Goal: Task Accomplishment & Management: Manage account settings

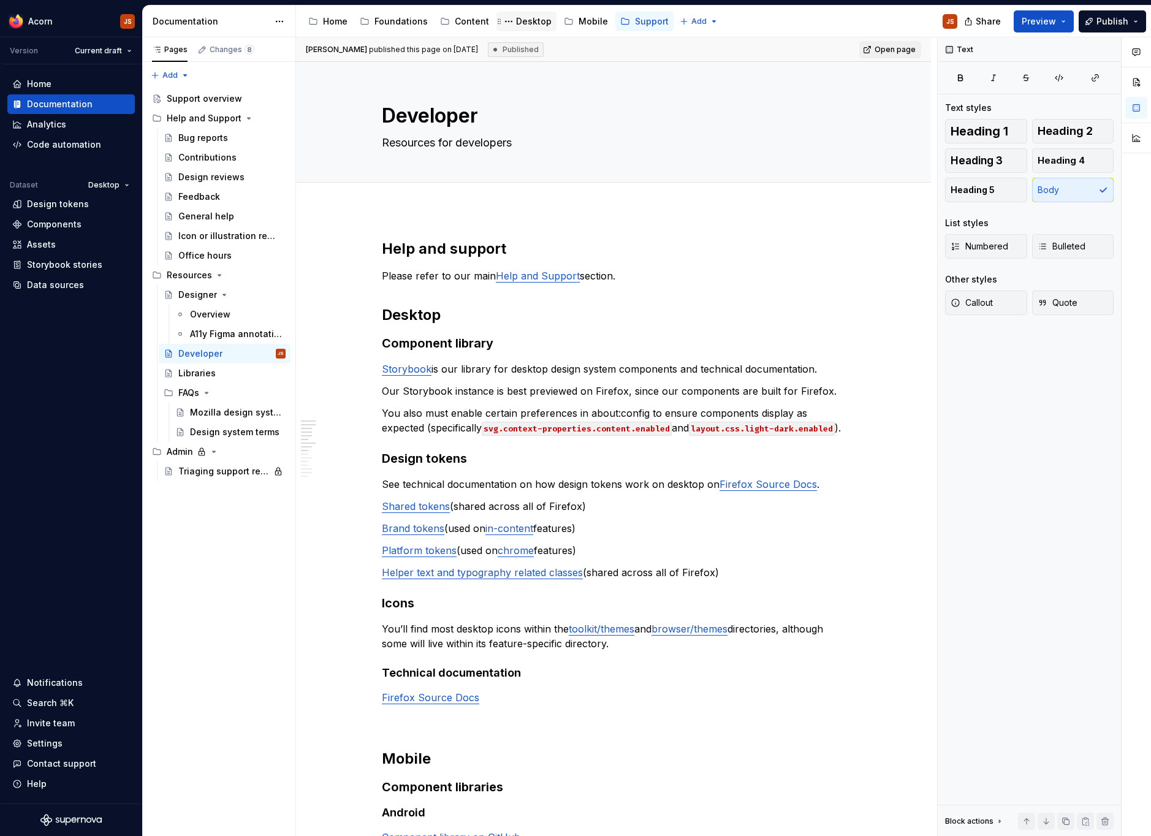
click at [516, 18] on div "Desktop" at bounding box center [534, 21] width 36 height 12
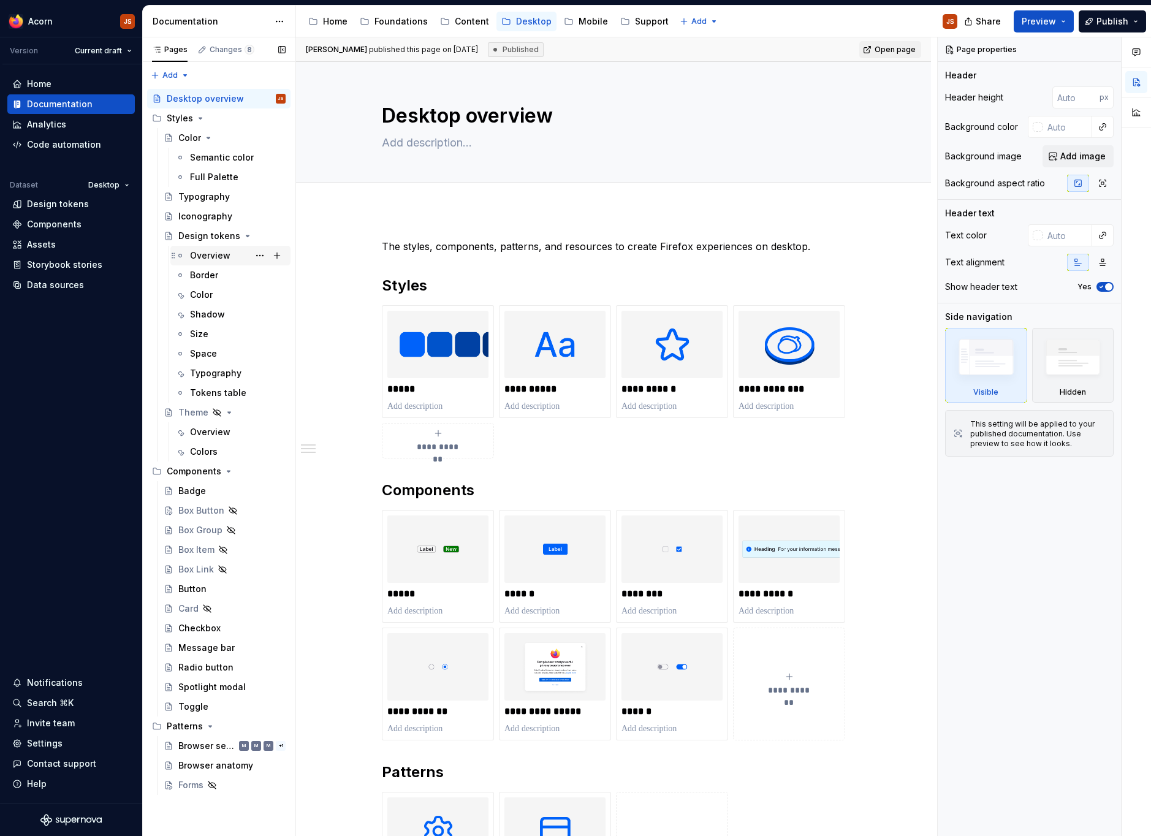
click at [200, 253] on div "Overview" at bounding box center [210, 255] width 40 height 12
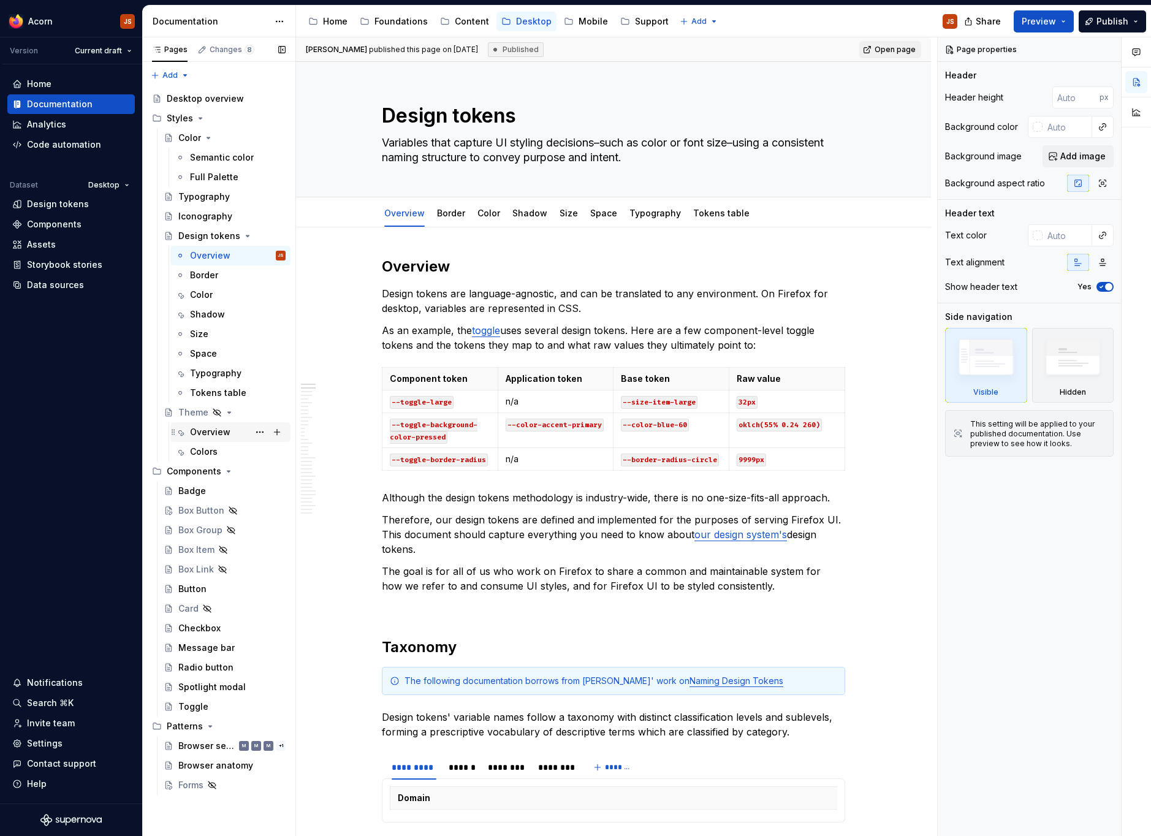
click at [215, 432] on div "Overview" at bounding box center [210, 432] width 40 height 12
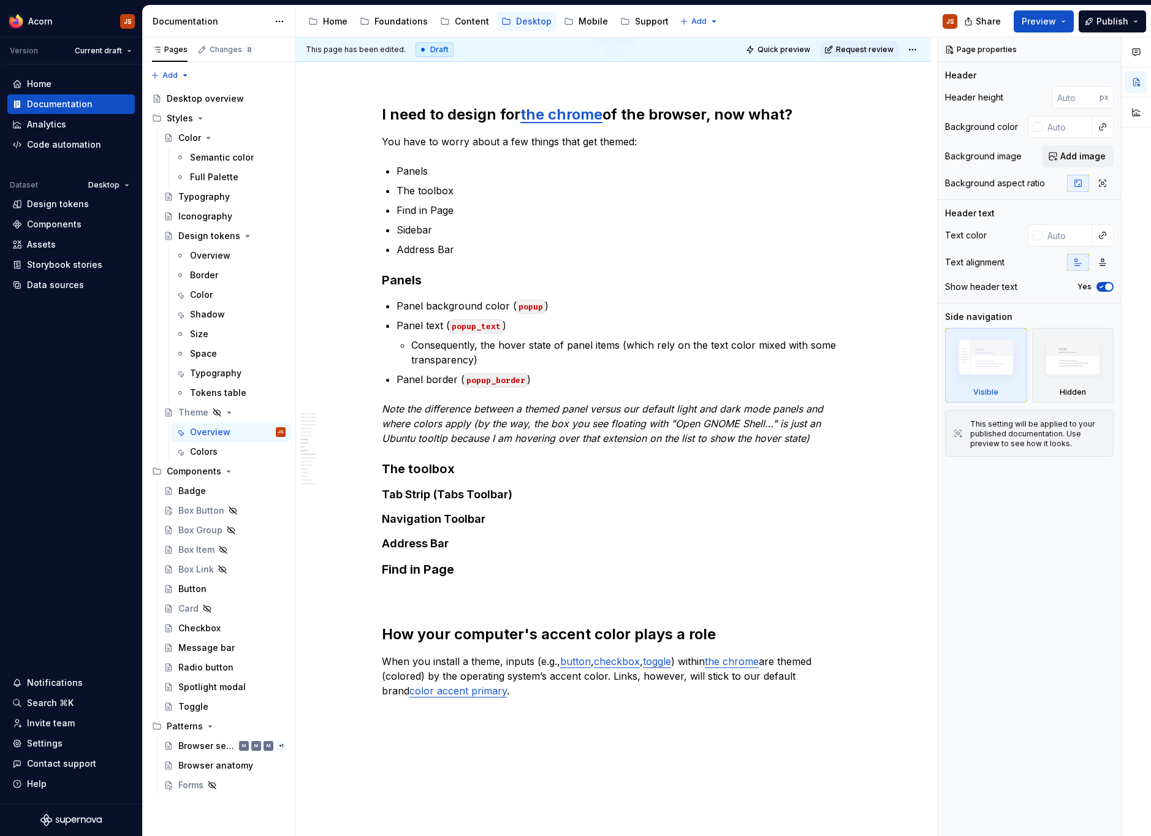
scroll to position [2589, 0]
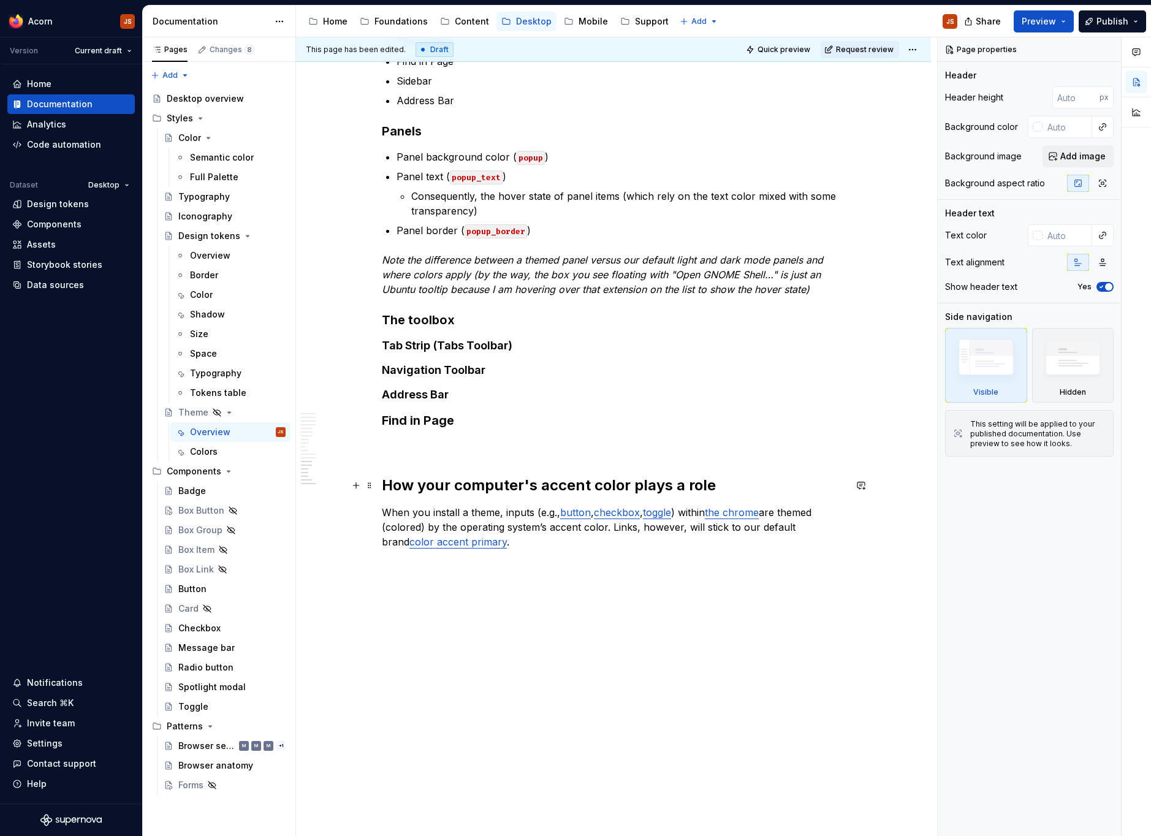
click at [438, 490] on h2 "How your computer's accent color plays a role" at bounding box center [613, 486] width 463 height 20
type textarea "*"
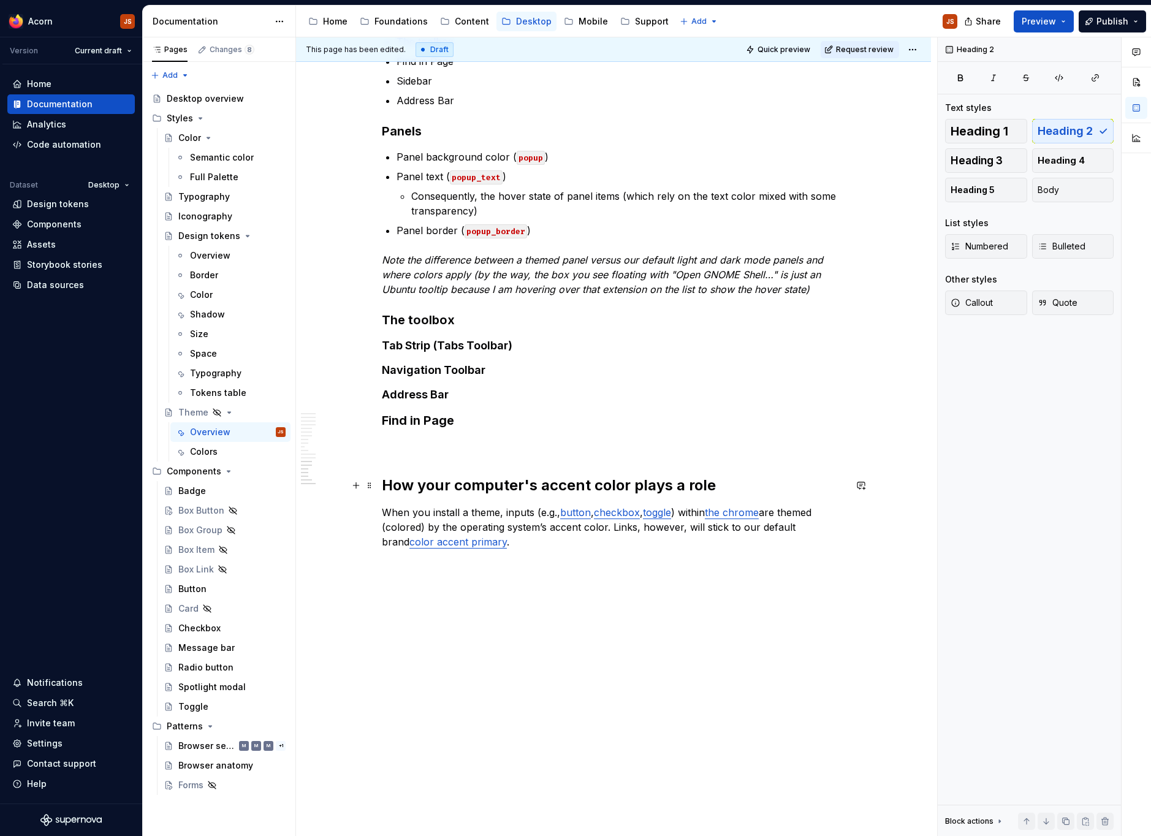
click at [438, 490] on h2 "How your computer's accent color plays a role" at bounding box center [613, 486] width 463 height 20
drag, startPoint x: 518, startPoint y: 487, endPoint x: 423, endPoint y: 480, distance: 95.2
click at [423, 480] on h2 "How a computer's accent color plays a role" at bounding box center [613, 486] width 463 height 20
click at [430, 528] on p "When you install a theme, inputs (e.g., button , checkbox , toggle ) within the…" at bounding box center [613, 527] width 463 height 44
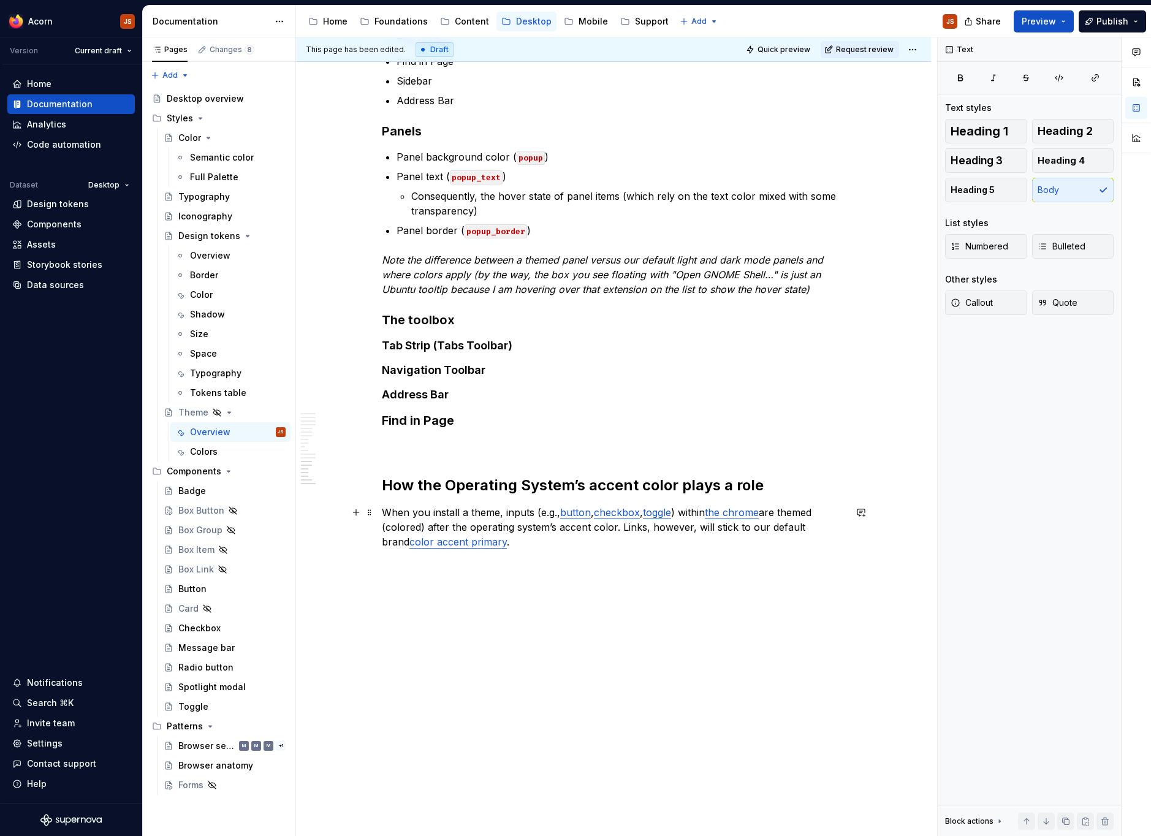
click at [803, 512] on p "When you install a theme, inputs (e.g., button , checkbox , toggle ) within the…" at bounding box center [613, 527] width 463 height 44
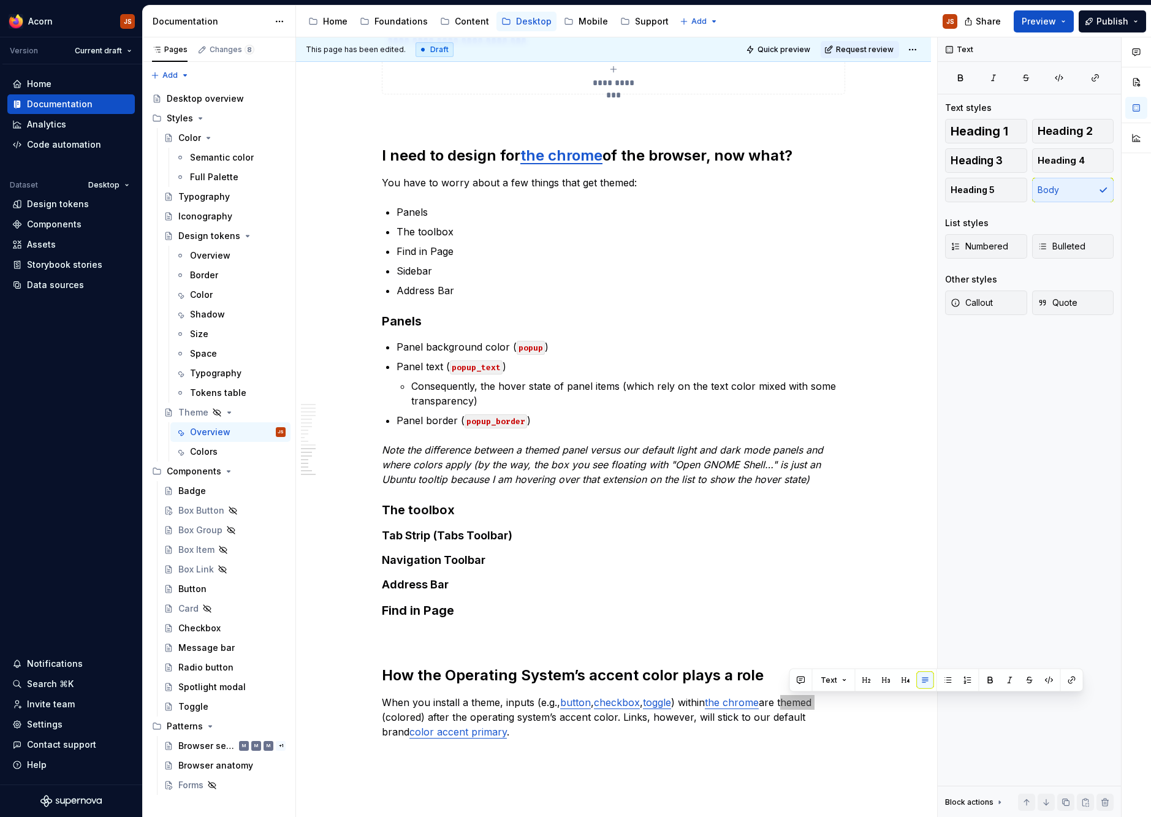
scroll to position [2400, 0]
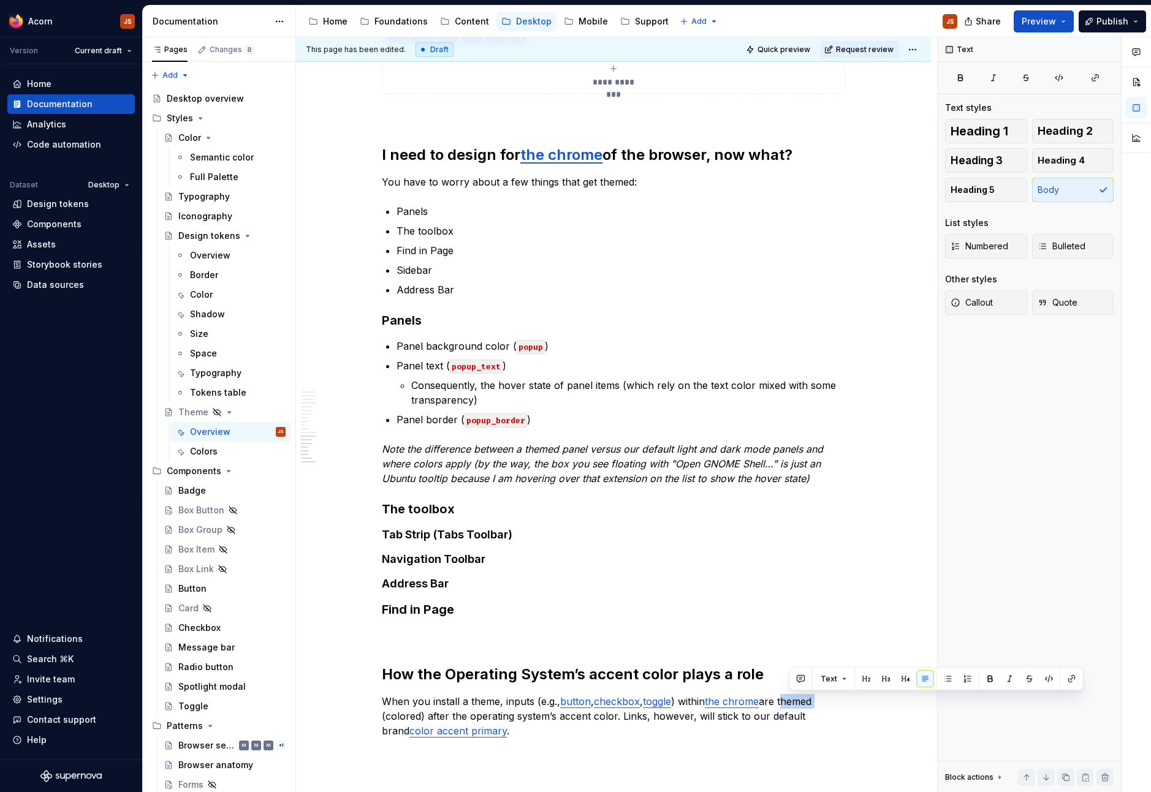
type textarea "*"
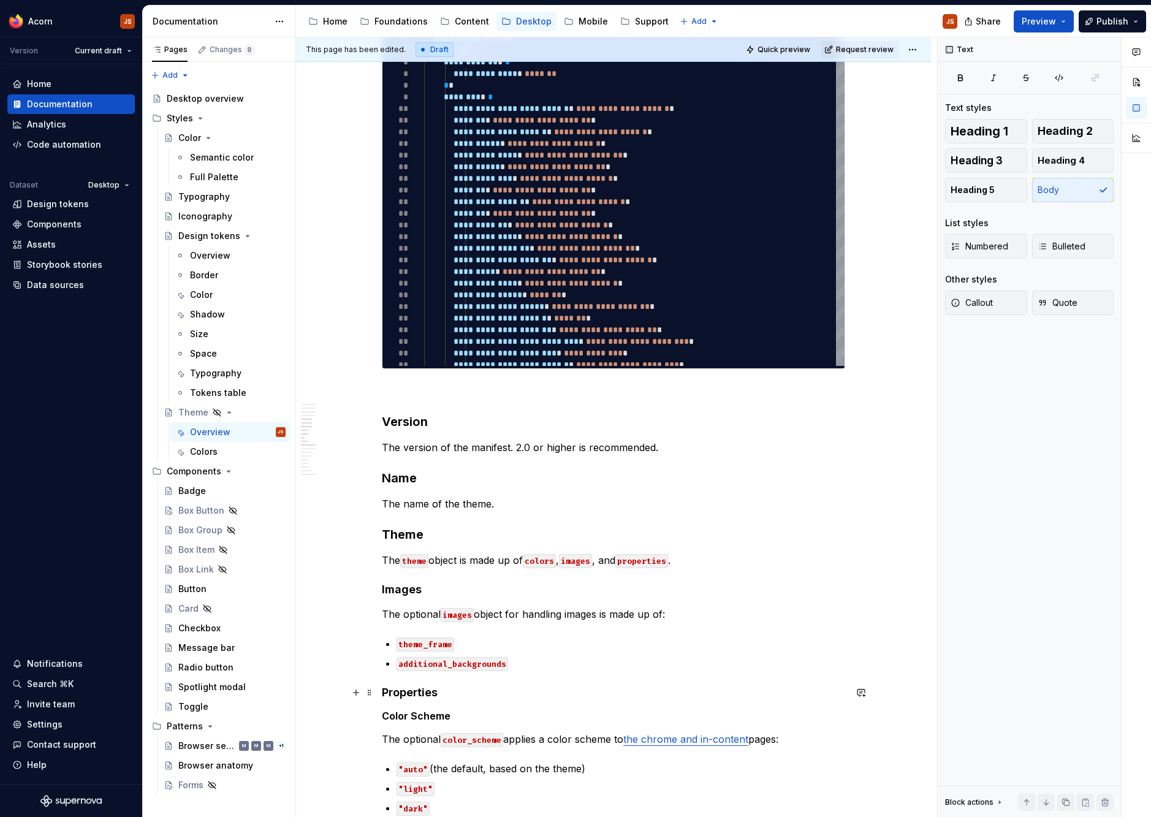
scroll to position [1338, 0]
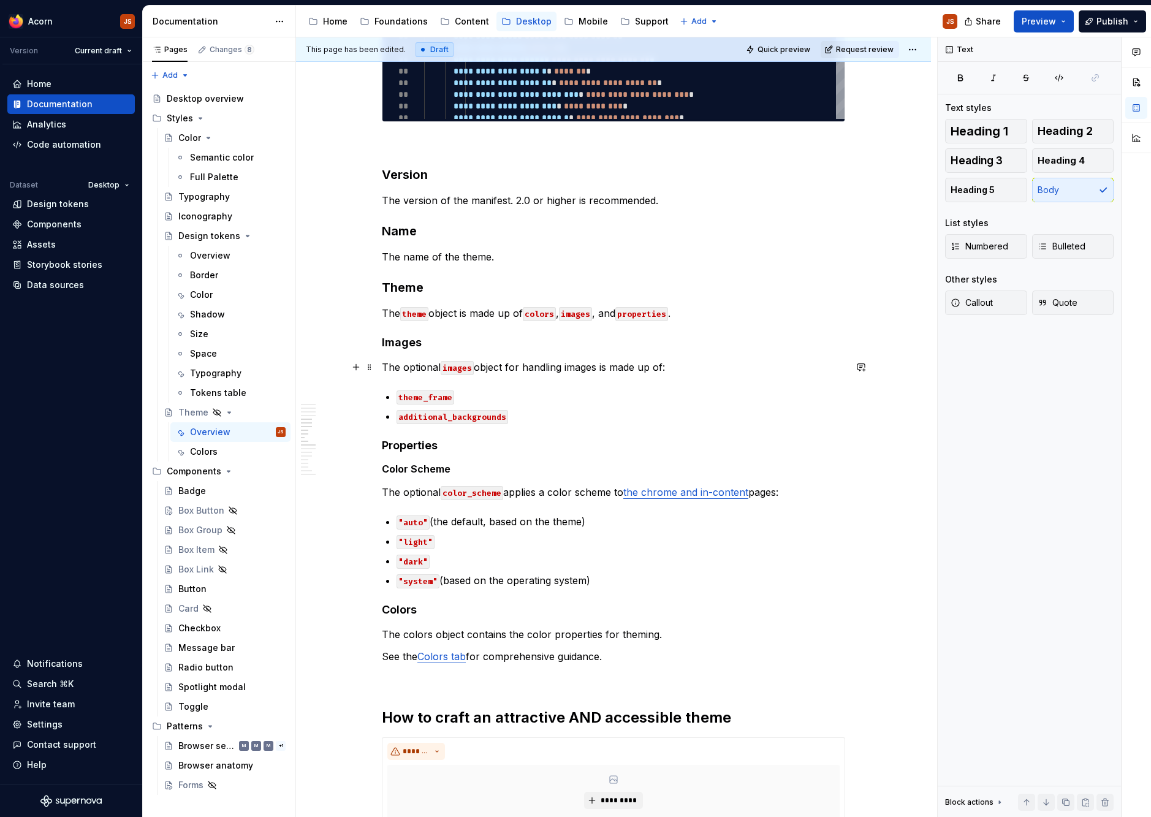
click at [746, 362] on p "The optional images object for handling images is made up of:" at bounding box center [613, 367] width 463 height 15
click at [404, 342] on h4 "Images" at bounding box center [613, 342] width 463 height 15
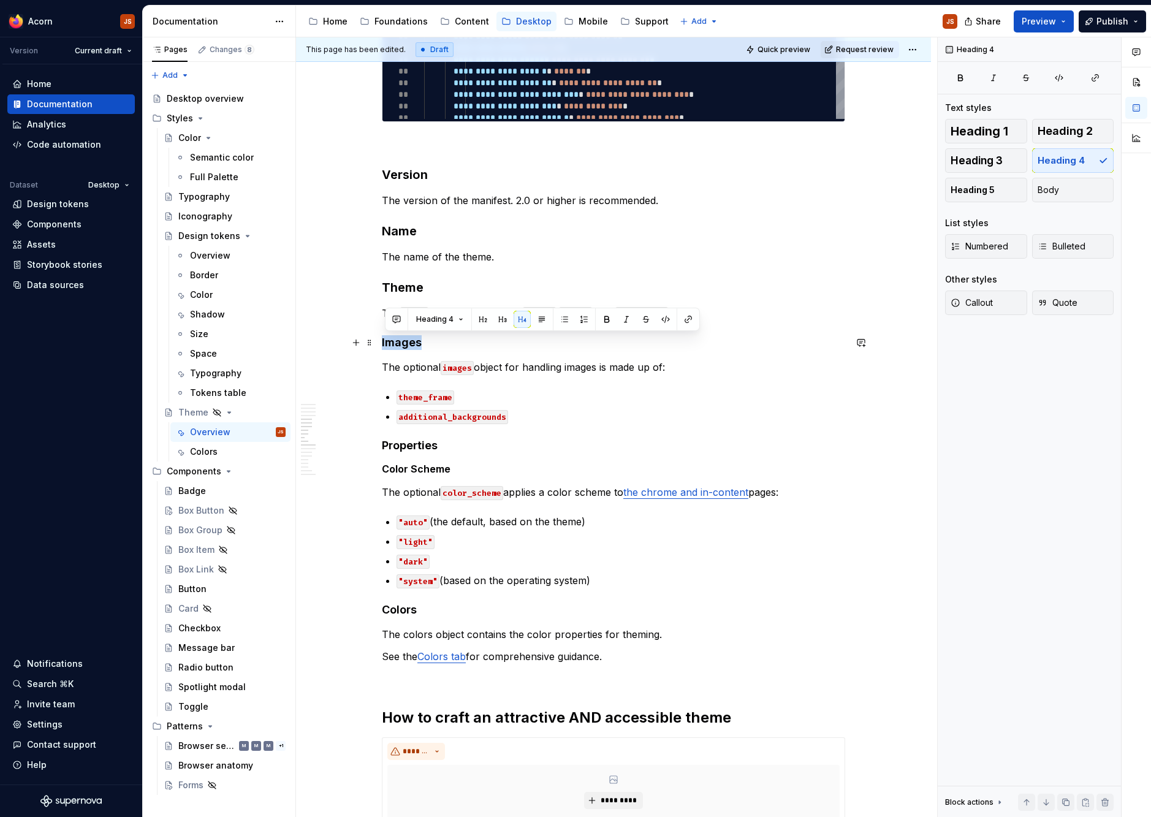
click at [404, 342] on h4 "Images" at bounding box center [613, 342] width 463 height 15
click at [414, 450] on h4 "Properties" at bounding box center [613, 445] width 463 height 15
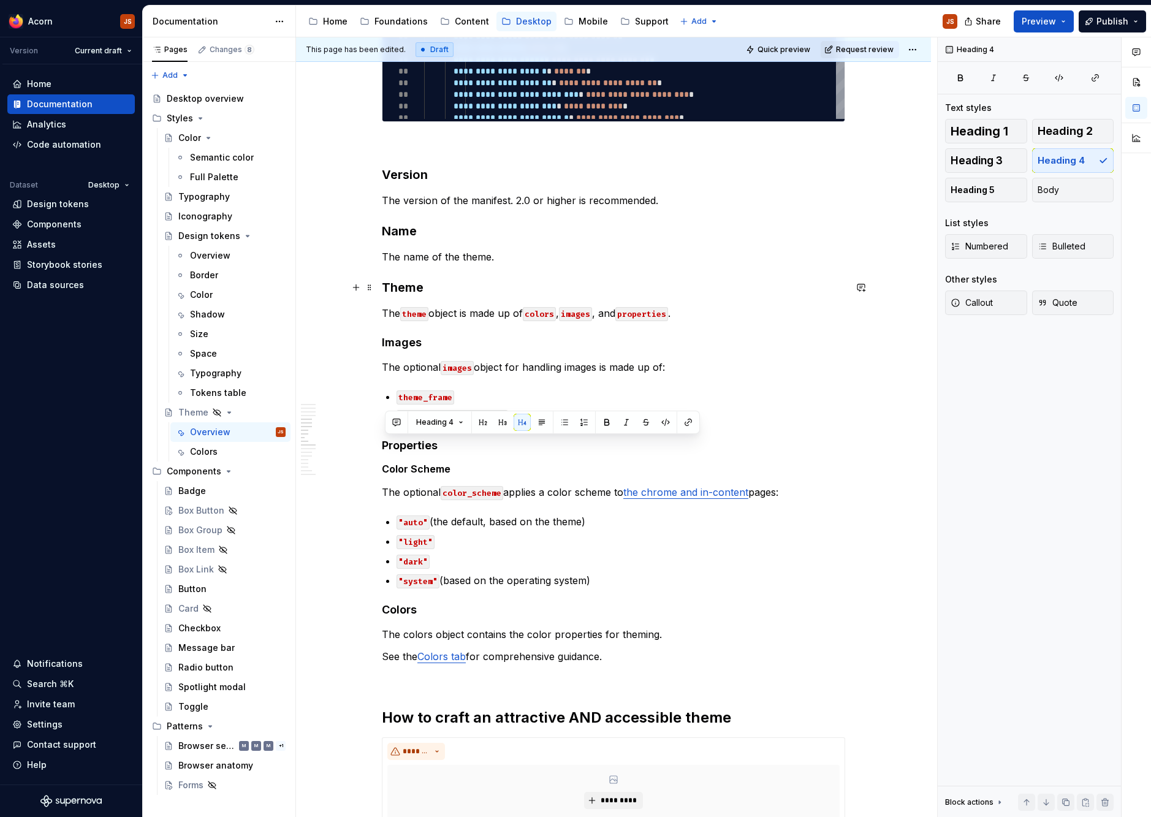
click at [405, 286] on h3 "Theme" at bounding box center [613, 287] width 463 height 17
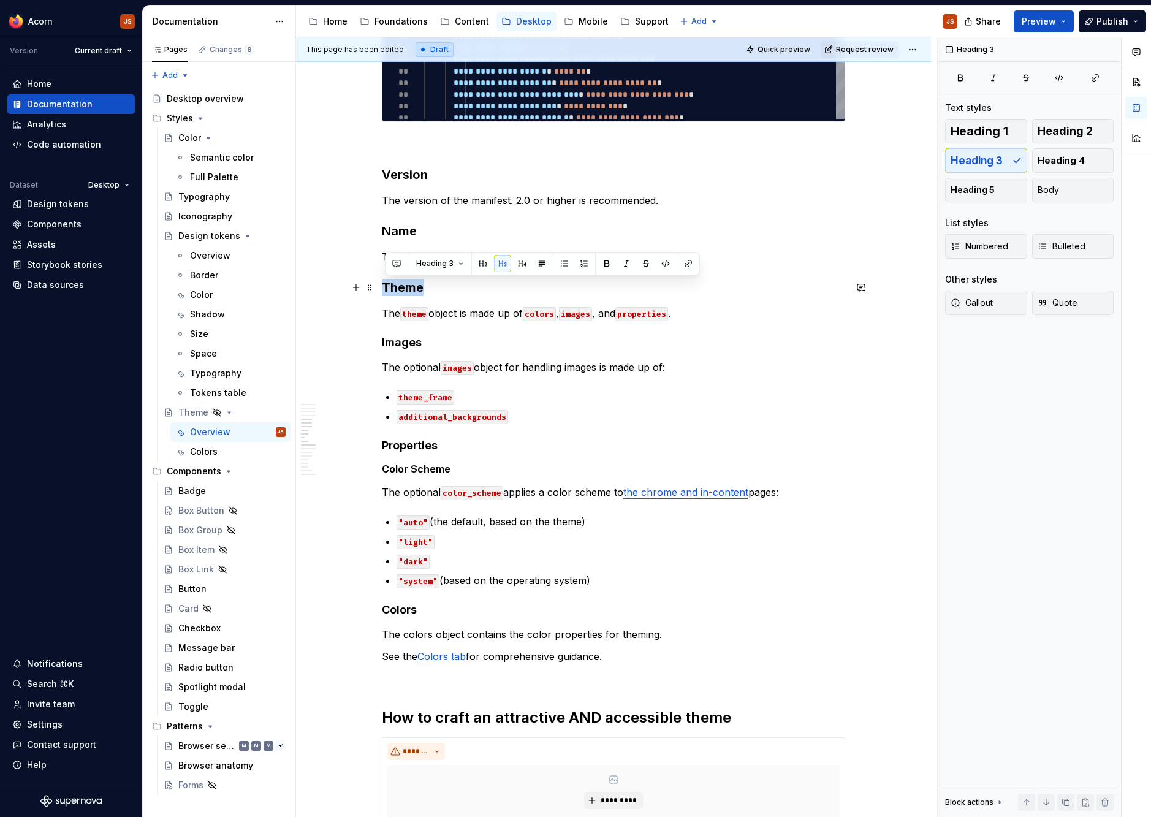
click at [405, 286] on h3 "Theme" at bounding box center [613, 287] width 463 height 17
click at [433, 477] on div "**********" at bounding box center [613, 363] width 463 height 2918
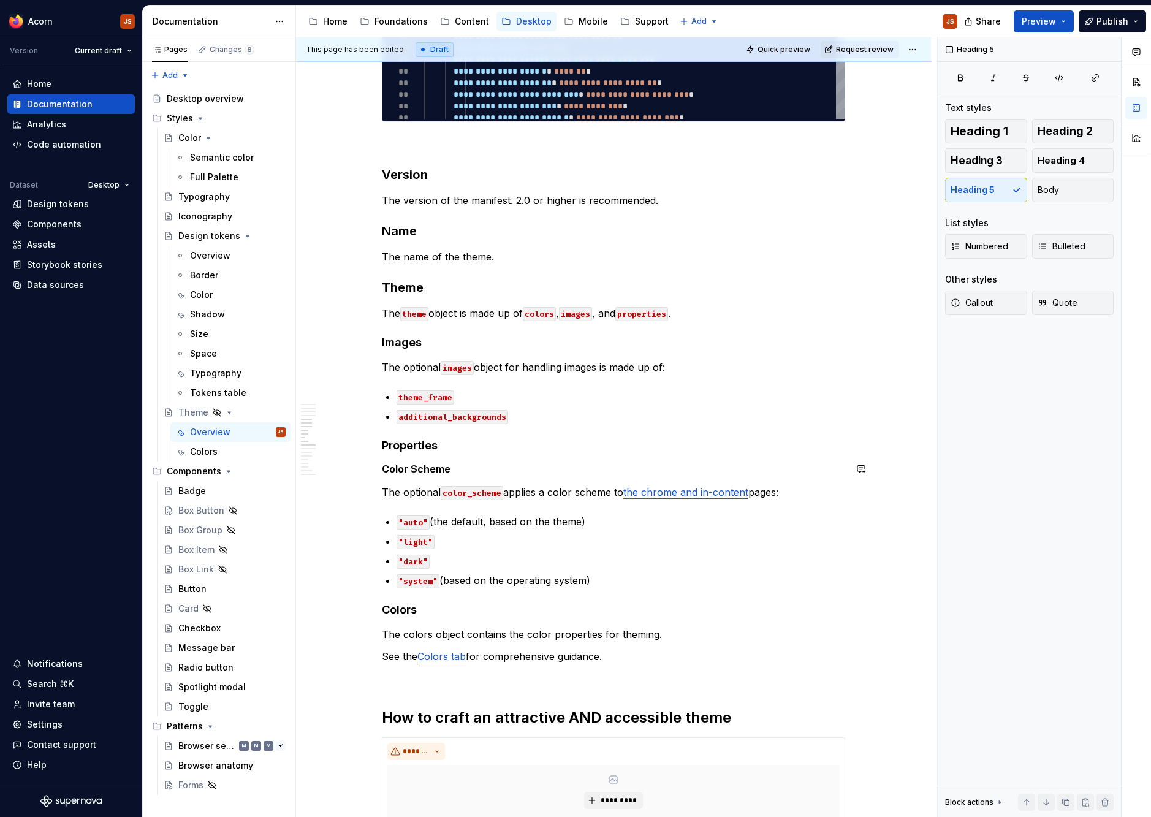
click at [433, 477] on div "**********" at bounding box center [613, 363] width 463 height 2918
click at [401, 607] on h4 "Colors" at bounding box center [613, 609] width 463 height 15
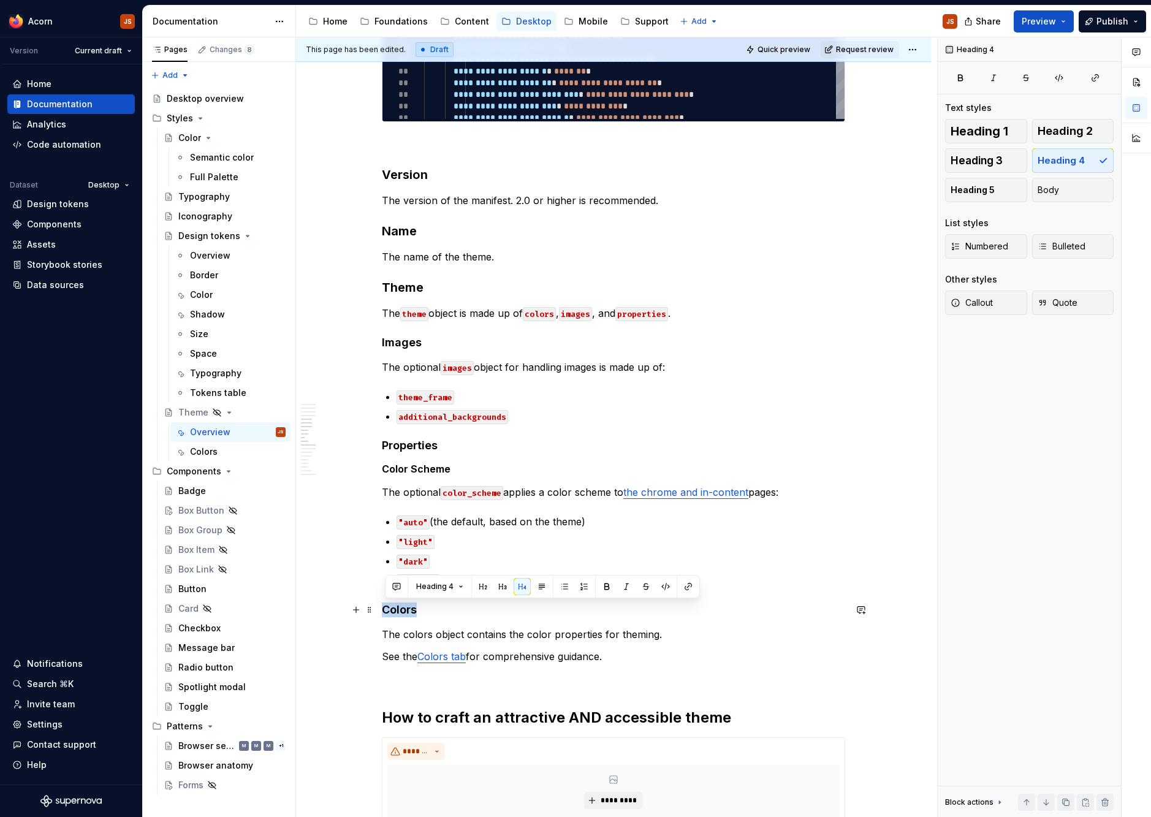
click at [401, 607] on h4 "Colors" at bounding box center [613, 609] width 463 height 15
click at [596, 404] on ul "theme_frame additional_backgrounds" at bounding box center [620, 406] width 449 height 34
click at [403, 609] on h4 "Colors" at bounding box center [613, 609] width 463 height 15
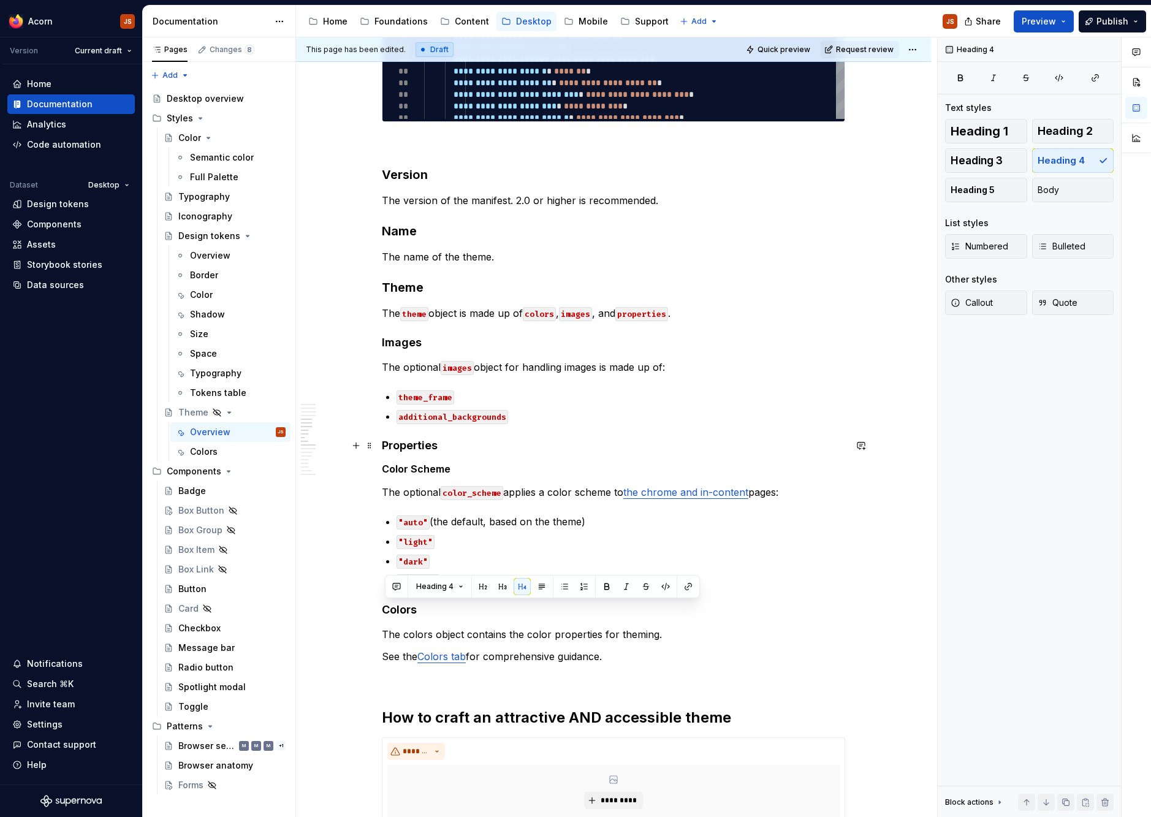
click at [411, 444] on h4 "Properties" at bounding box center [613, 445] width 463 height 15
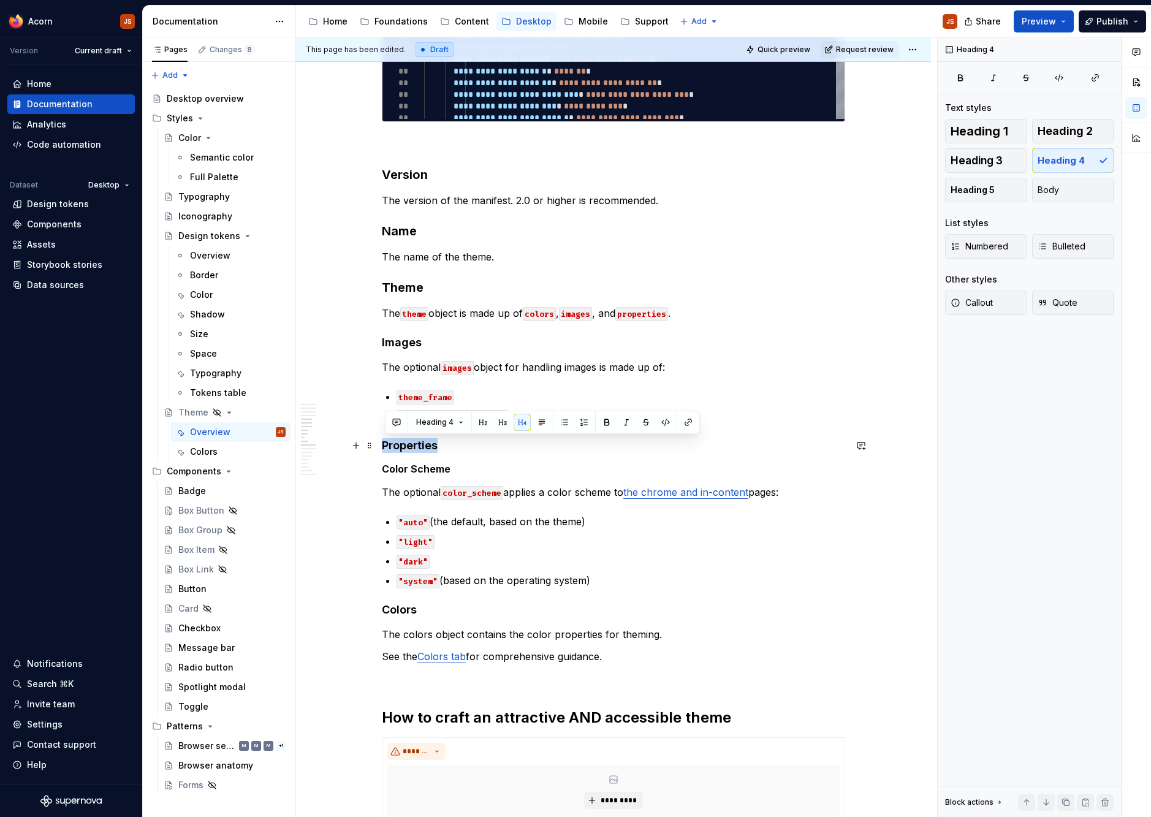
click at [411, 444] on h4 "Properties" at bounding box center [613, 445] width 463 height 15
click at [498, 463] on h5 "Color Scheme" at bounding box center [613, 469] width 463 height 12
click at [284, 20] on html "Acorn JS Version Current draft Home Documentation Analytics Code automation Dat…" at bounding box center [575, 408] width 1151 height 817
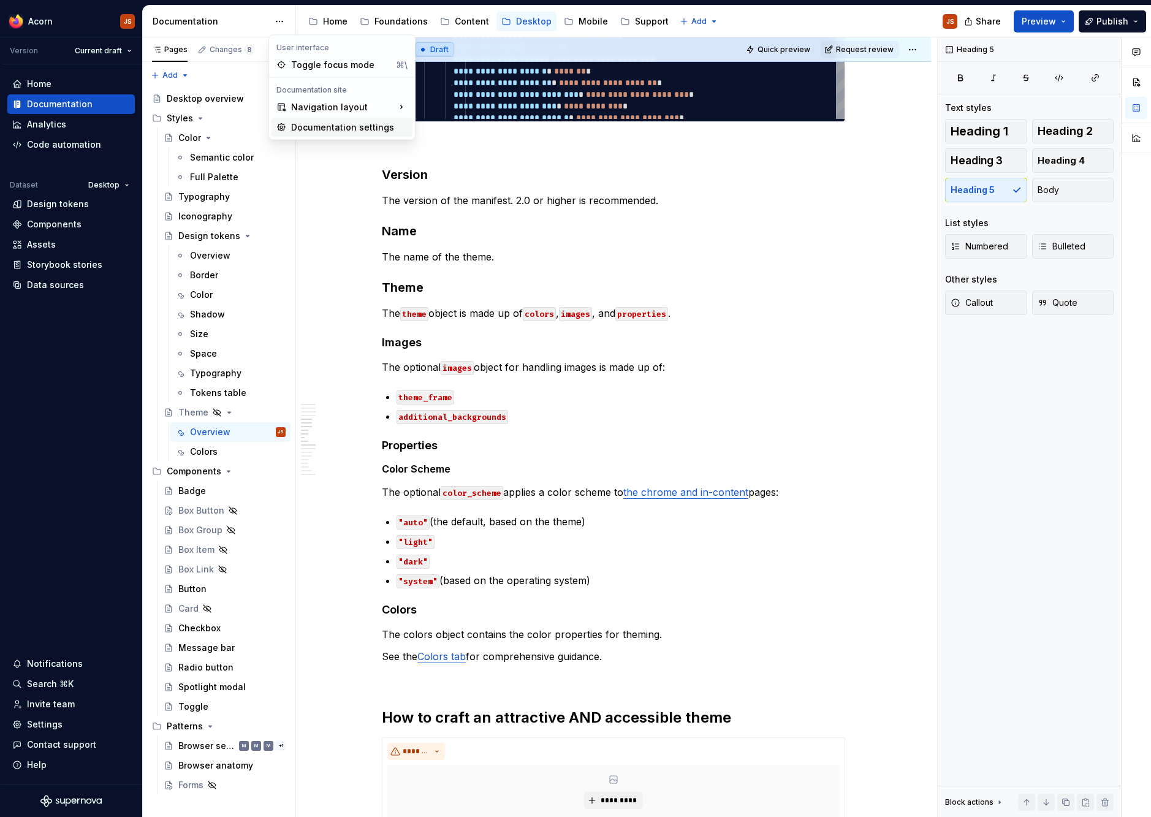
click at [315, 129] on div "Documentation settings" at bounding box center [349, 127] width 116 height 12
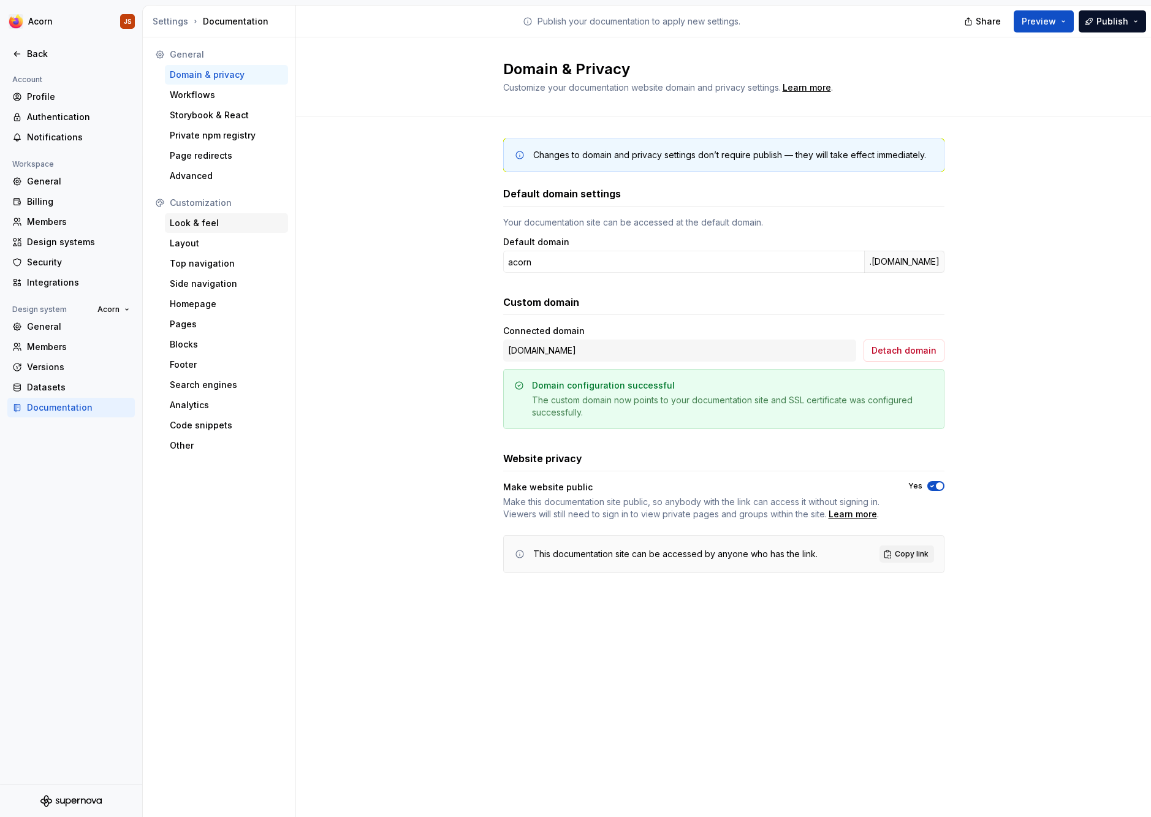
click at [206, 227] on div "Look & feel" at bounding box center [226, 223] width 113 height 12
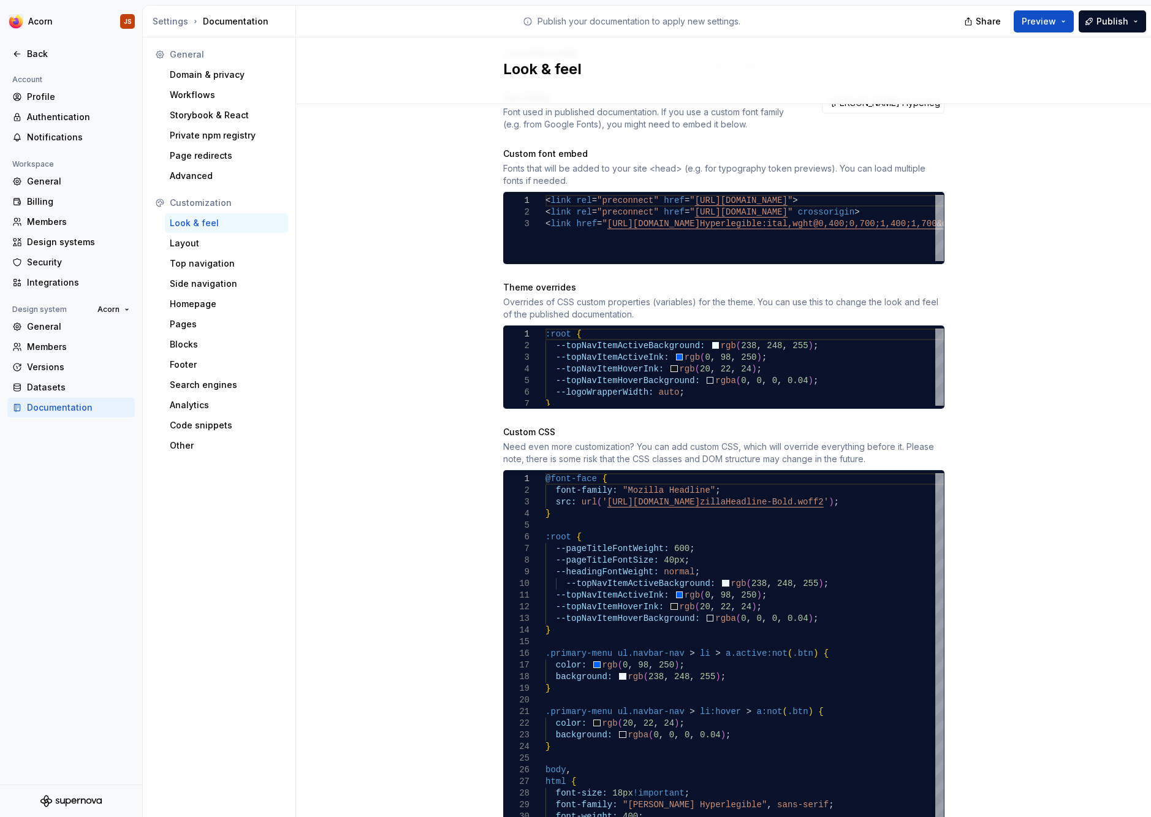
scroll to position [597, 0]
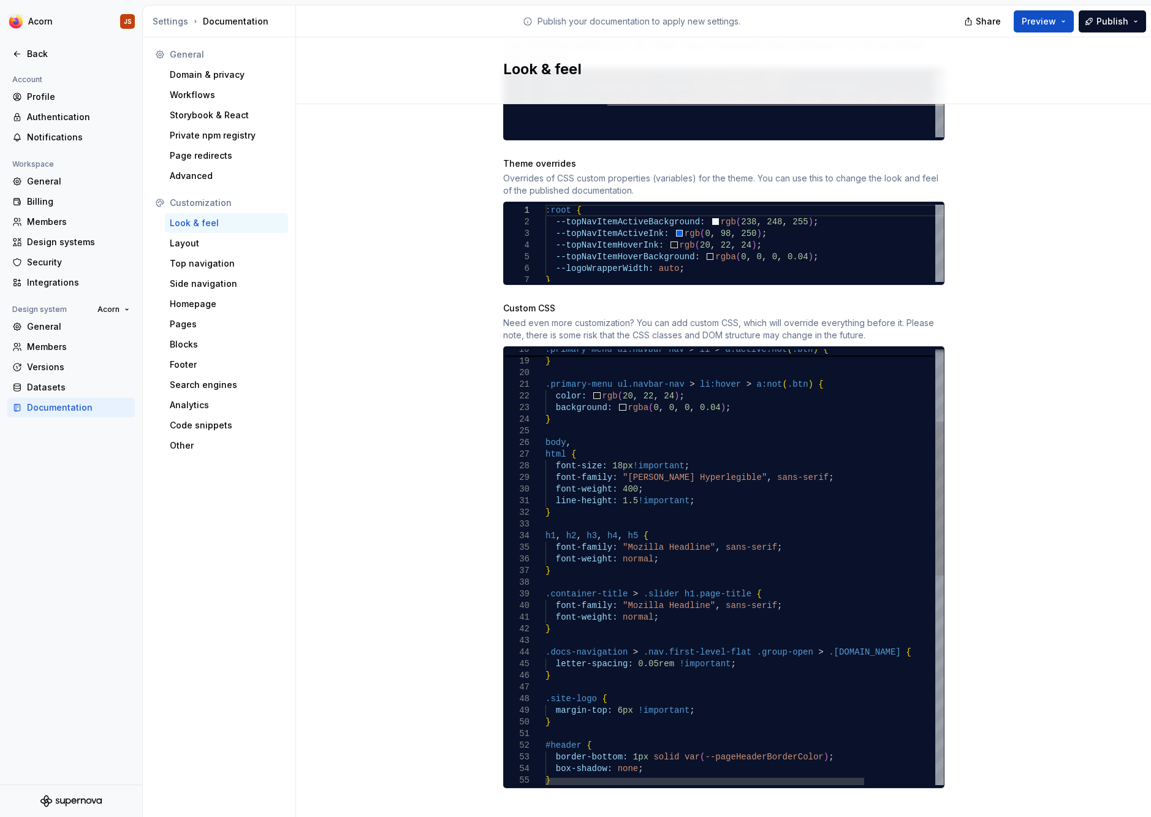
click at [702, 555] on div "} box-shadow: none ; #header { border-bottom: 1px solid var ( --pageHeaderBorde…" at bounding box center [788, 761] width 487 height 1230
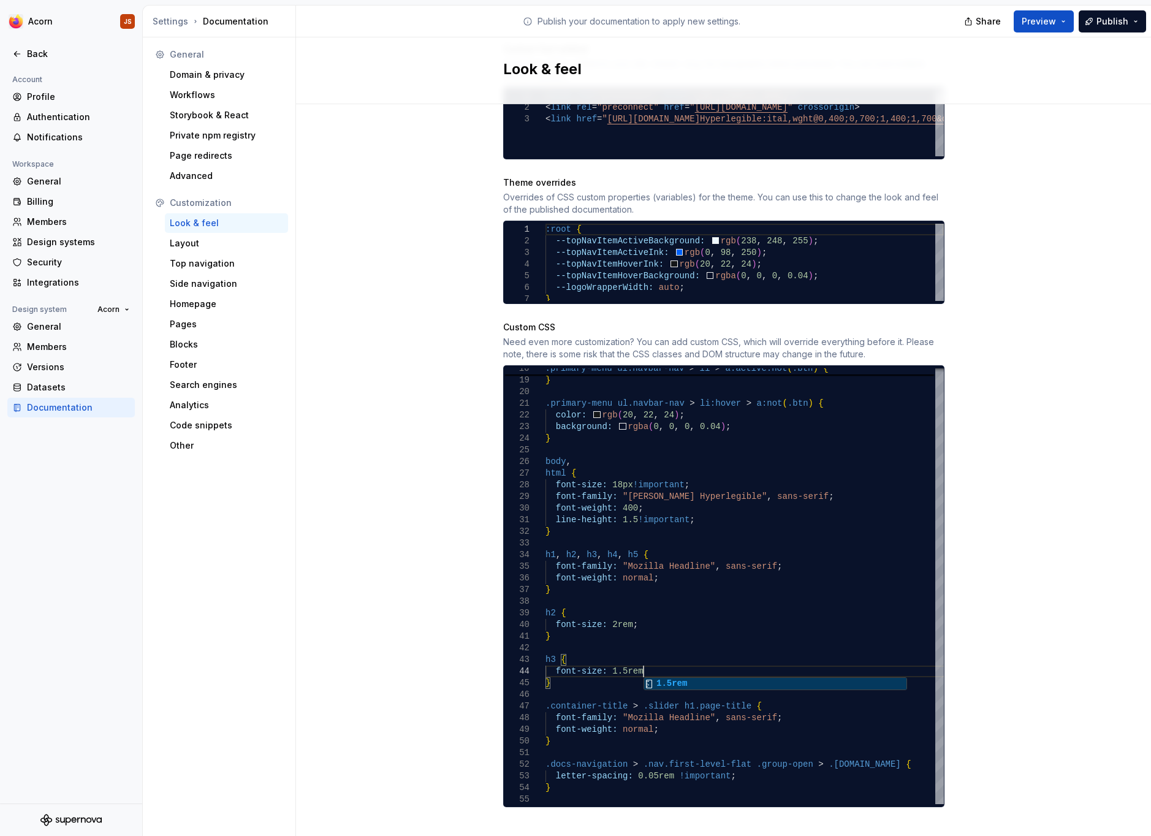
scroll to position [36, 103]
click at [1042, 25] on span "Preview" at bounding box center [1038, 21] width 34 height 12
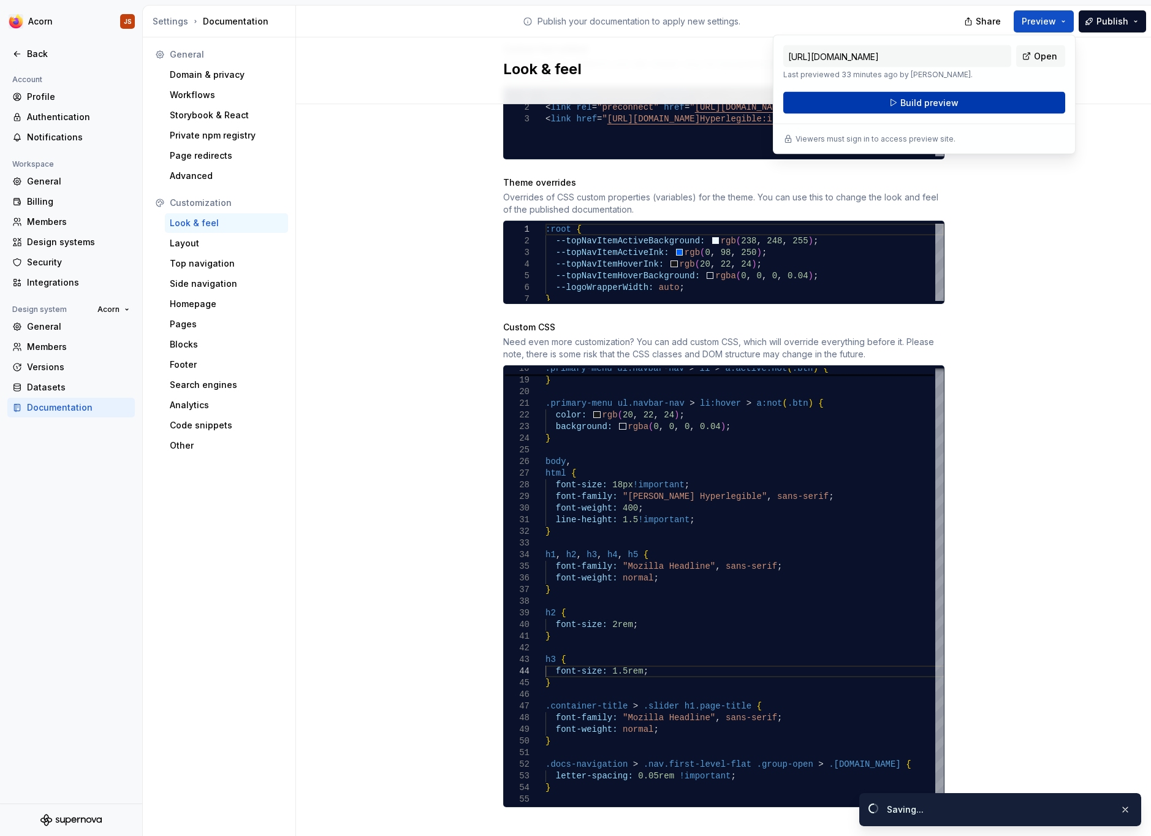
click at [970, 99] on button "Build preview" at bounding box center [924, 103] width 282 height 22
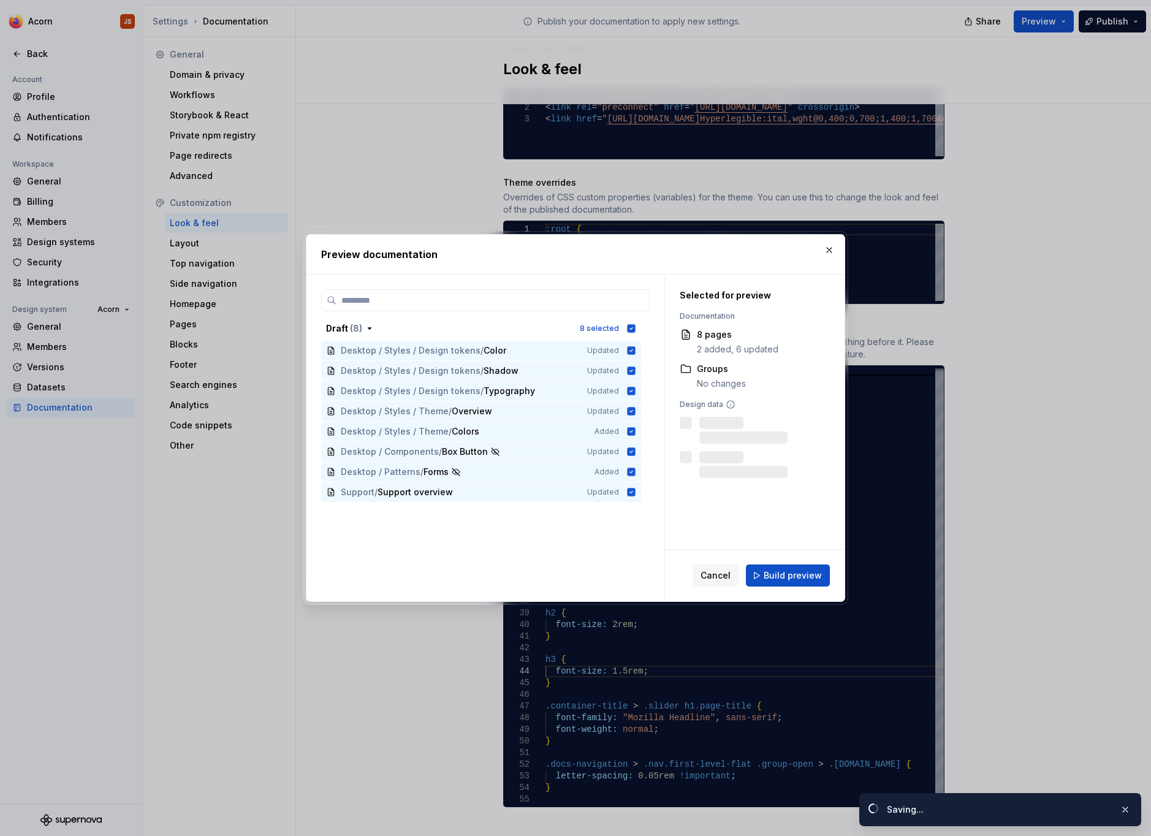
scroll to position [578, 0]
click at [782, 570] on span "Build preview" at bounding box center [793, 575] width 58 height 12
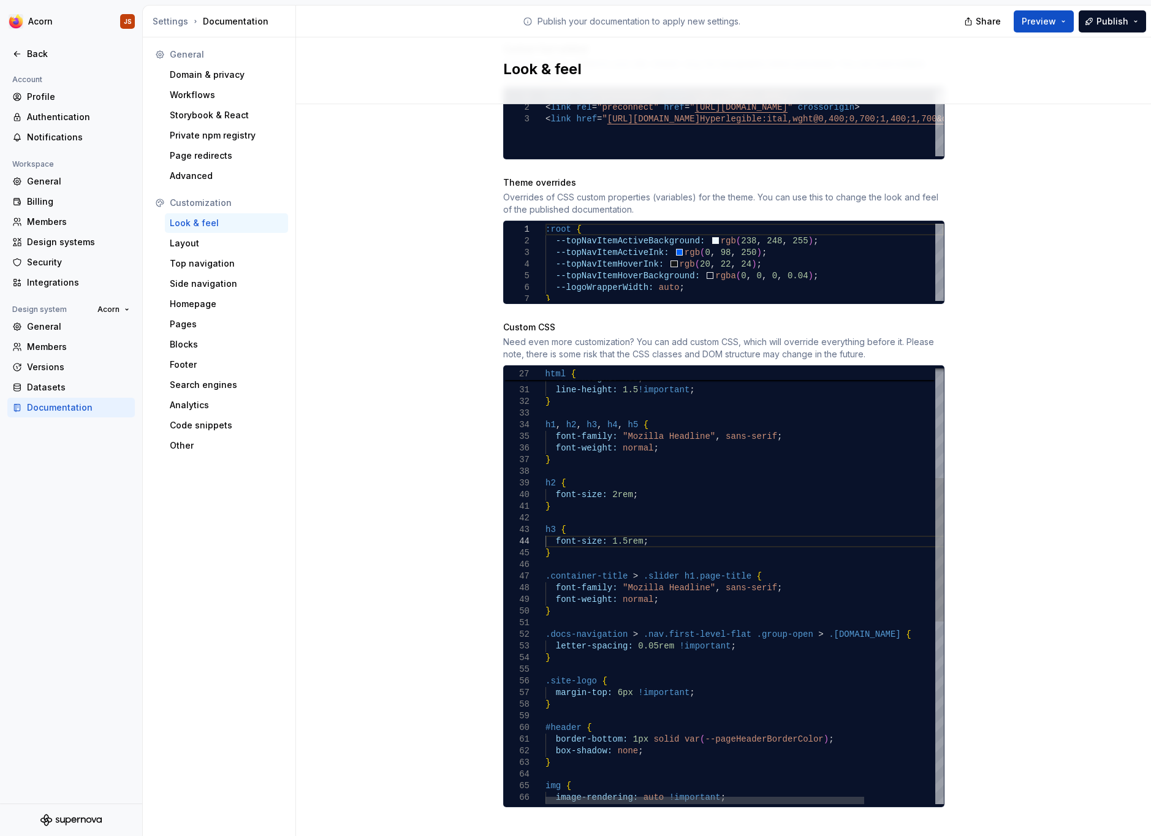
click at [621, 451] on div "h3 { font-size: 1.5rem ; } .container-title > .slider h1.page-title { font-fami…" at bounding box center [788, 696] width 487 height 1323
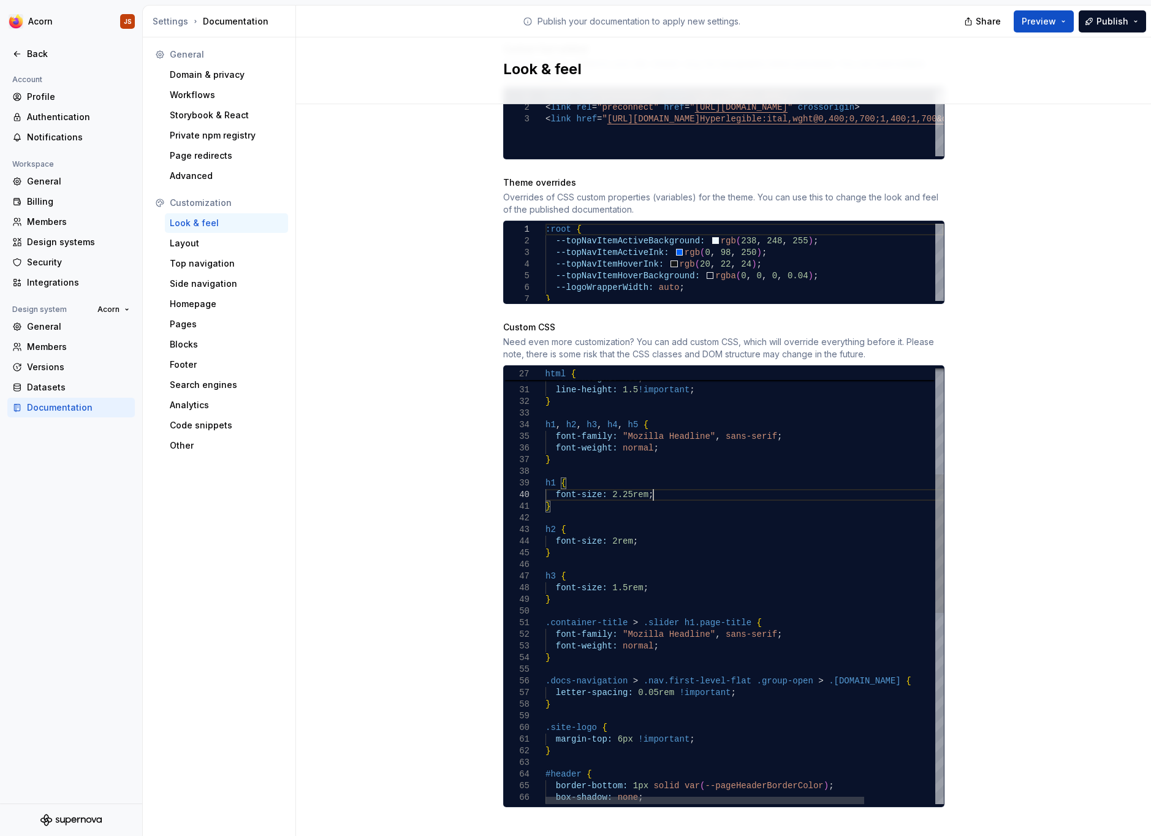
scroll to position [105, 108]
click at [675, 588] on div "h3 { font-size: 1.5rem ; } .container-title > .slider h1.page-title { font-fami…" at bounding box center [788, 720] width 487 height 1370
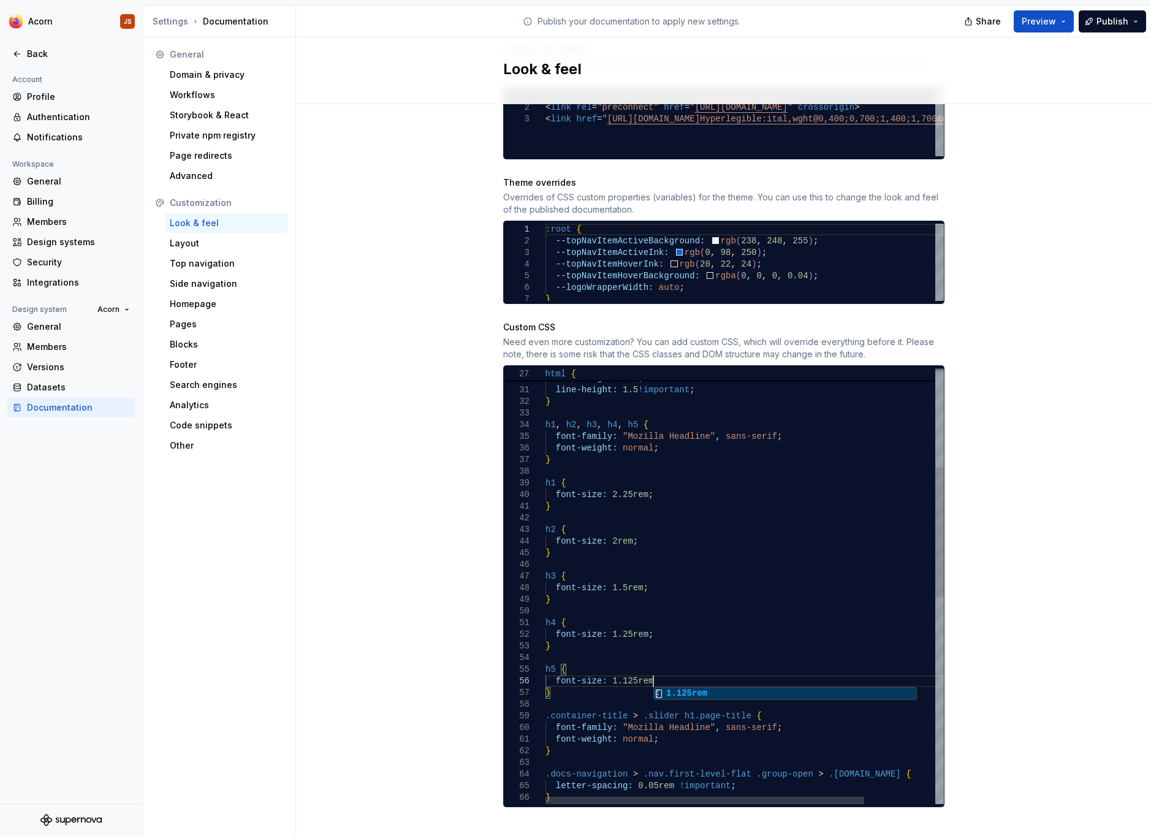
scroll to position [59, 113]
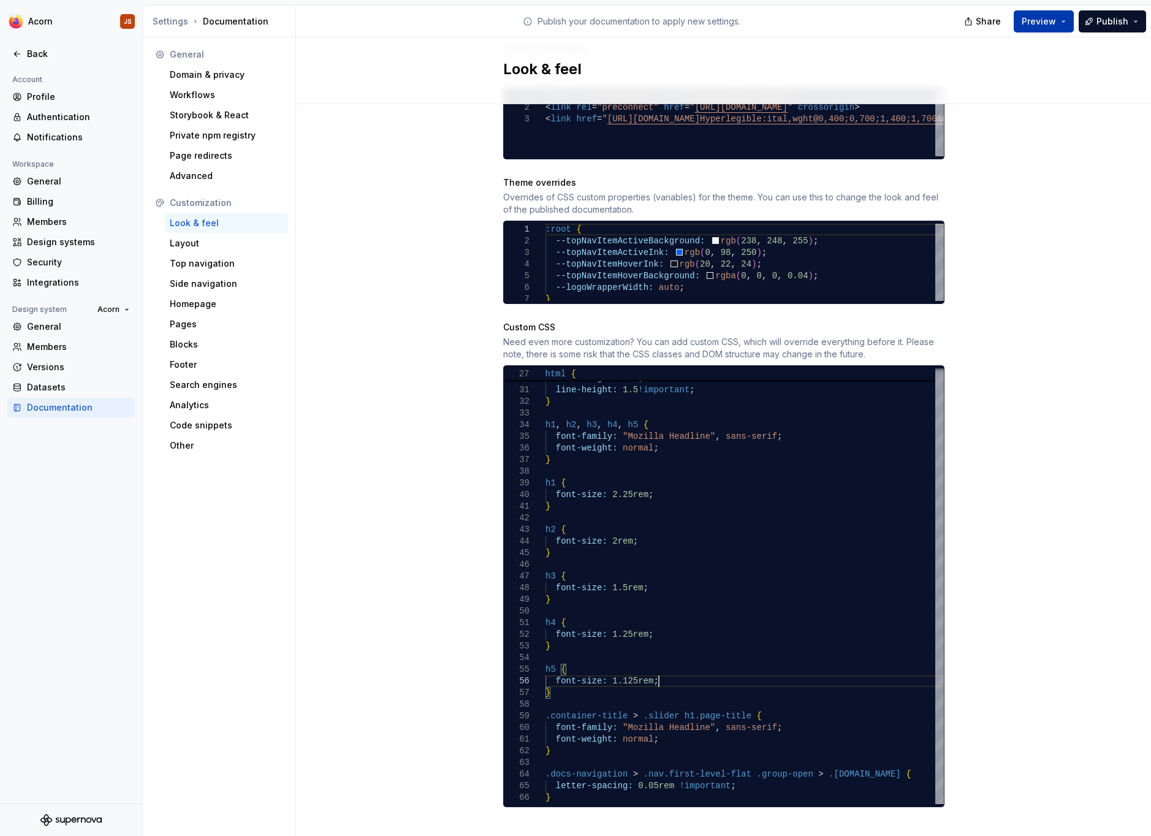
click at [1031, 28] on button "Preview" at bounding box center [1044, 21] width 60 height 22
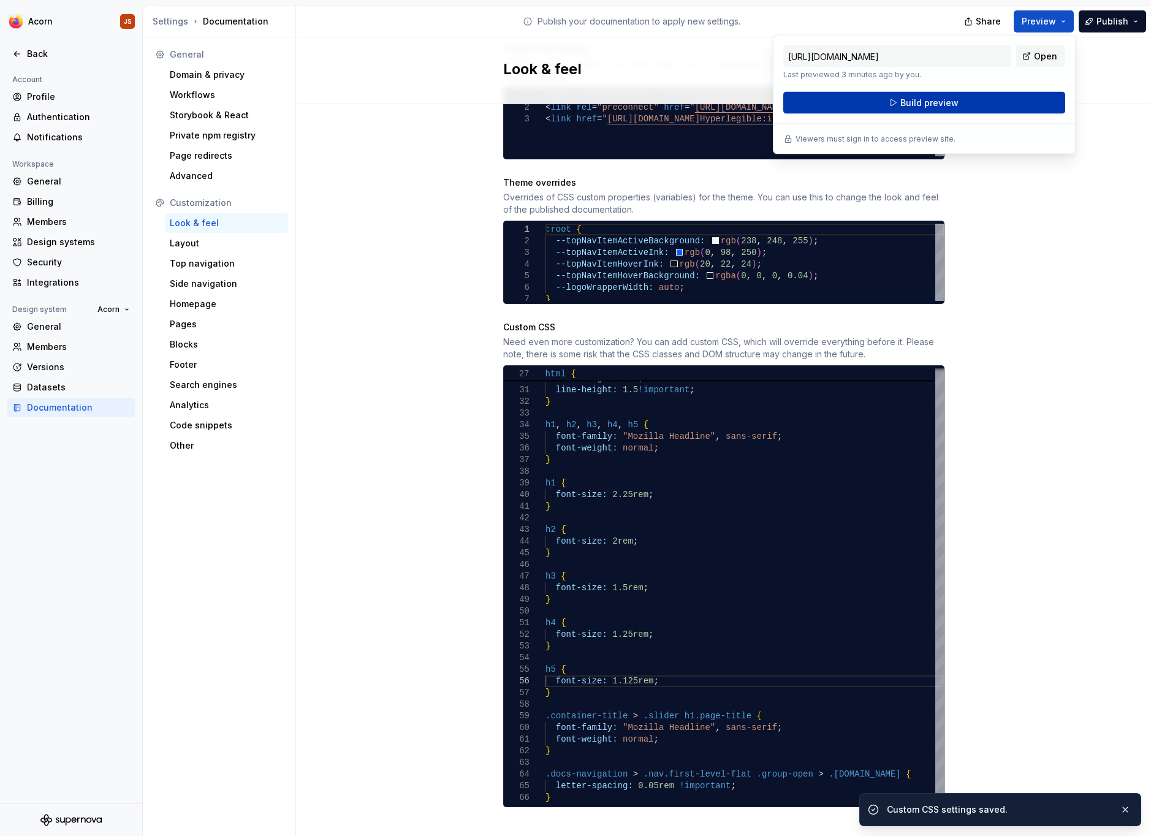
click at [953, 100] on span "Build preview" at bounding box center [929, 103] width 58 height 12
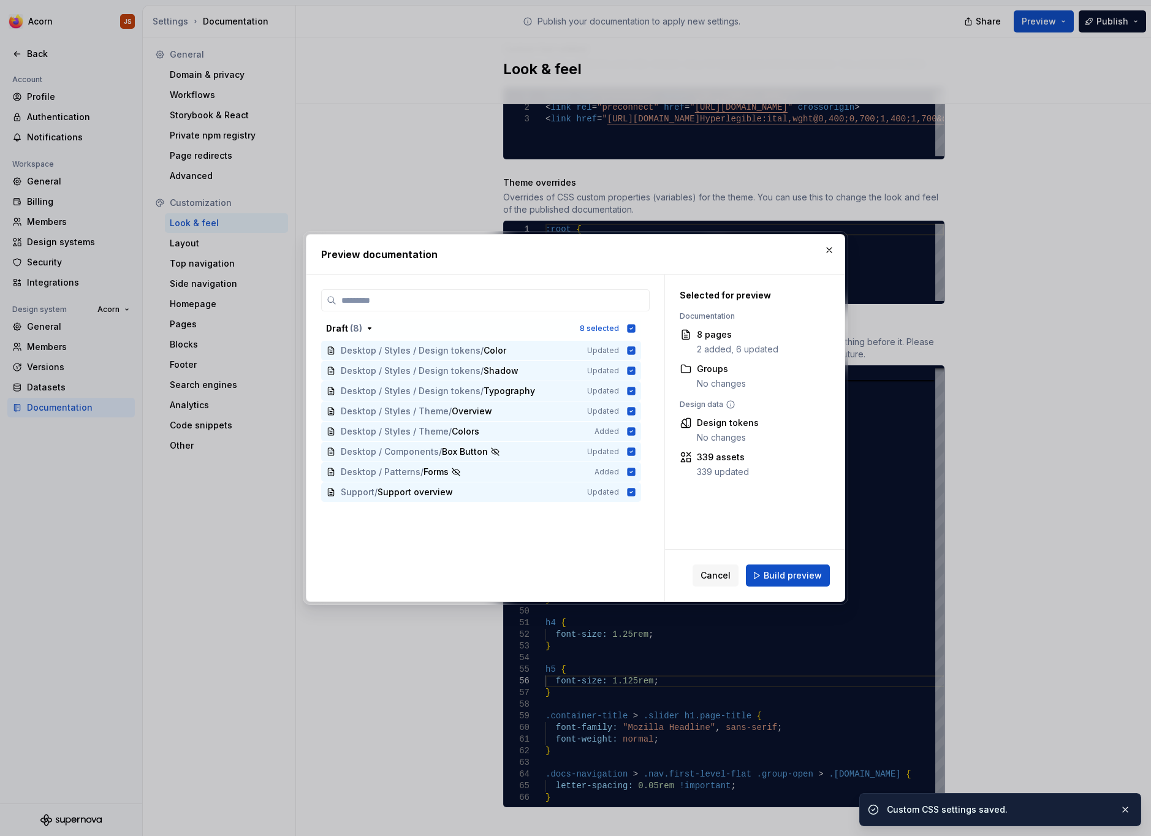
scroll to position [578, 0]
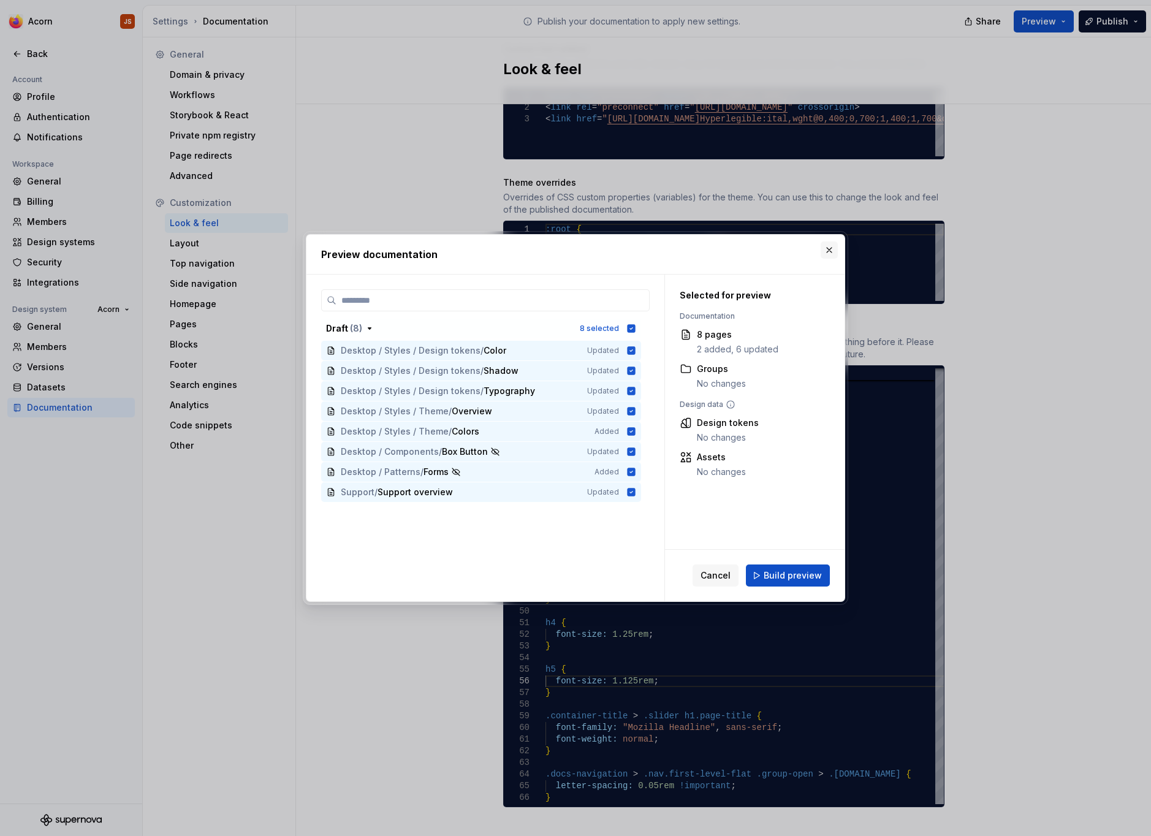
click at [830, 244] on button "button" at bounding box center [829, 249] width 17 height 17
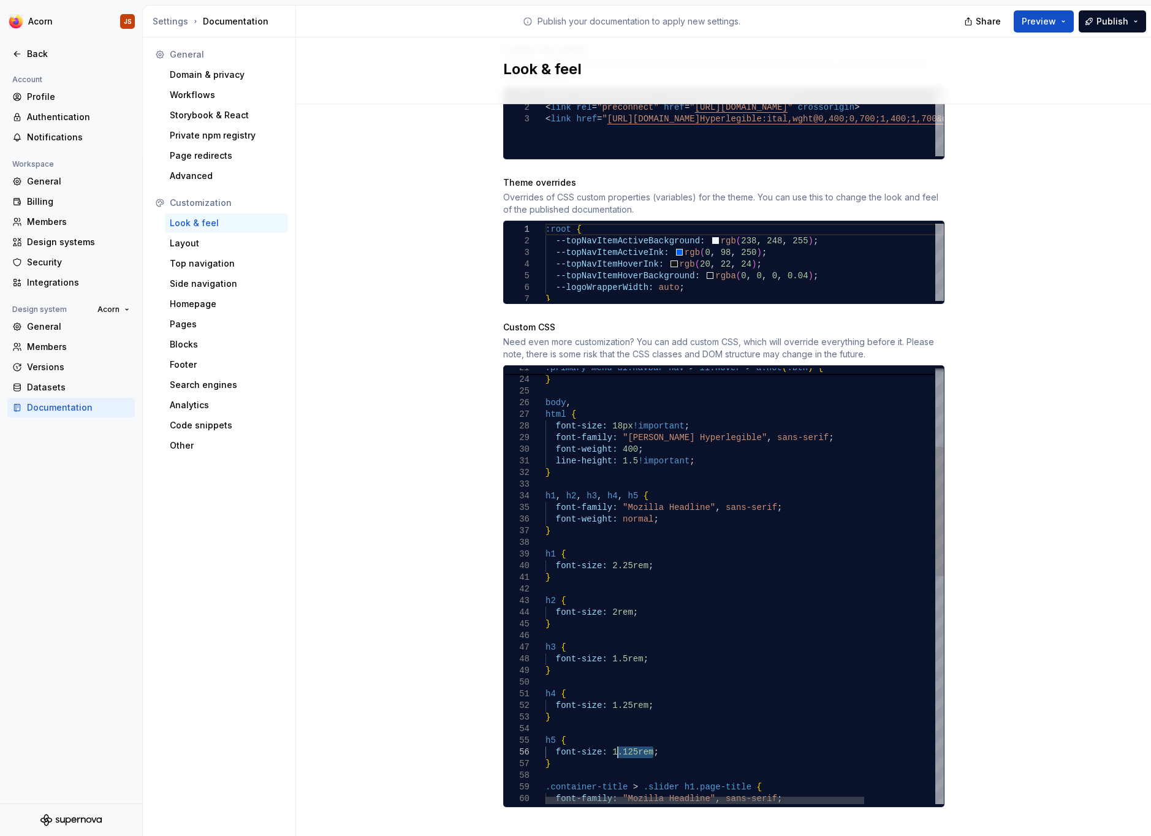
drag, startPoint x: 654, startPoint y: 738, endPoint x: 616, endPoint y: 735, distance: 38.2
click at [616, 735] on div "font-family: "Mozilla Headline" , sans-serif ; font-weight: normal ; } h1 , h2 …" at bounding box center [788, 837] width 487 height 1463
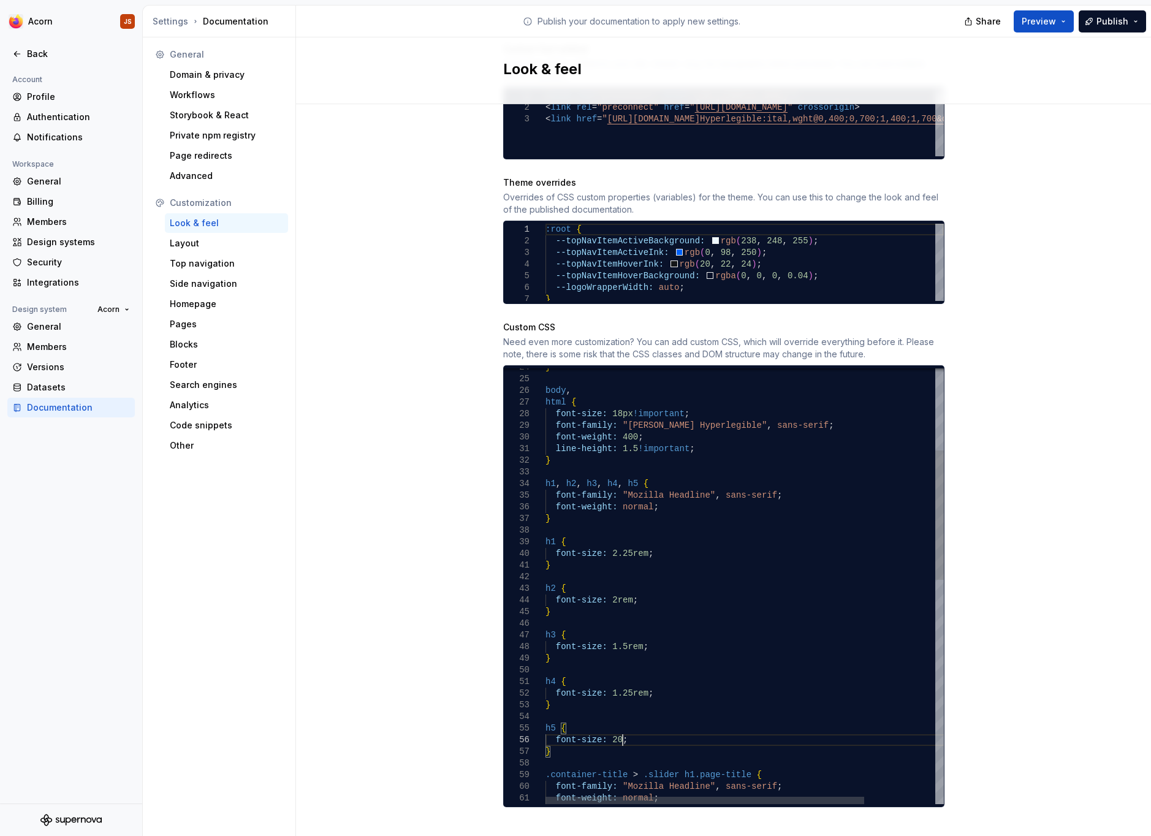
scroll to position [59, 87]
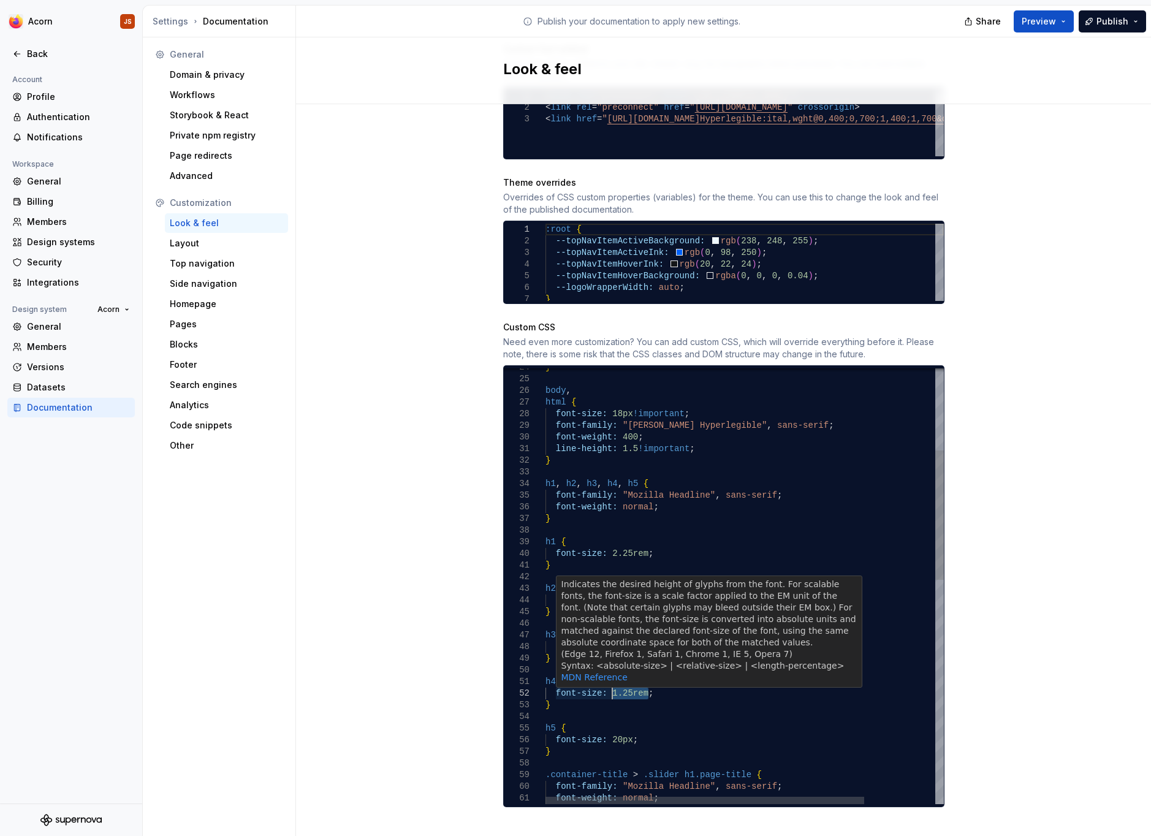
drag, startPoint x: 650, startPoint y: 677, endPoint x: 612, endPoint y: 678, distance: 38.0
click at [612, 678] on div "font-family: "Mozilla Headline" , sans-serif ; font-weight: normal ; } h1 , h2 …" at bounding box center [788, 825] width 487 height 1463
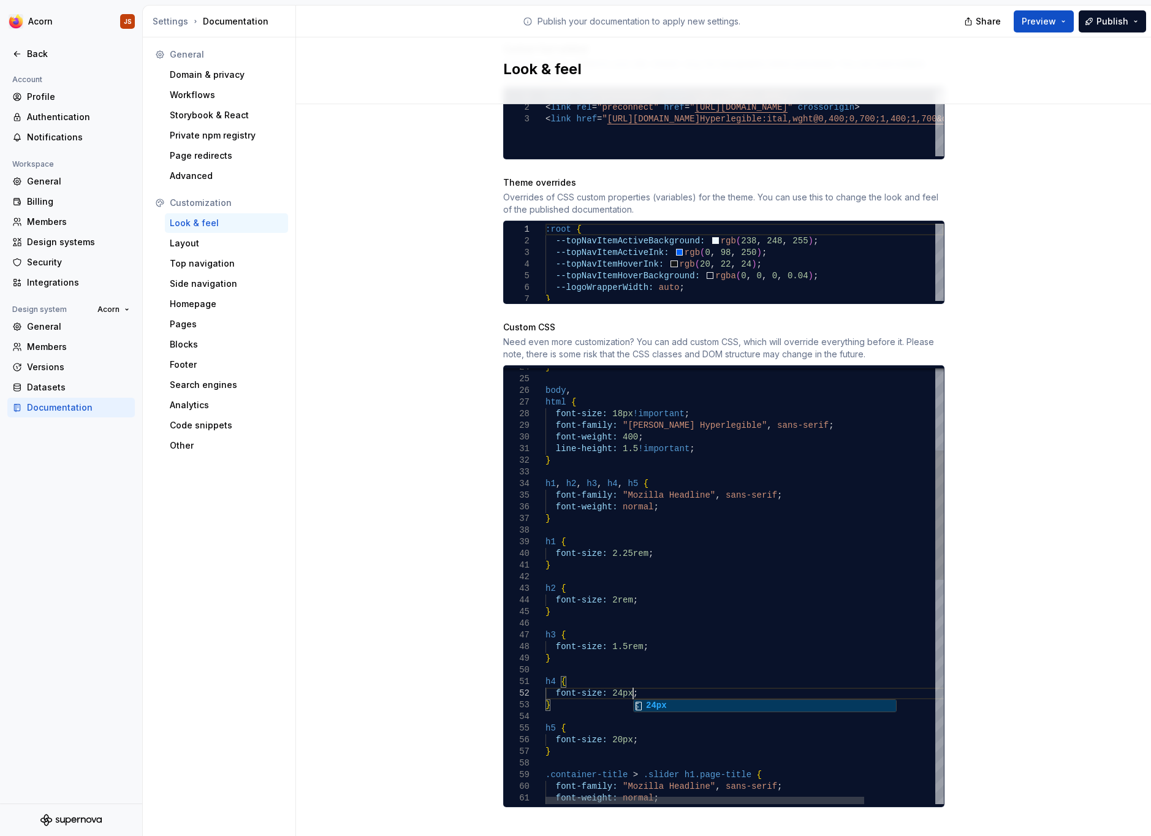
scroll to position [22, 87]
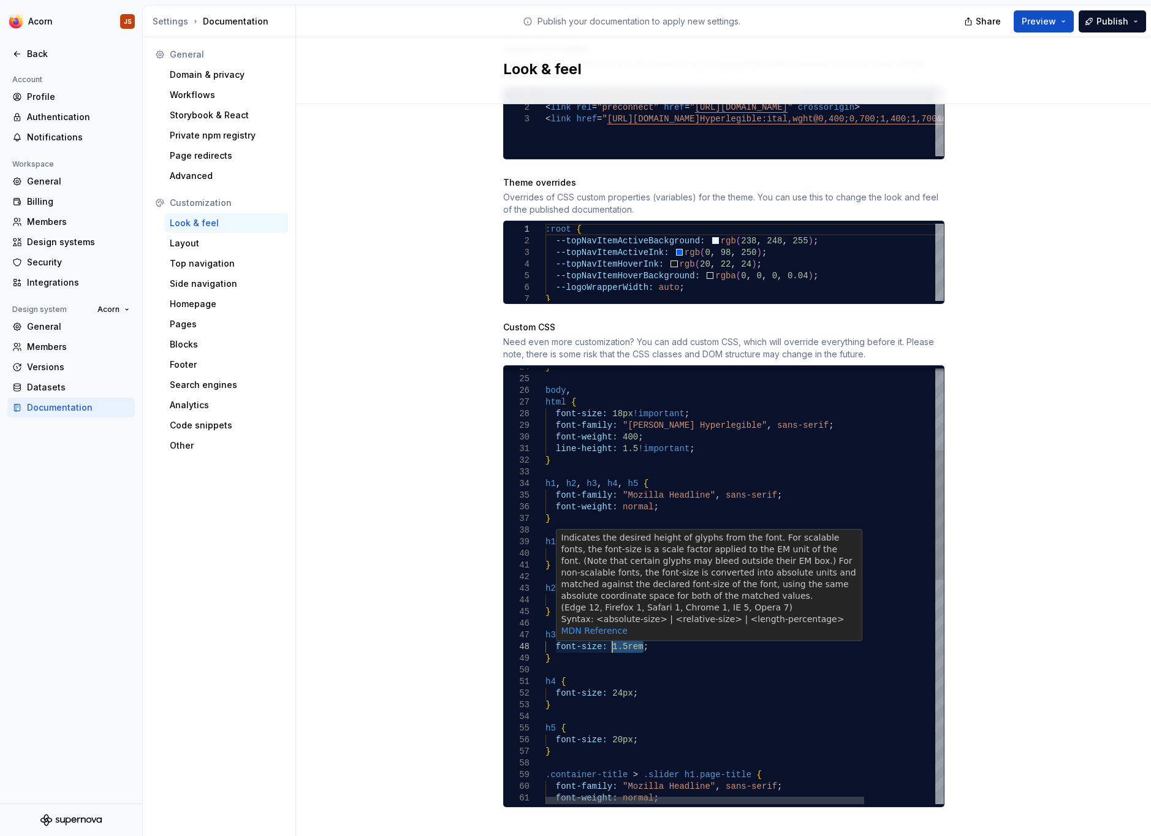
drag, startPoint x: 644, startPoint y: 632, endPoint x: 610, endPoint y: 629, distance: 34.5
click at [610, 629] on div "font-family: "Mozilla Headline" , sans-serif ; font-weight: normal ; } h1 , h2 …" at bounding box center [788, 825] width 487 height 1463
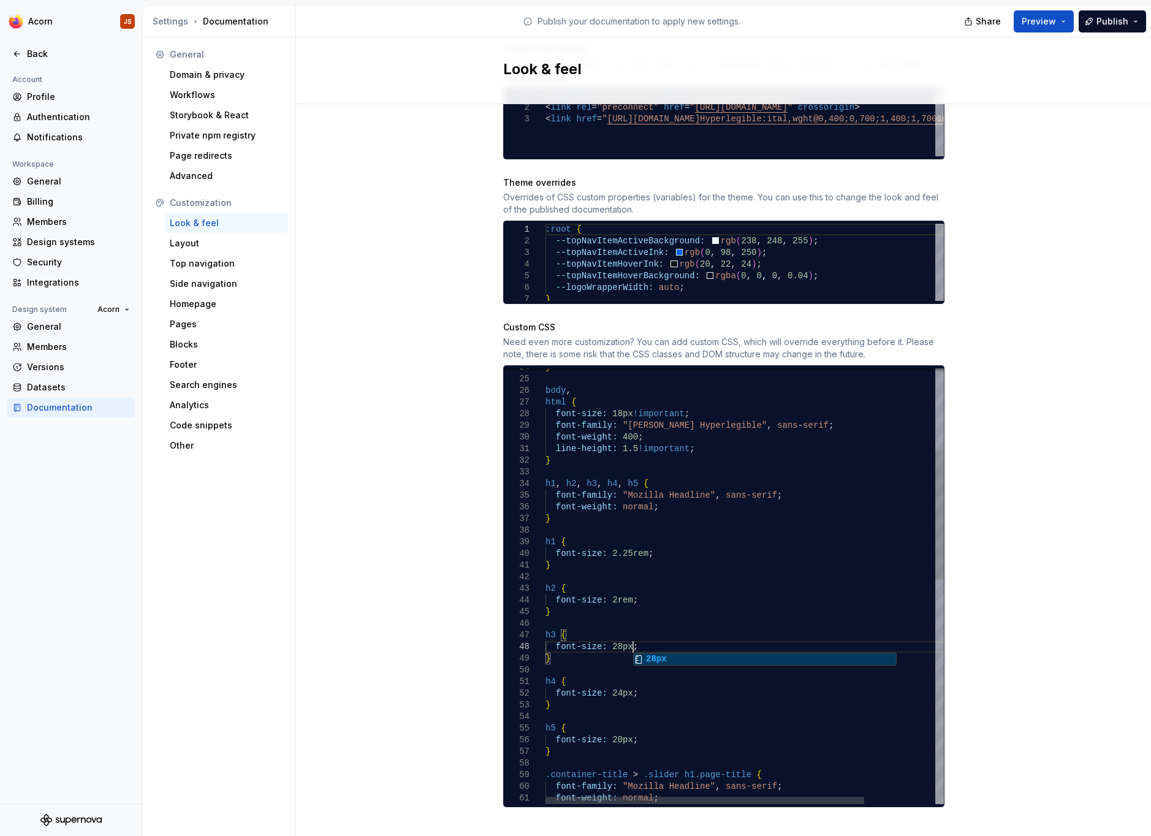
scroll to position [82, 87]
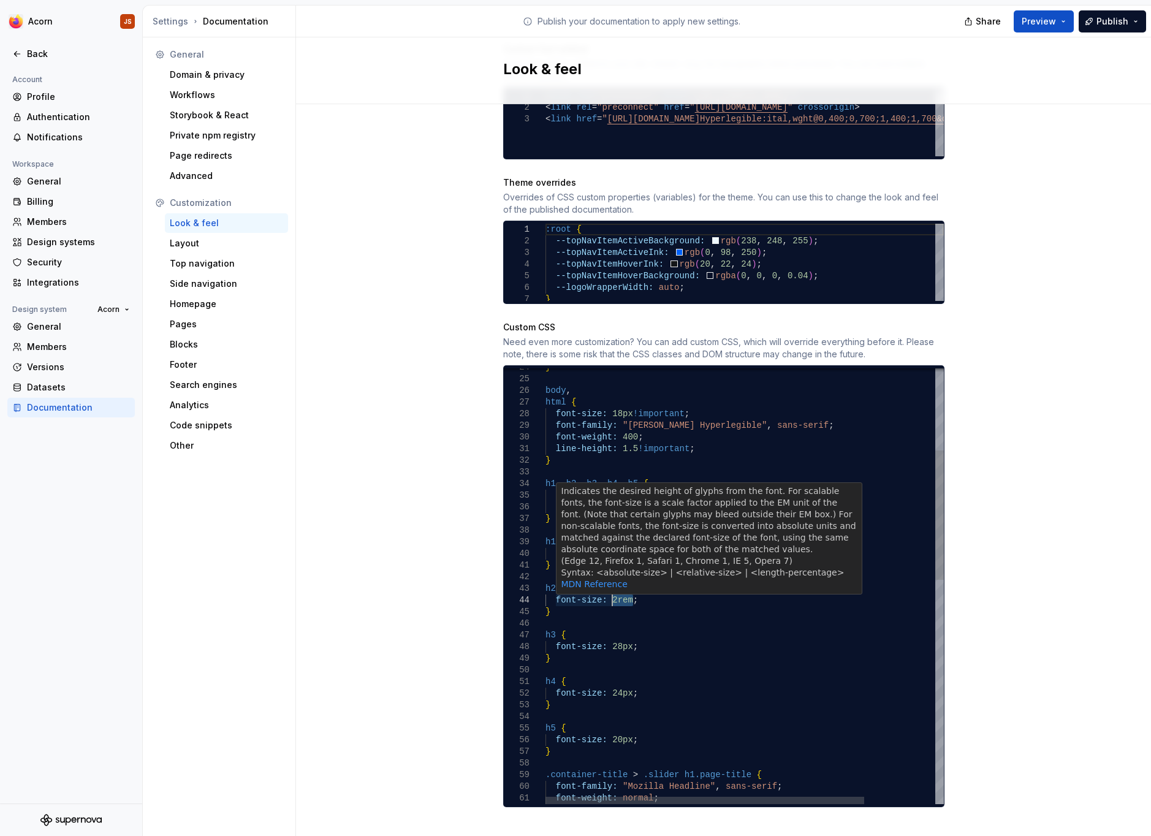
drag, startPoint x: 634, startPoint y: 589, endPoint x: 610, endPoint y: 588, distance: 24.6
click at [610, 588] on div "font-family: "Mozilla Headline" , sans-serif ; font-weight: normal ; } h1 , h2 …" at bounding box center [788, 825] width 487 height 1463
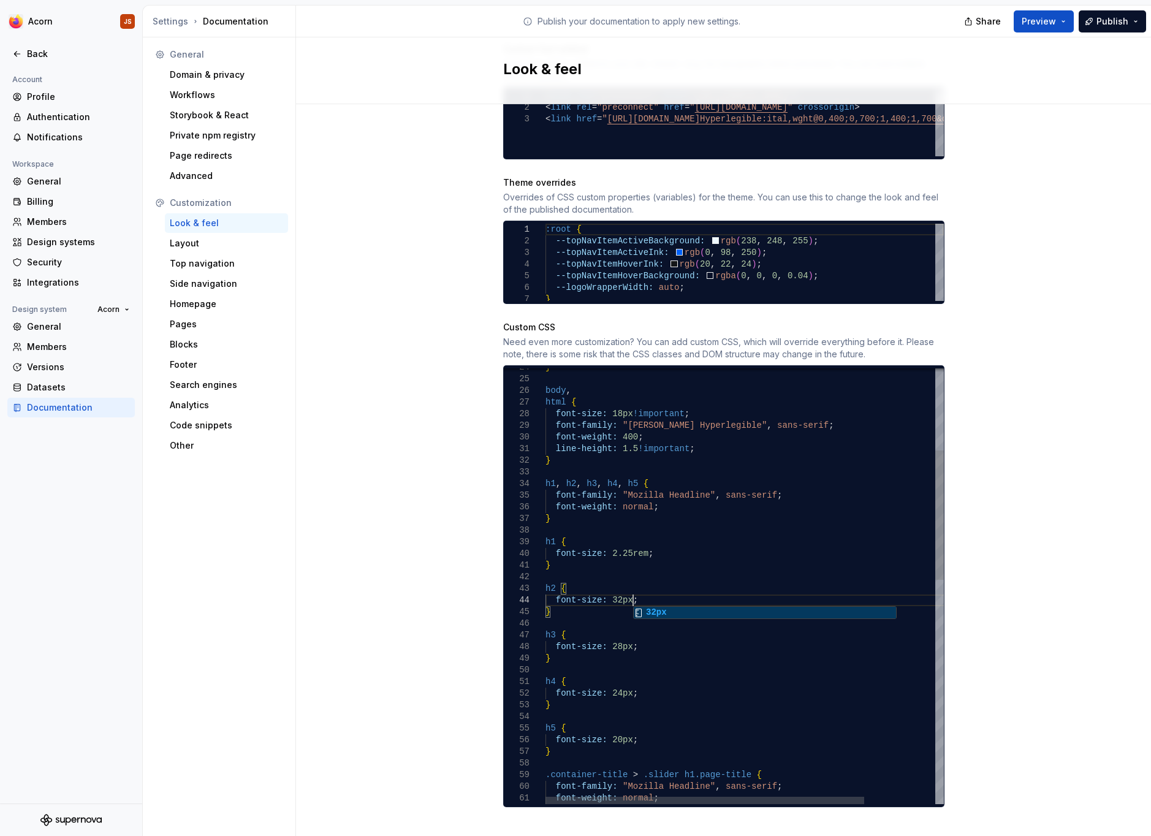
scroll to position [45, 87]
drag, startPoint x: 649, startPoint y: 542, endPoint x: 612, endPoint y: 537, distance: 37.1
click at [612, 537] on div "font-family: "Mozilla Headline" , sans-serif ; font-weight: normal ; } h1 , h2 …" at bounding box center [788, 825] width 487 height 1463
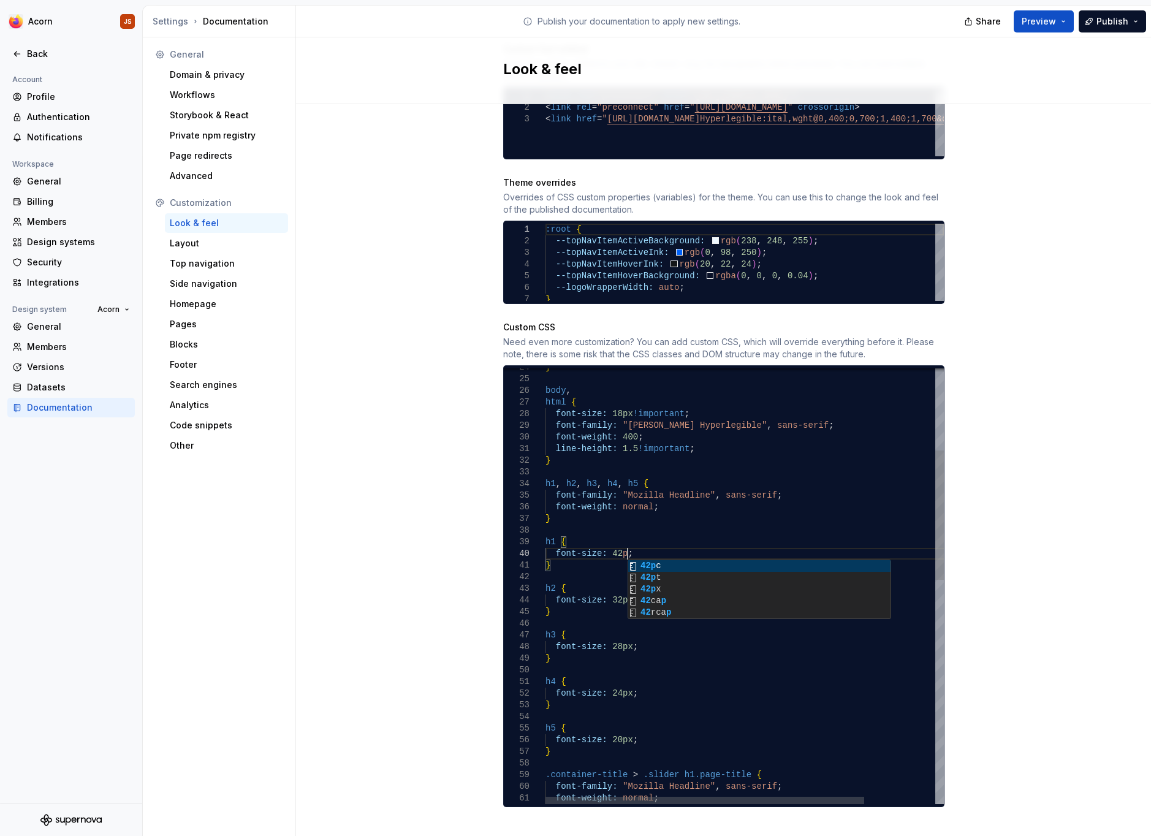
scroll to position [105, 87]
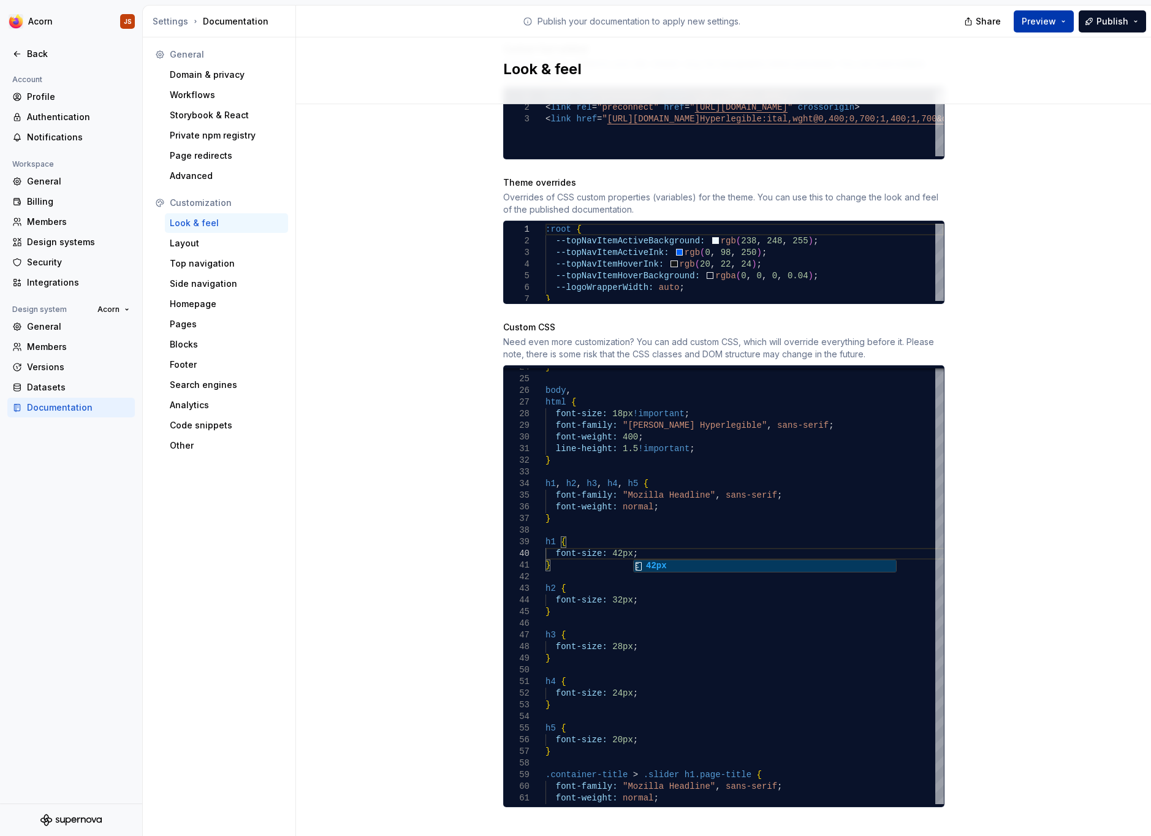
click at [1046, 28] on button "Preview" at bounding box center [1044, 21] width 60 height 22
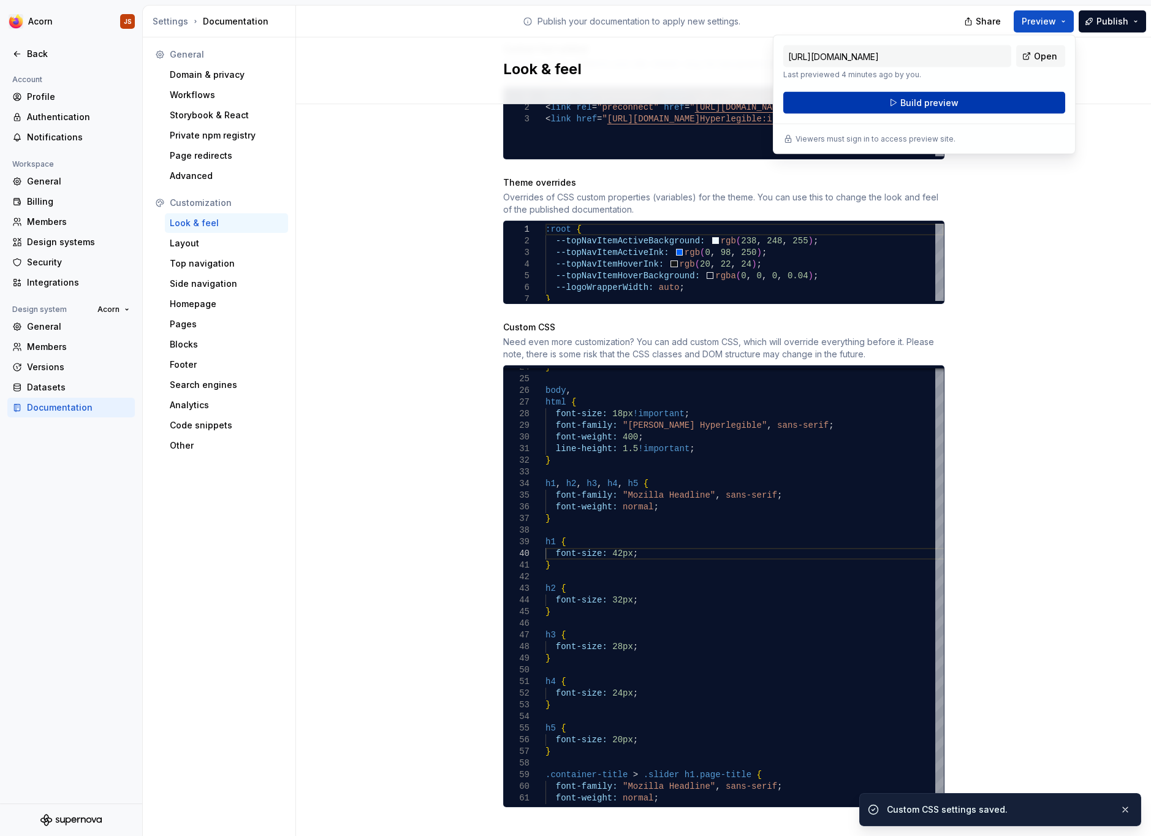
click at [957, 99] on button "Build preview" at bounding box center [924, 103] width 282 height 22
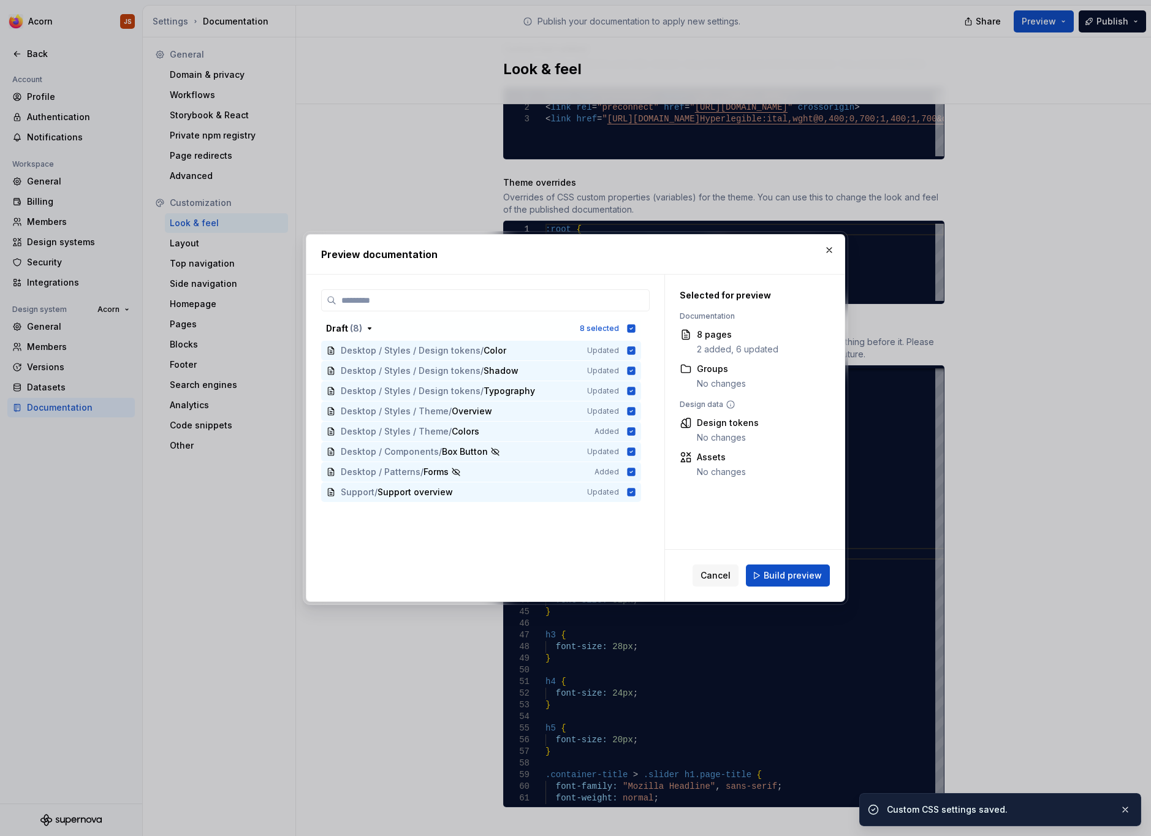
scroll to position [578, 0]
click at [827, 253] on button "button" at bounding box center [829, 249] width 17 height 17
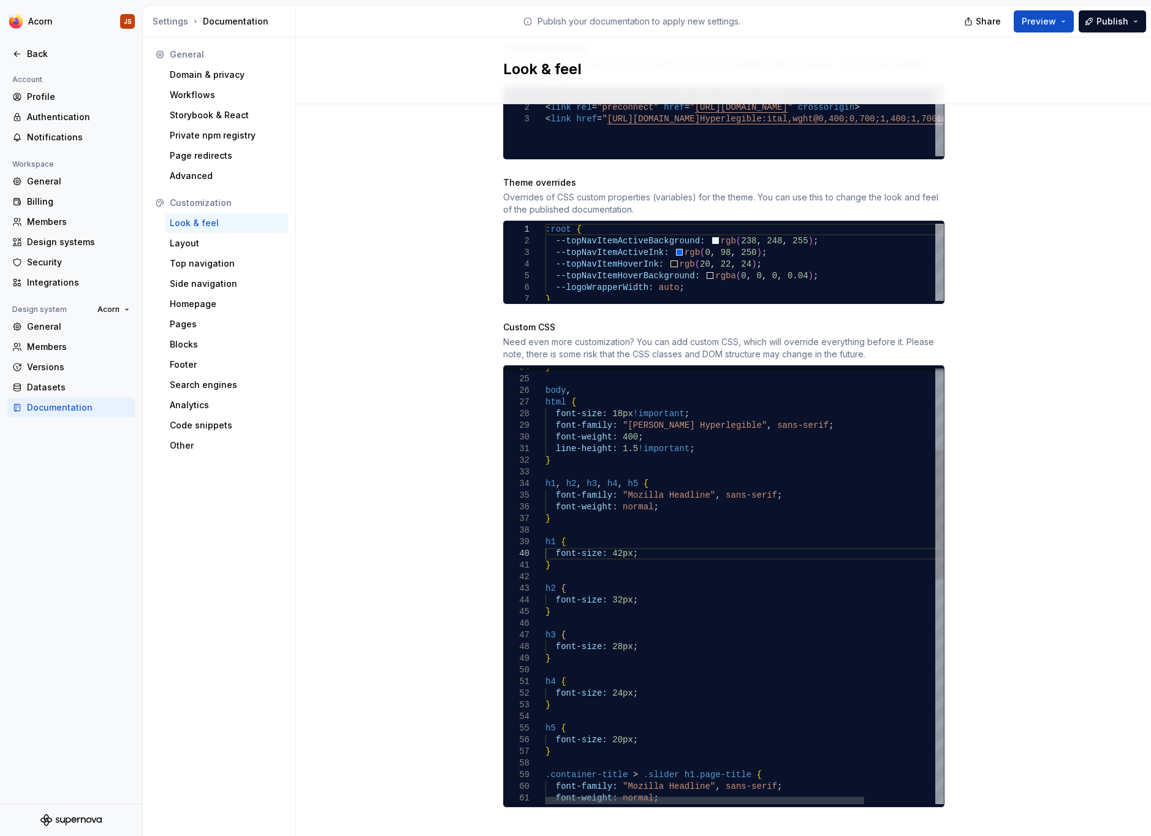
click at [621, 536] on div "font-family: "Mozilla Headline" , sans-serif ; font-weight: normal ; } h1 , h2 …" at bounding box center [788, 825] width 487 height 1463
click at [1037, 23] on span "Preview" at bounding box center [1038, 21] width 34 height 12
click at [1044, 13] on button "Preview" at bounding box center [1044, 21] width 60 height 22
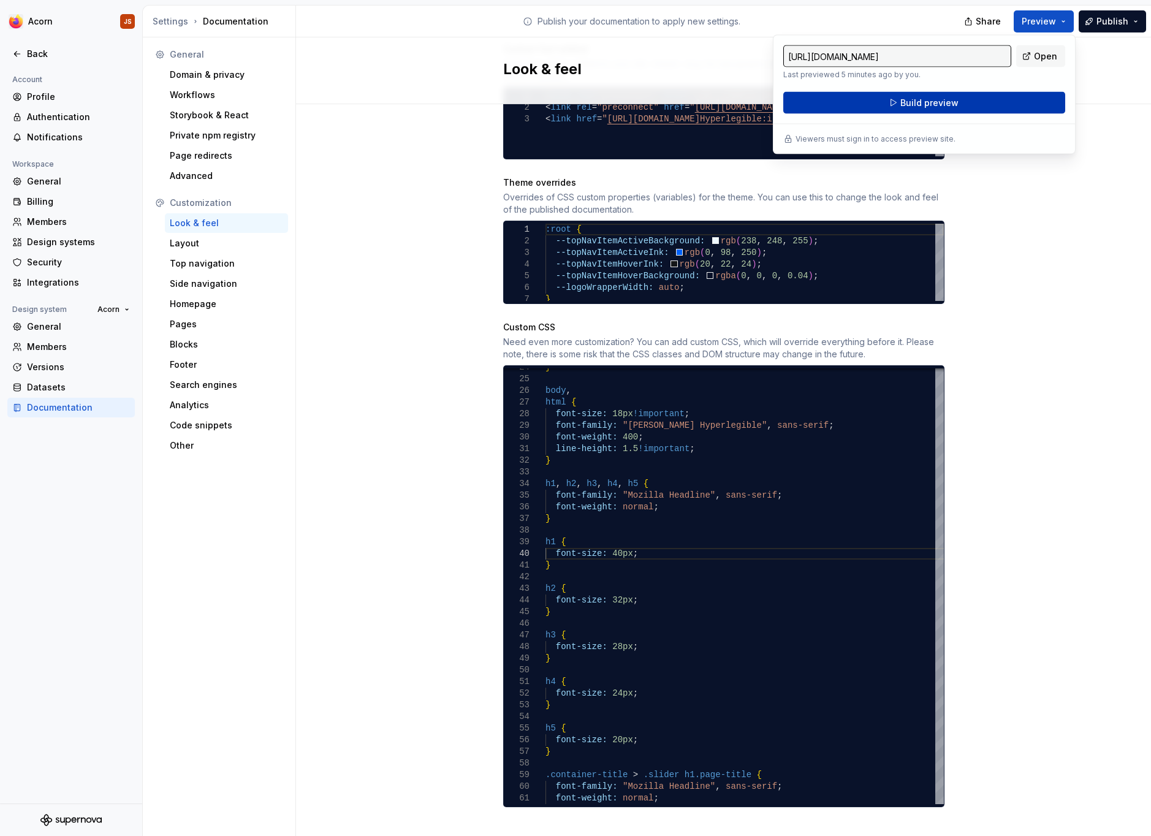
click at [983, 107] on button "Build preview" at bounding box center [924, 103] width 282 height 22
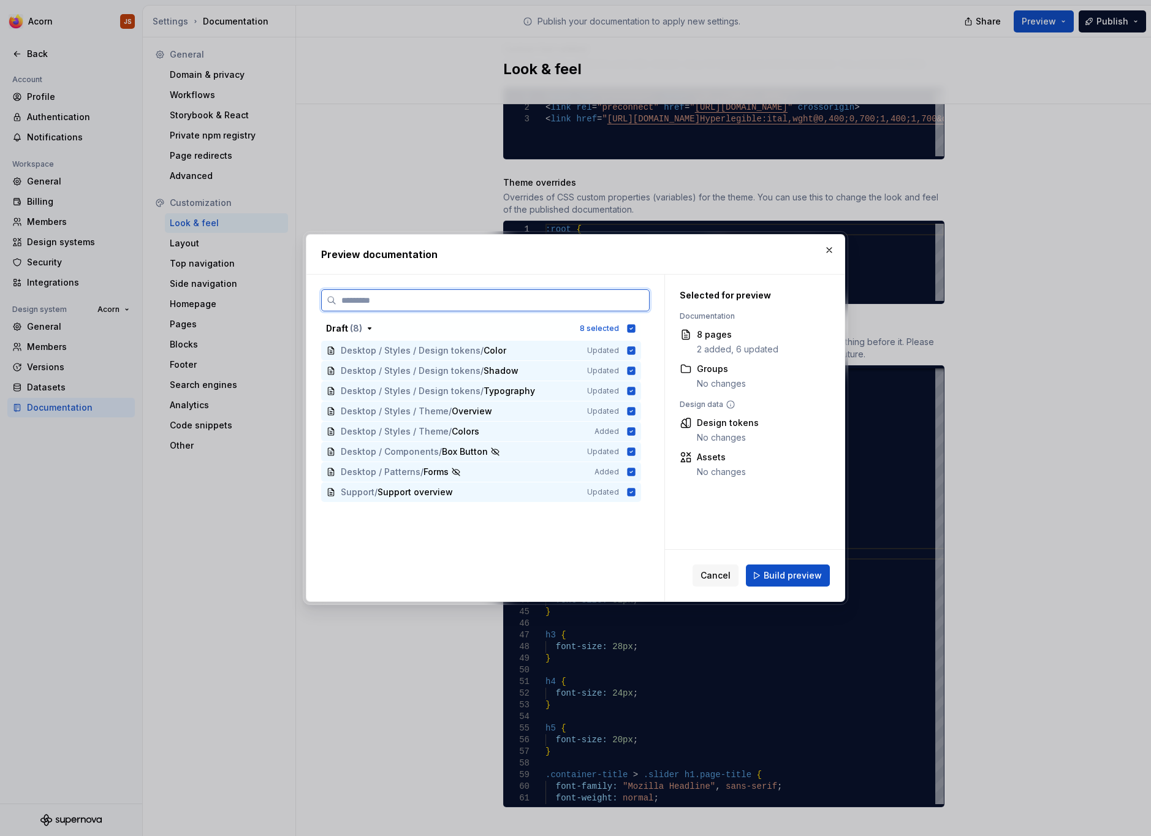
scroll to position [578, 0]
click at [764, 583] on button "Build preview" at bounding box center [788, 575] width 84 height 22
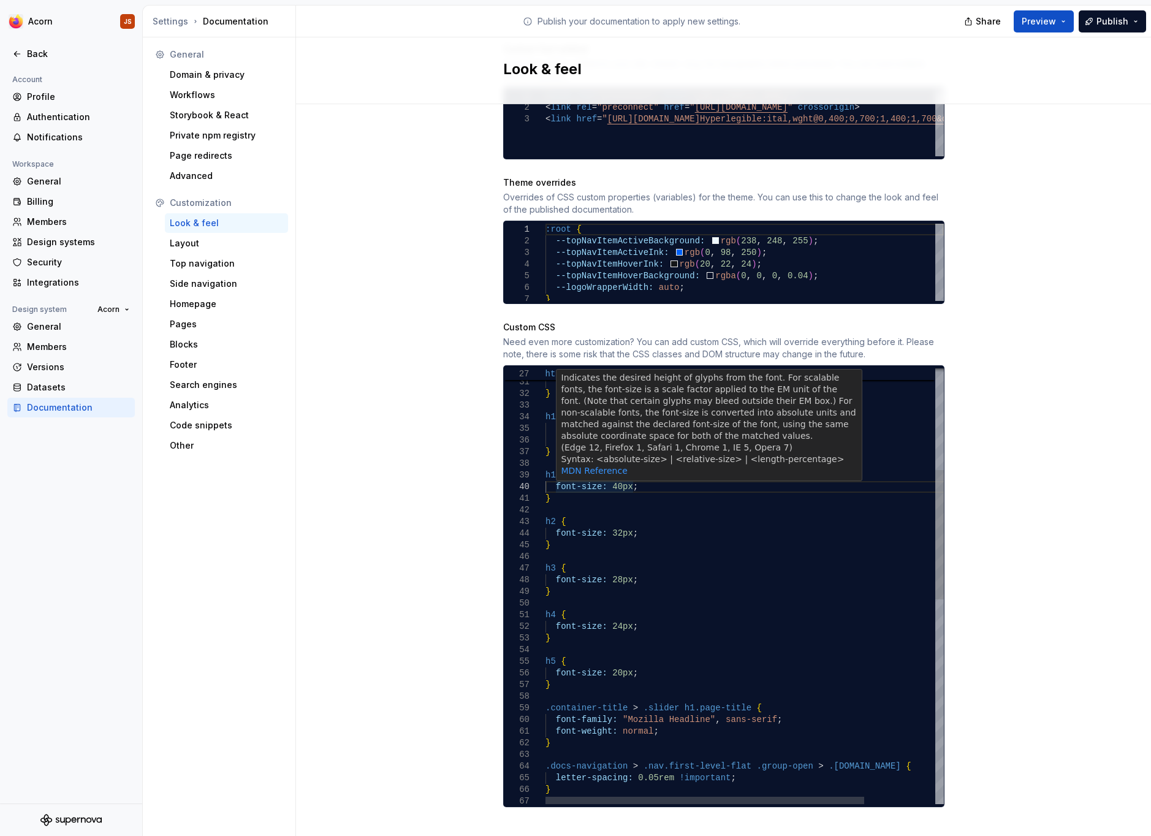
click at [621, 470] on div "font-family: "Mozilla Headline" , sans-serif ; font-weight: normal ; } h1 , h2 …" at bounding box center [788, 758] width 487 height 1463
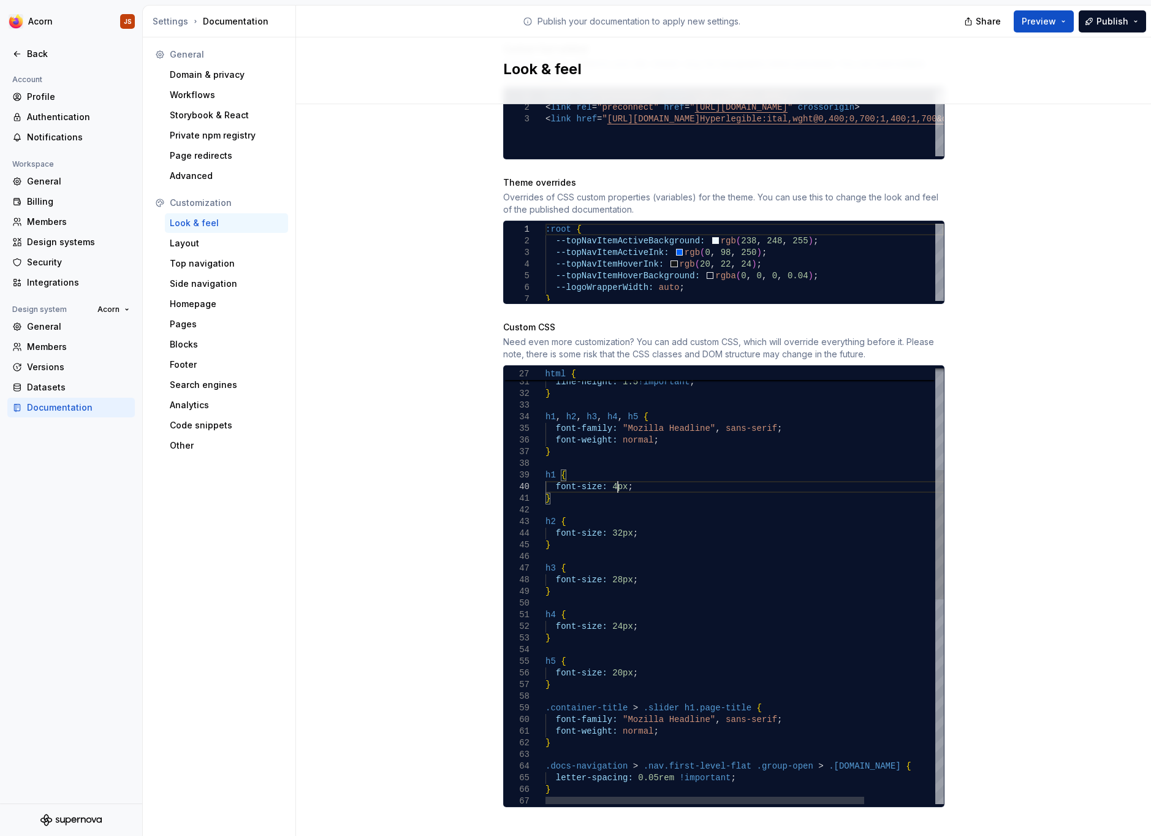
scroll to position [105, 77]
click at [621, 518] on div "font-family: "Mozilla Headline" , sans-serif ; font-weight: normal ; } h1 , h2 …" at bounding box center [788, 758] width 487 height 1463
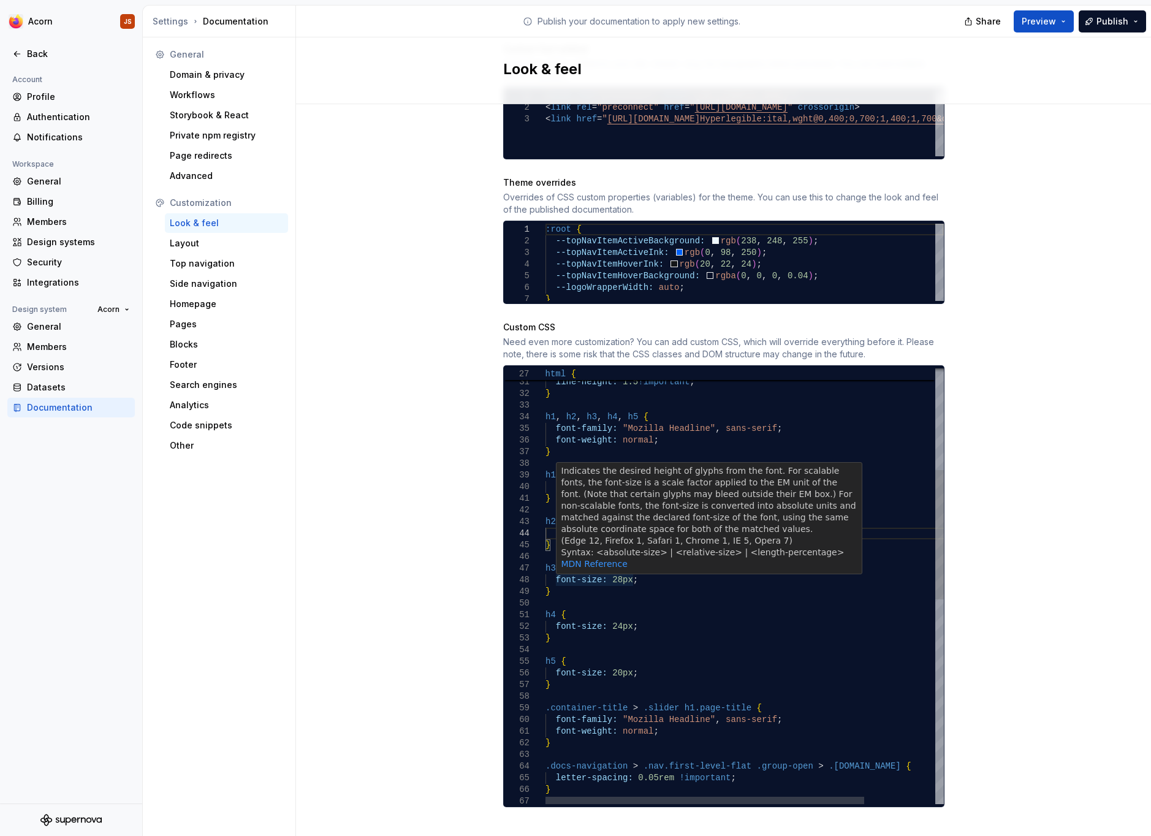
click at [625, 569] on div "font-family: "Mozilla Headline" , sans-serif ; font-weight: normal ; } h1 , h2 …" at bounding box center [788, 758] width 487 height 1463
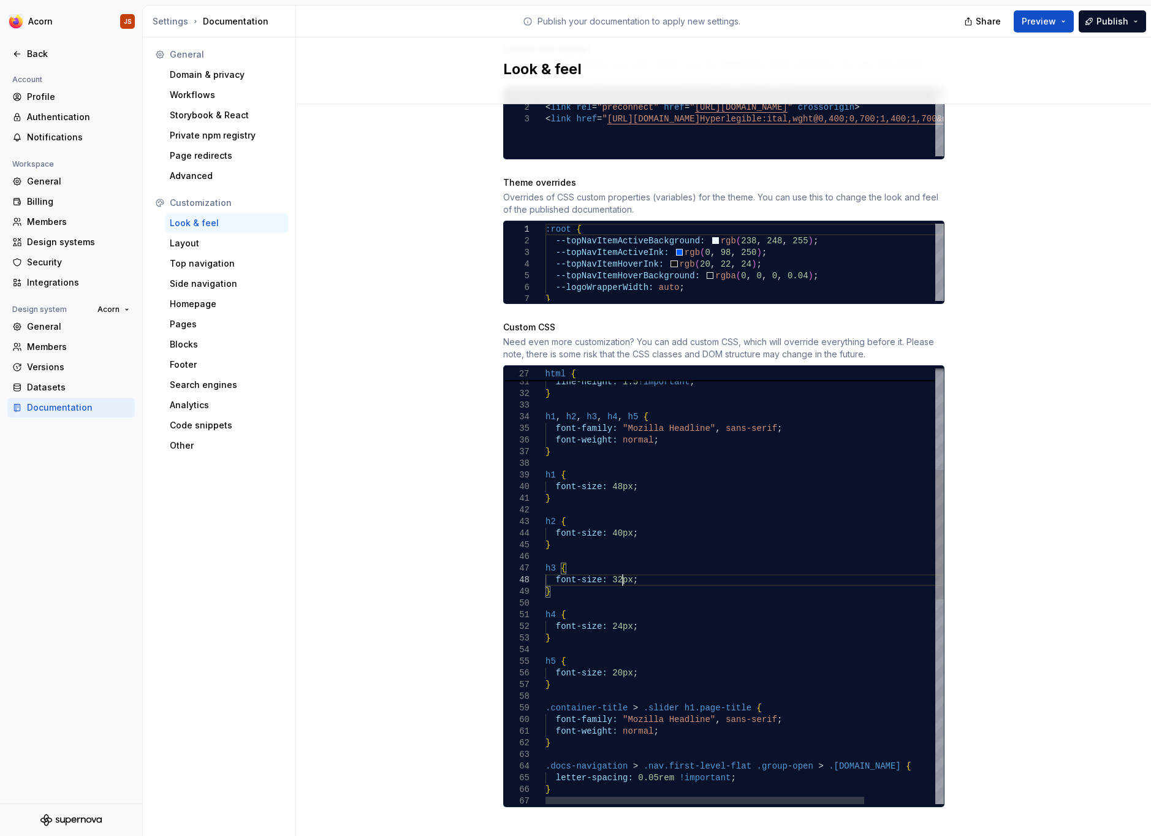
scroll to position [82, 77]
click at [1032, 31] on button "Preview" at bounding box center [1044, 21] width 60 height 22
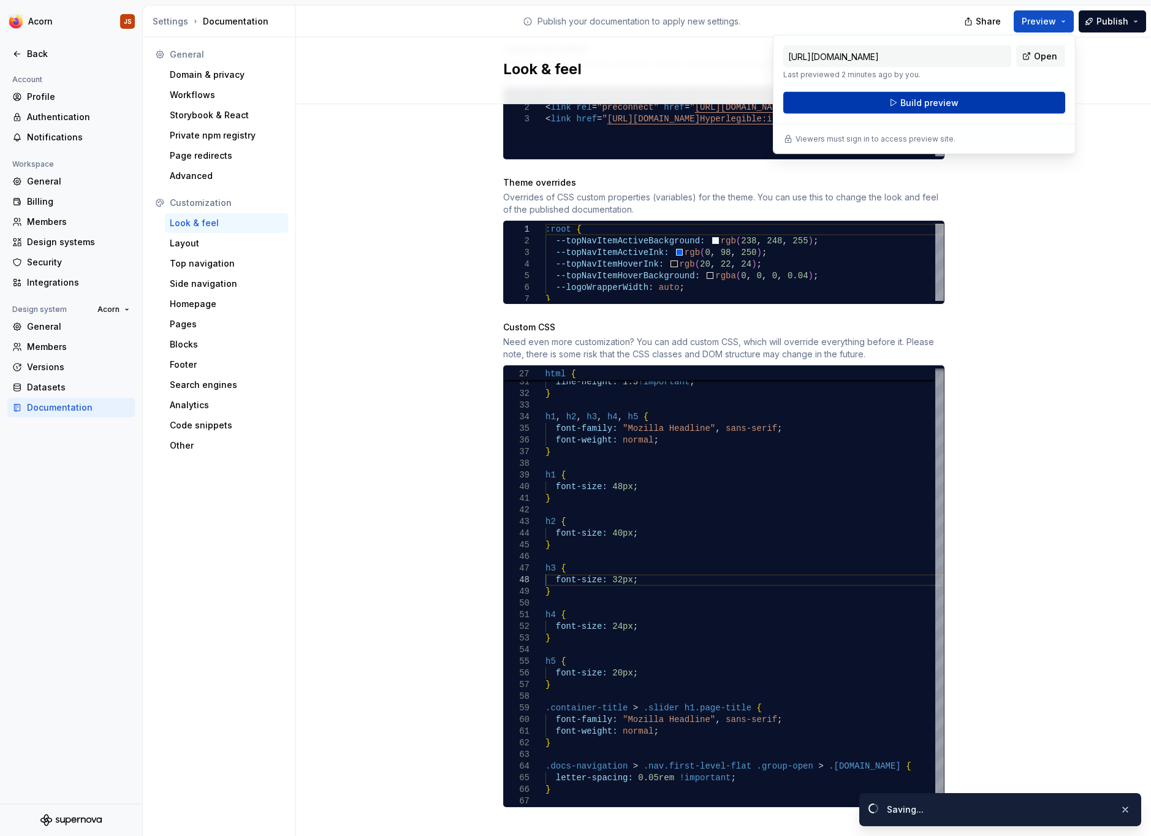
click at [987, 101] on button "Build preview" at bounding box center [924, 103] width 282 height 22
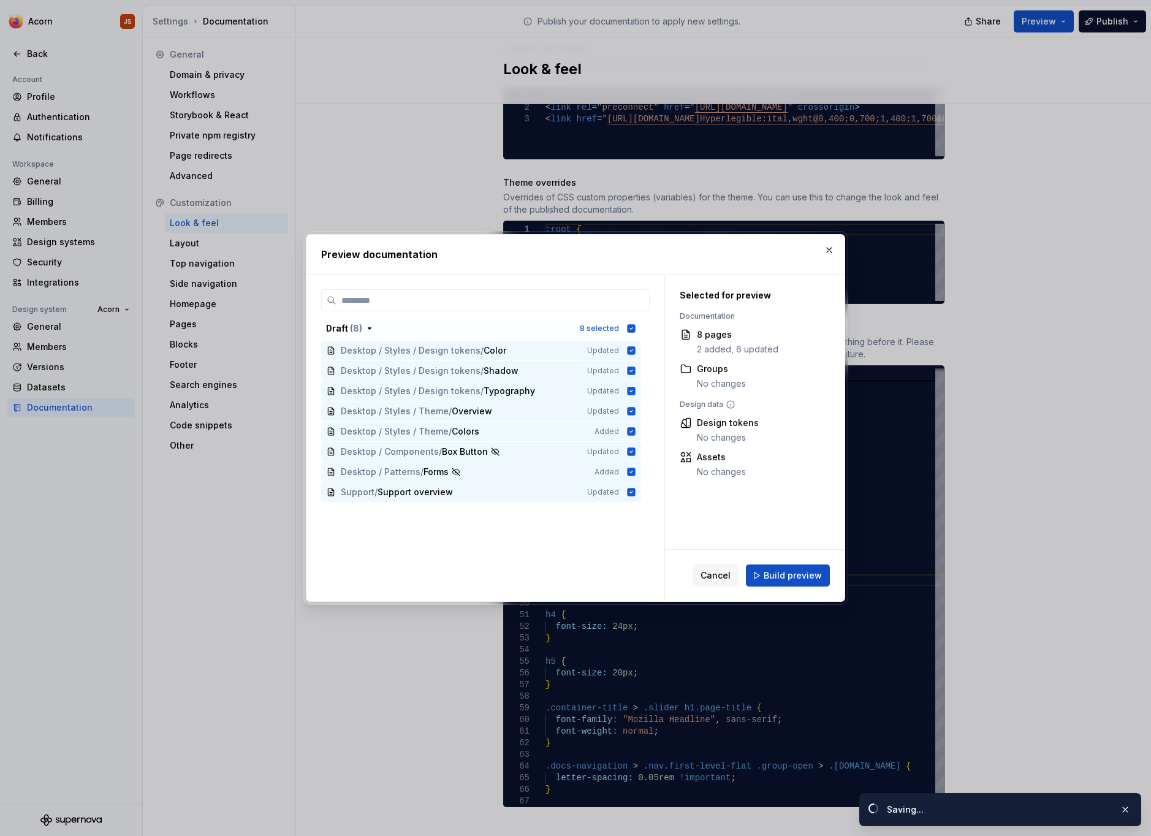
scroll to position [578, 0]
click at [798, 574] on span "Build preview" at bounding box center [793, 575] width 58 height 12
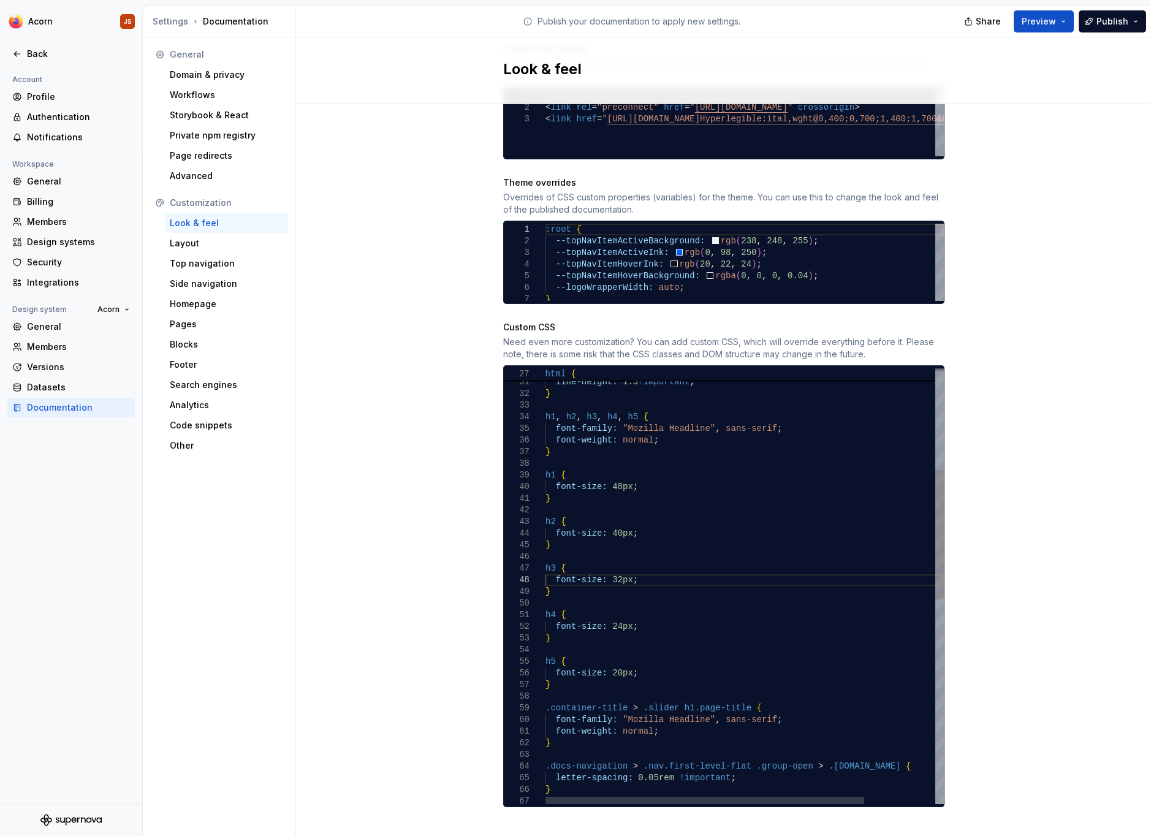
click at [634, 472] on div "font-family: "Mozilla Headline" , sans-serif ; font-weight: normal ; } h1 , h2 …" at bounding box center [788, 758] width 487 height 1463
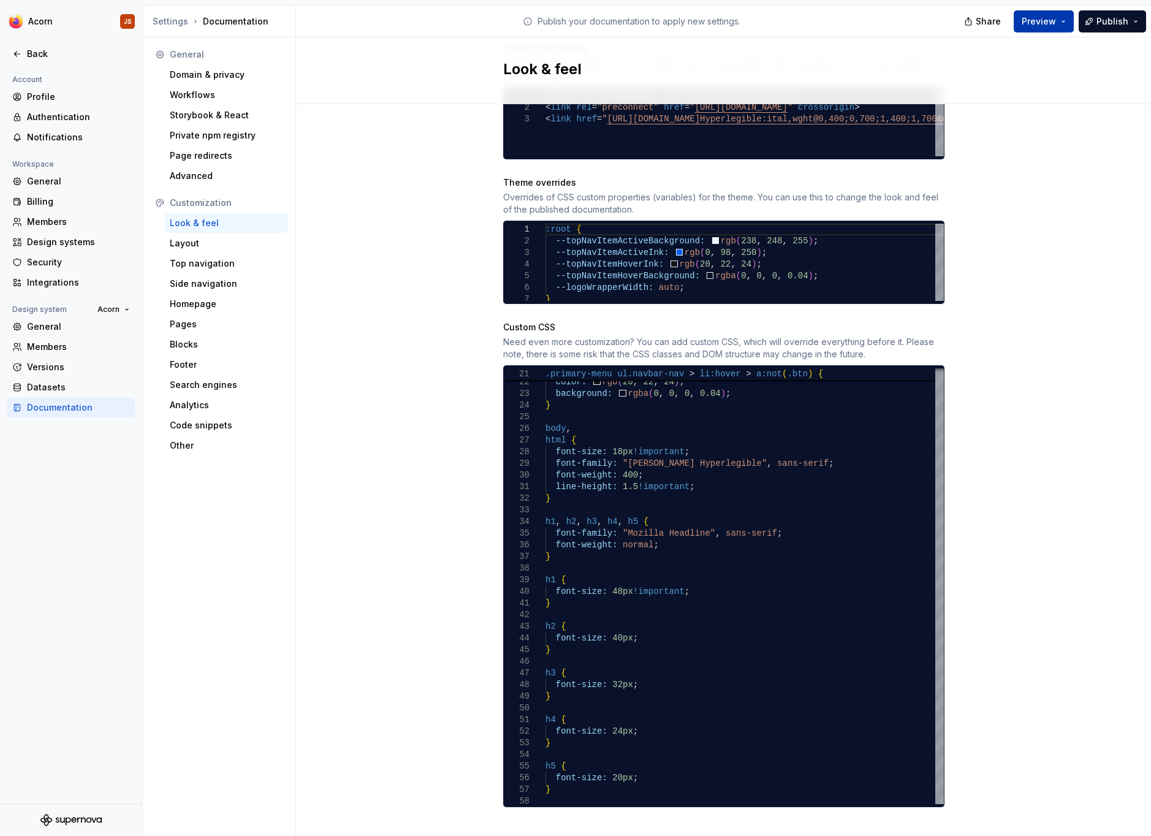
click at [1050, 28] on button "Preview" at bounding box center [1044, 21] width 60 height 22
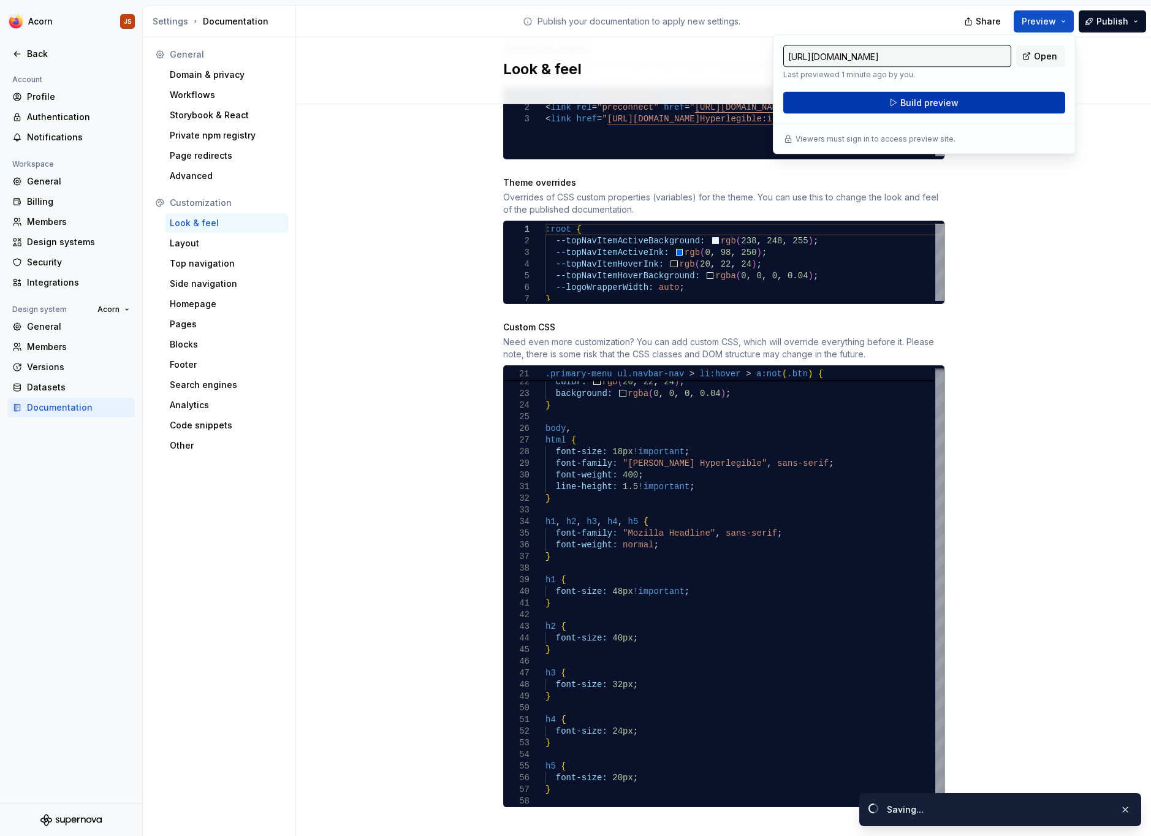
click at [974, 106] on button "Build preview" at bounding box center [924, 103] width 282 height 22
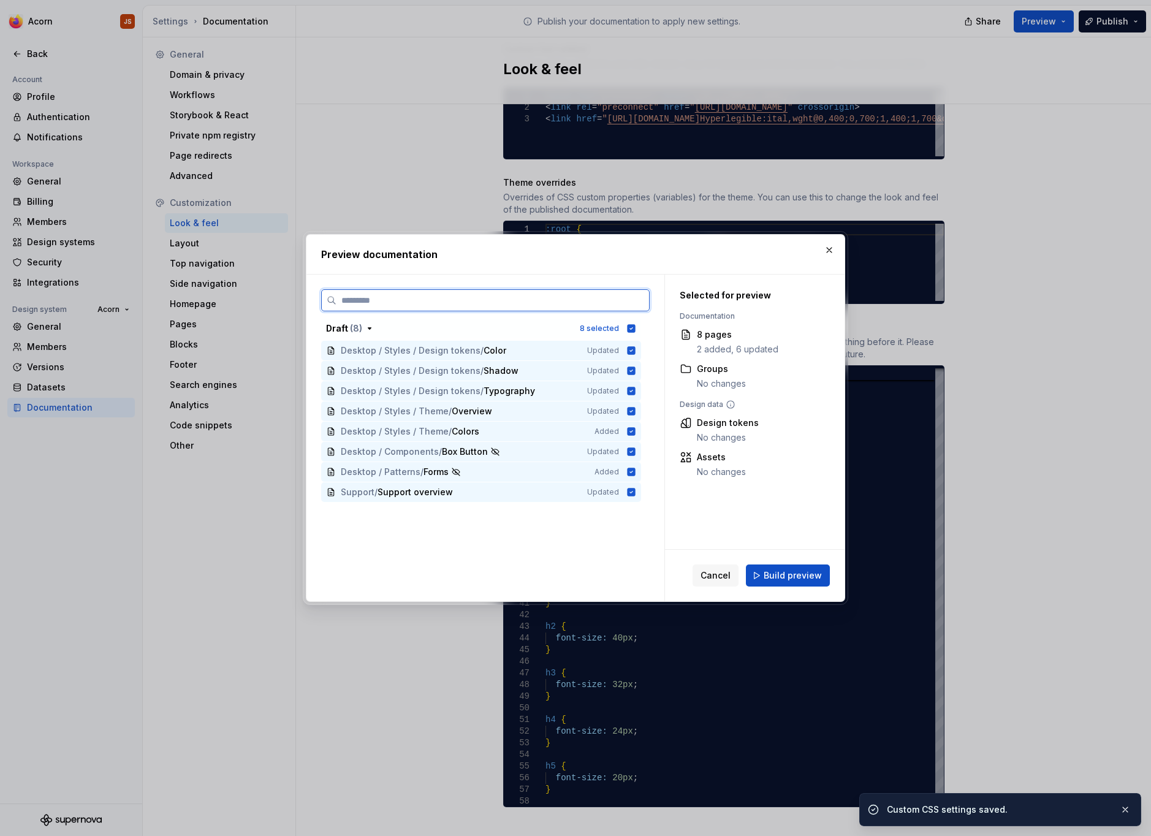
scroll to position [578, 0]
click at [800, 572] on span "Build preview" at bounding box center [793, 575] width 58 height 12
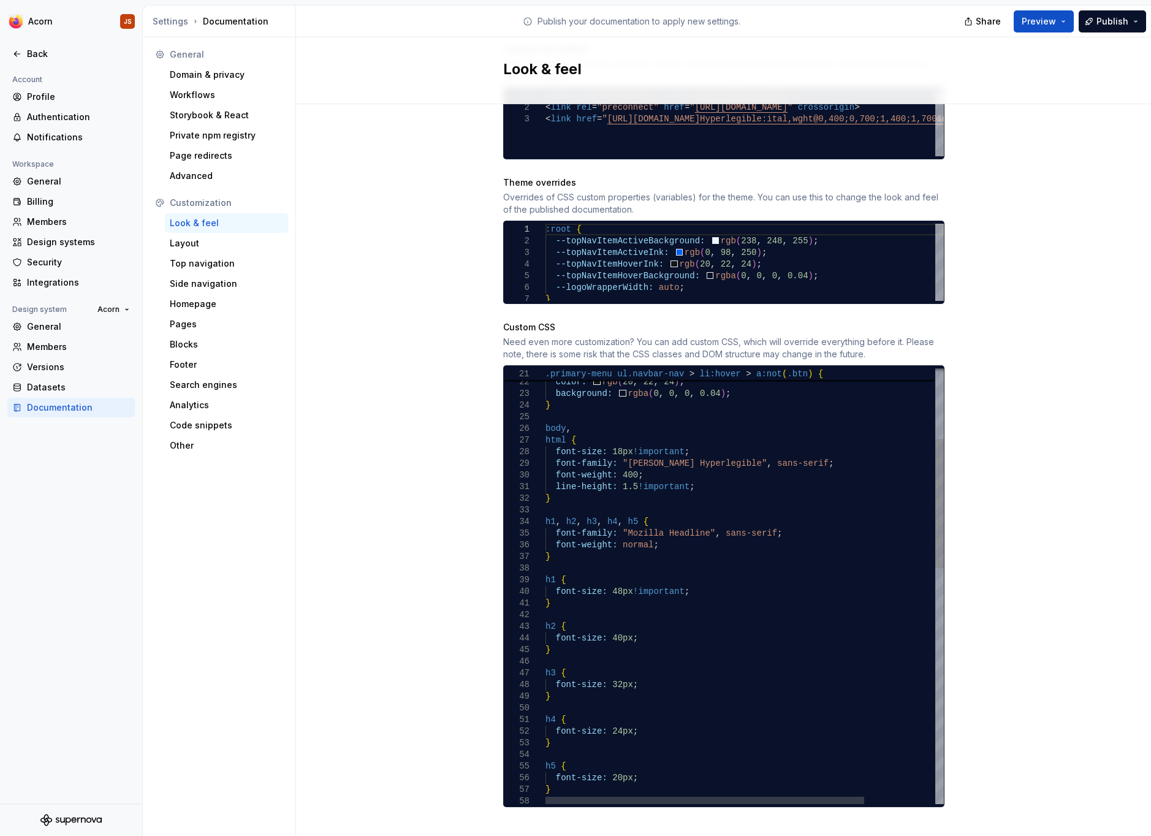
click at [1030, 20] on span "Preview" at bounding box center [1038, 21] width 34 height 12
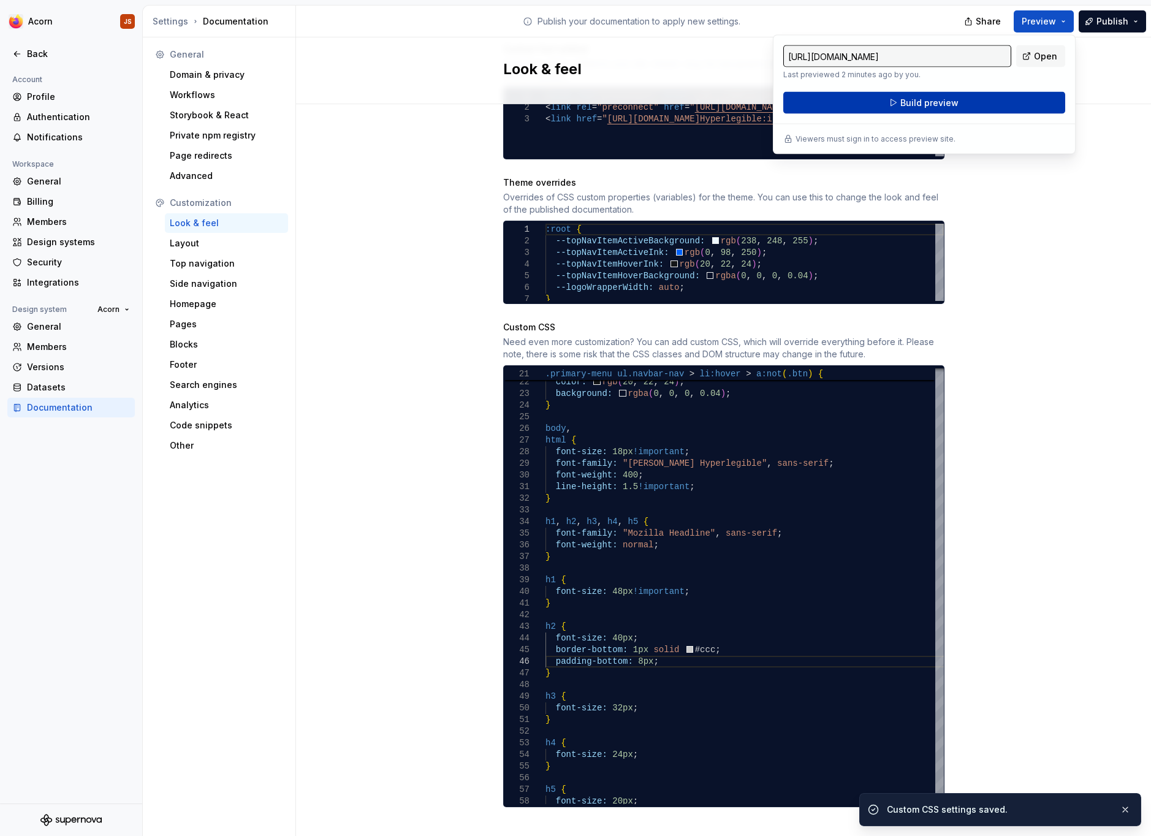
click at [977, 104] on button "Build preview" at bounding box center [924, 103] width 282 height 22
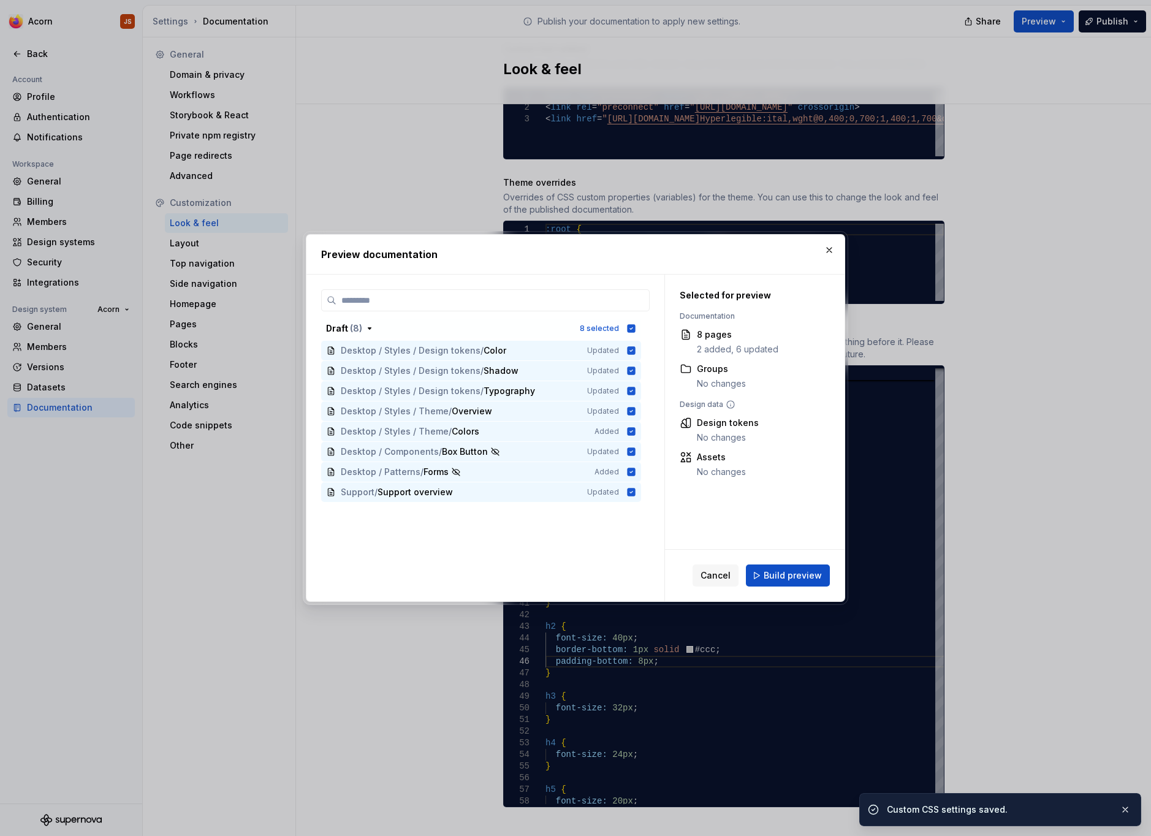
scroll to position [578, 0]
click at [762, 576] on button "Build preview" at bounding box center [788, 575] width 84 height 22
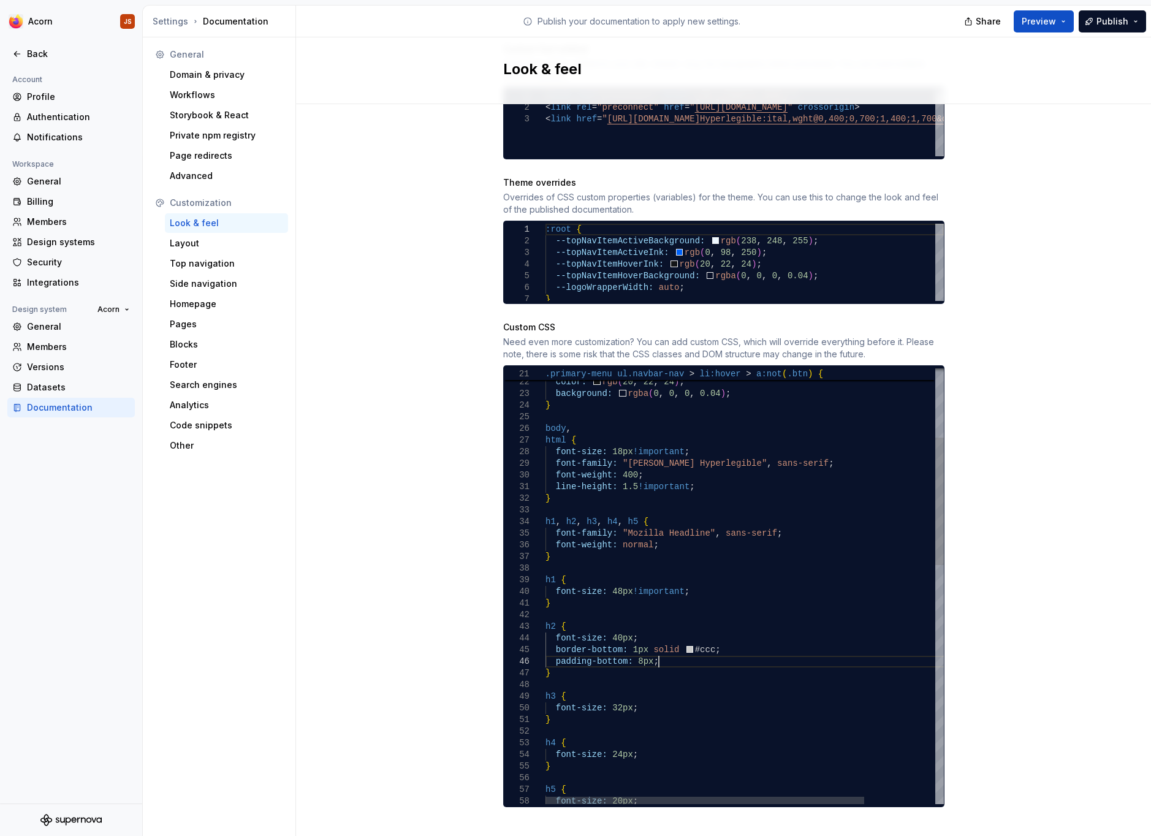
drag, startPoint x: 716, startPoint y: 656, endPoint x: 531, endPoint y: 634, distance: 187.0
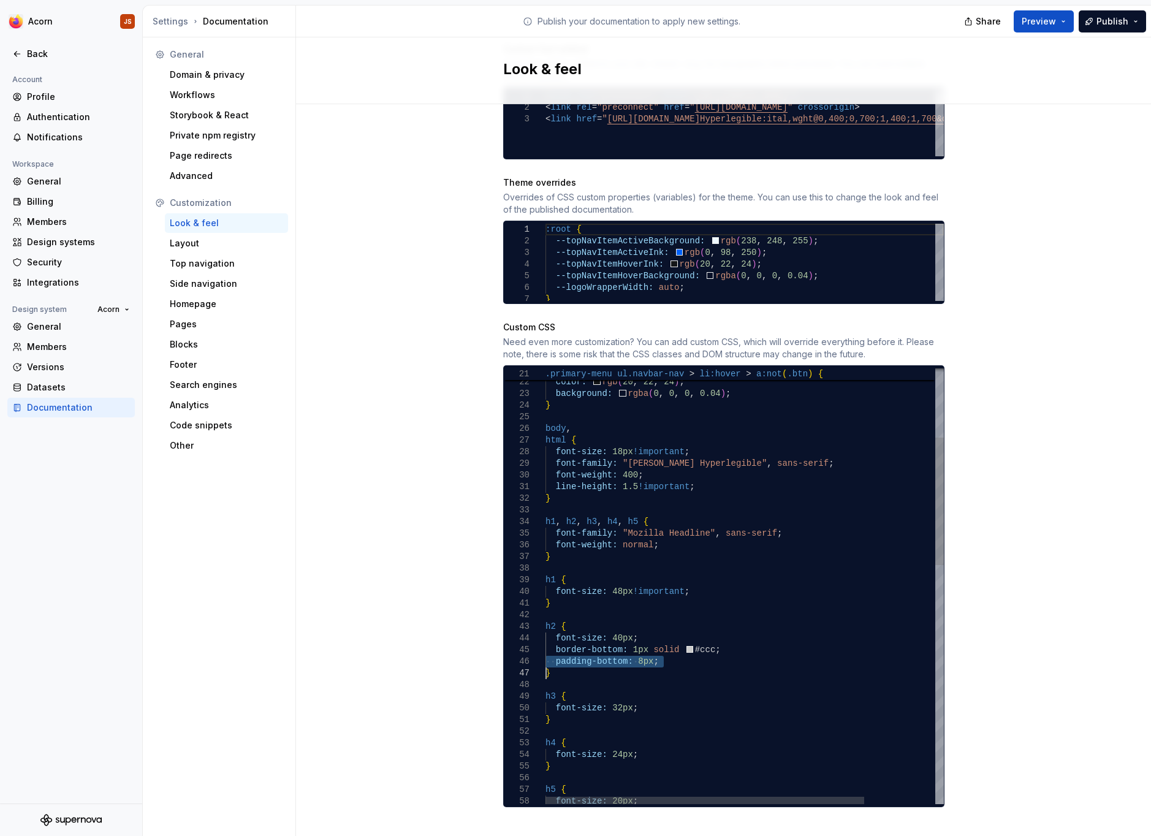
drag, startPoint x: 677, startPoint y: 646, endPoint x: 534, endPoint y: 632, distance: 142.8
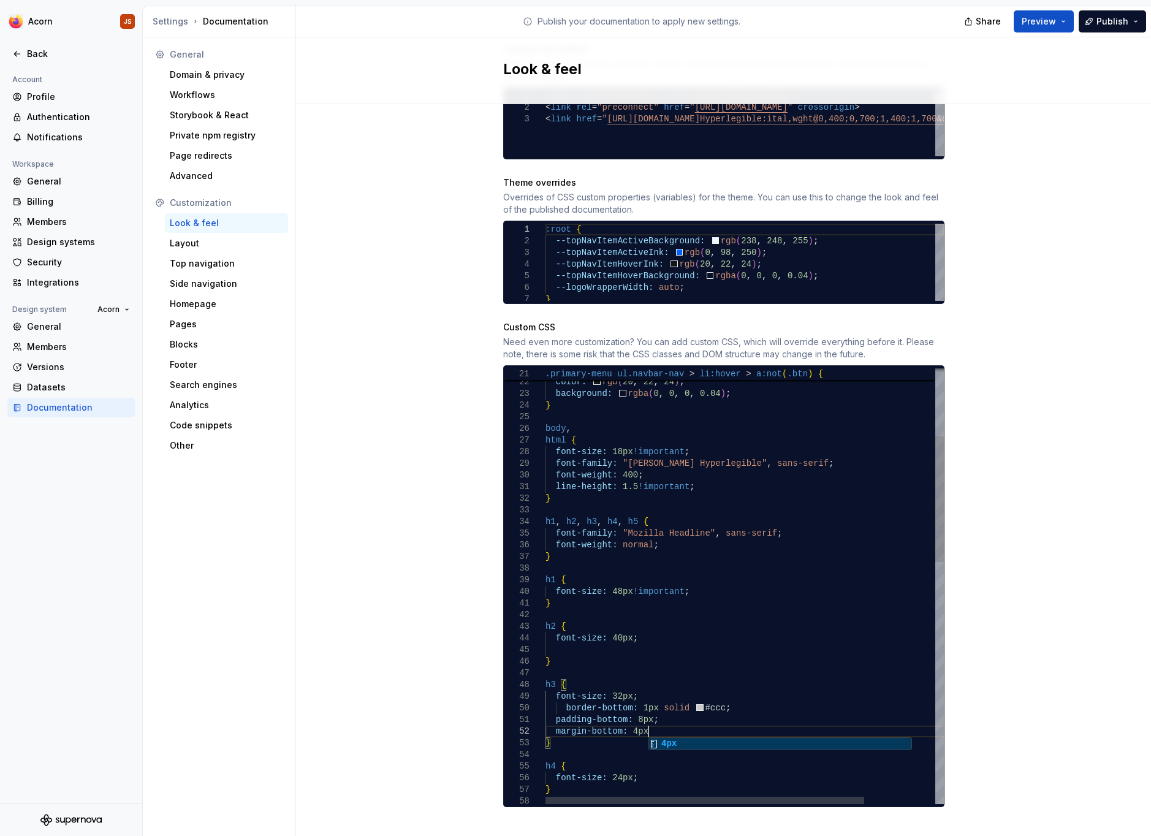
scroll to position [12, 108]
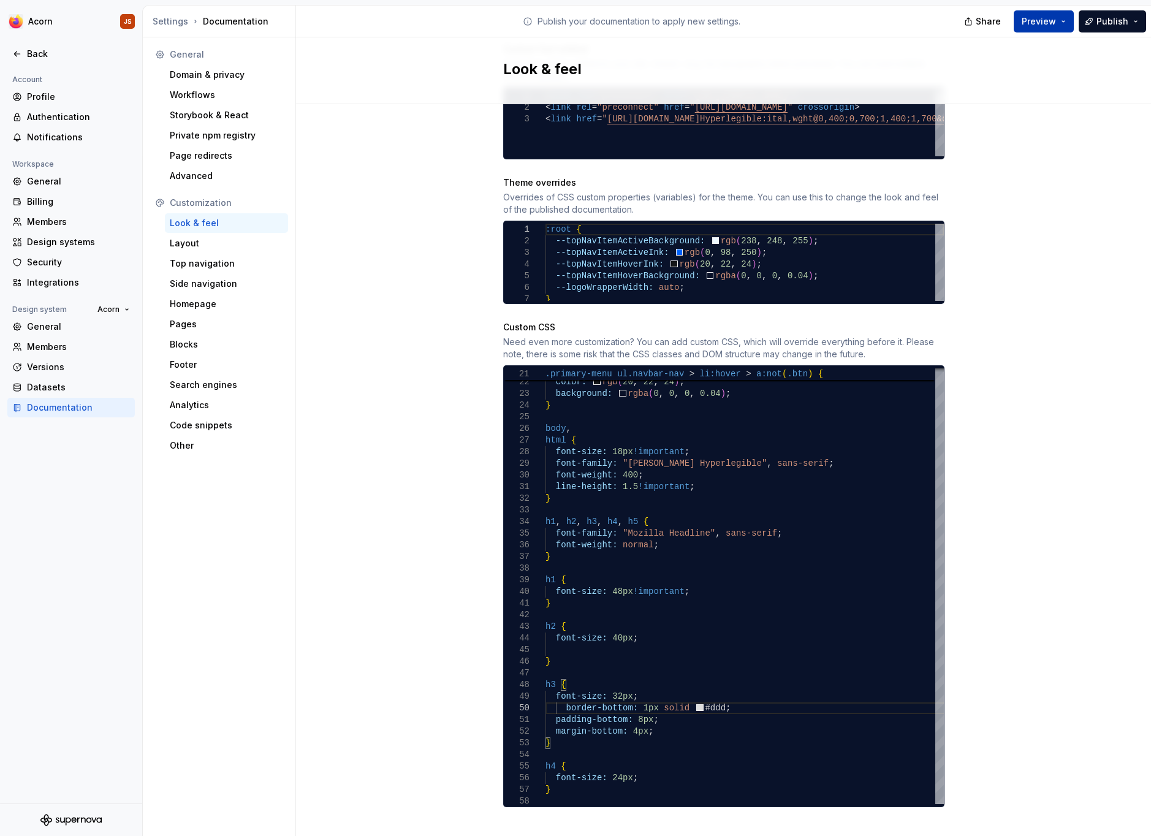
click at [1050, 18] on span "Preview" at bounding box center [1038, 21] width 34 height 12
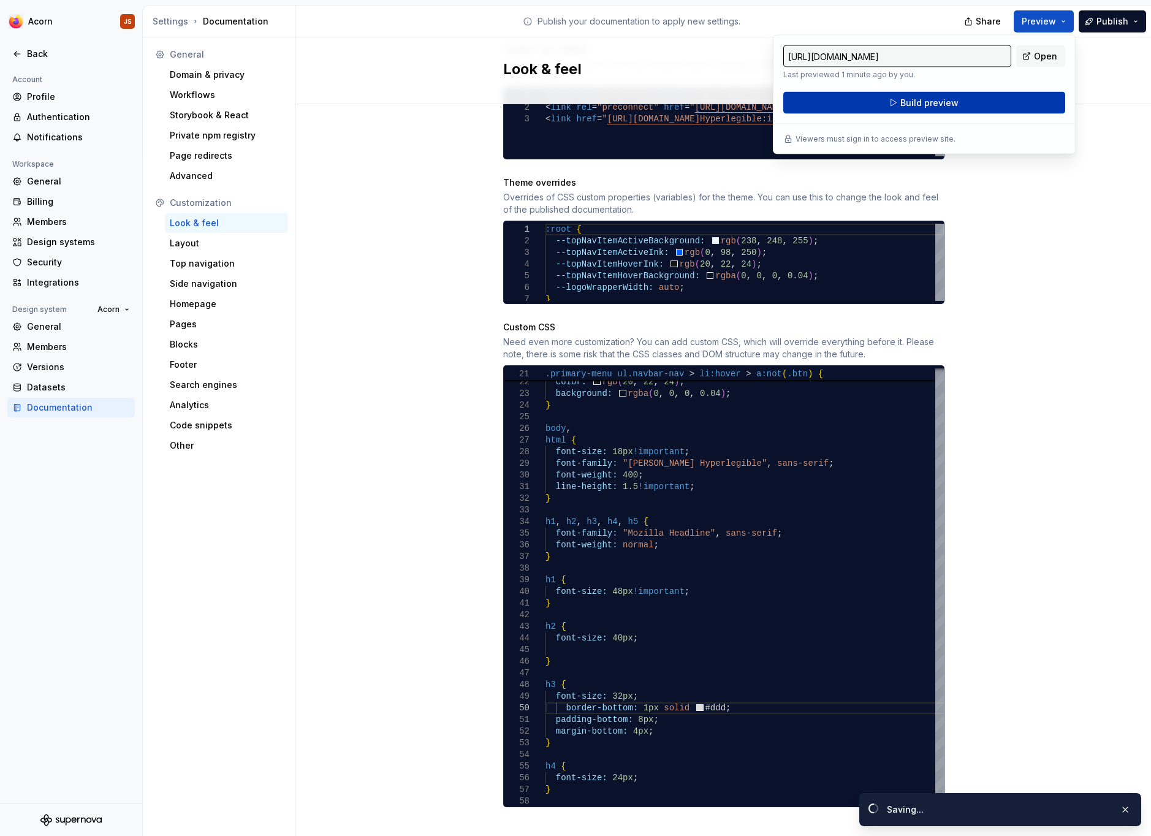
click at [953, 110] on button "Build preview" at bounding box center [924, 103] width 282 height 22
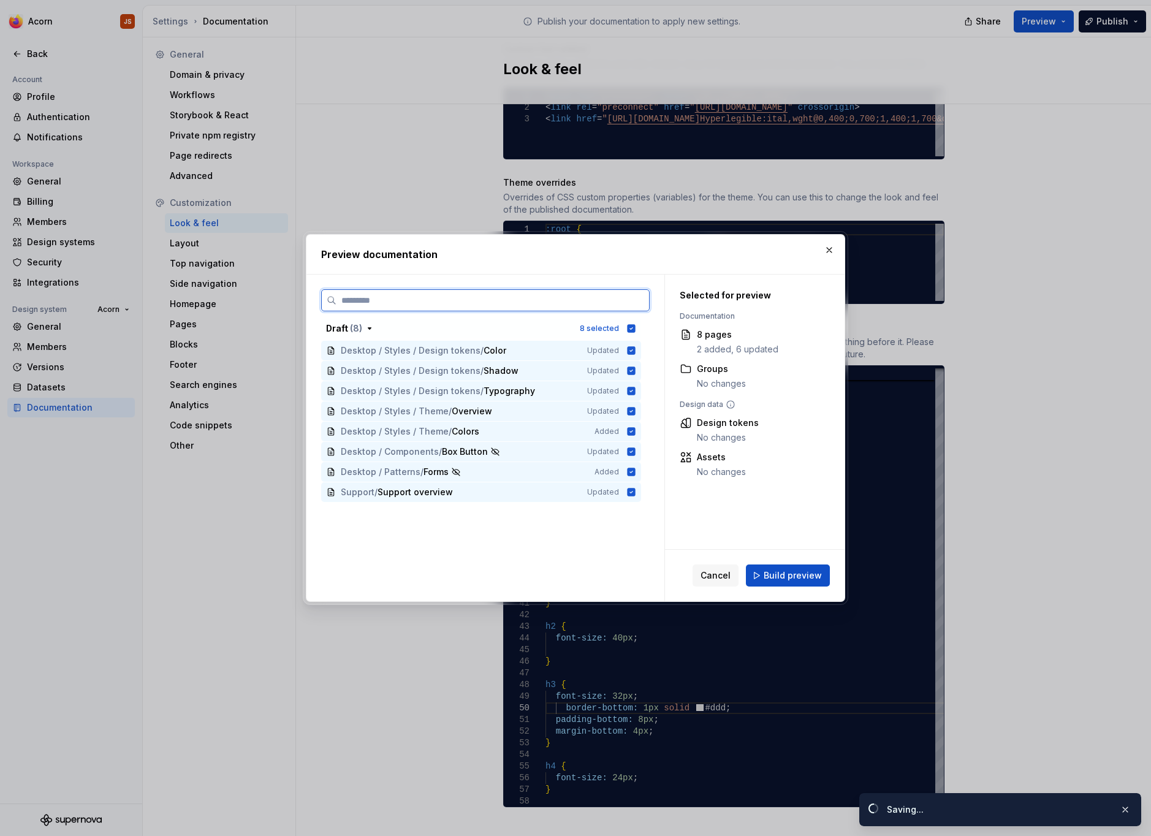
scroll to position [578, 0]
click at [769, 582] on span "Build preview" at bounding box center [793, 575] width 58 height 12
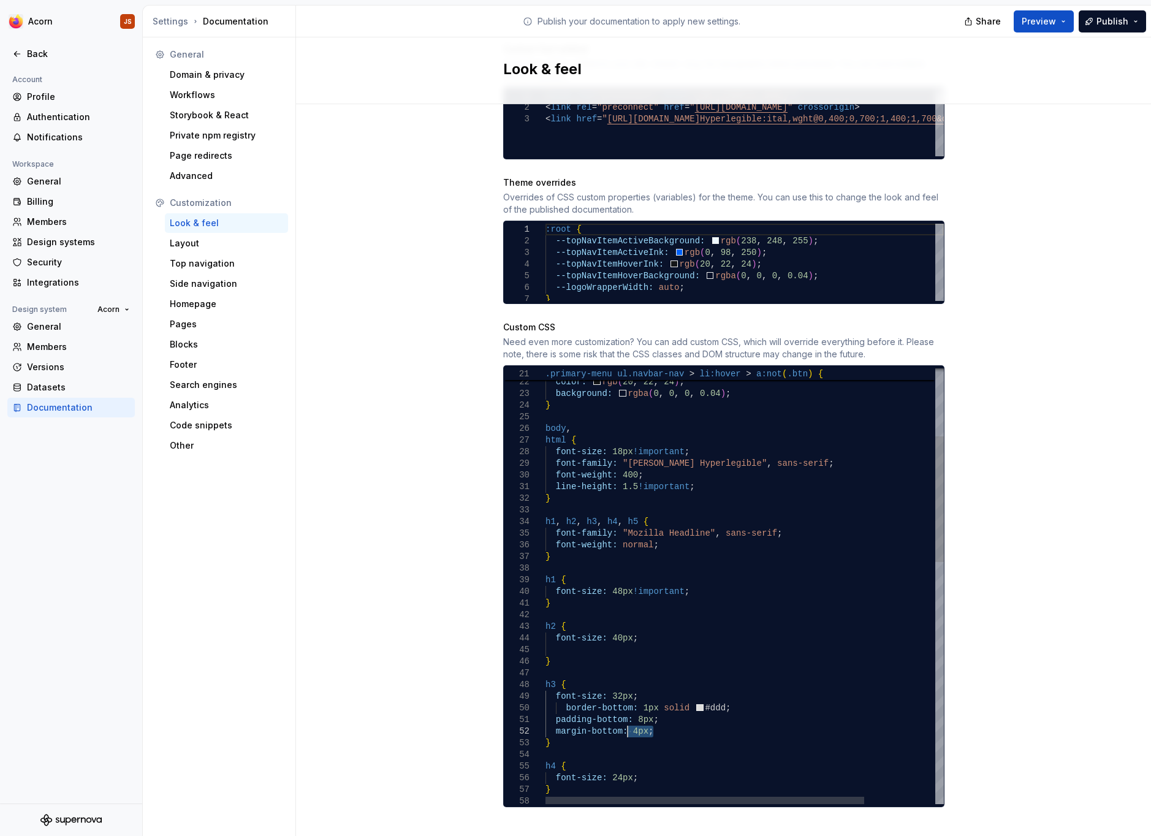
drag, startPoint x: 667, startPoint y: 716, endPoint x: 626, endPoint y: 720, distance: 41.9
click at [1037, 17] on span "Preview" at bounding box center [1038, 21] width 34 height 12
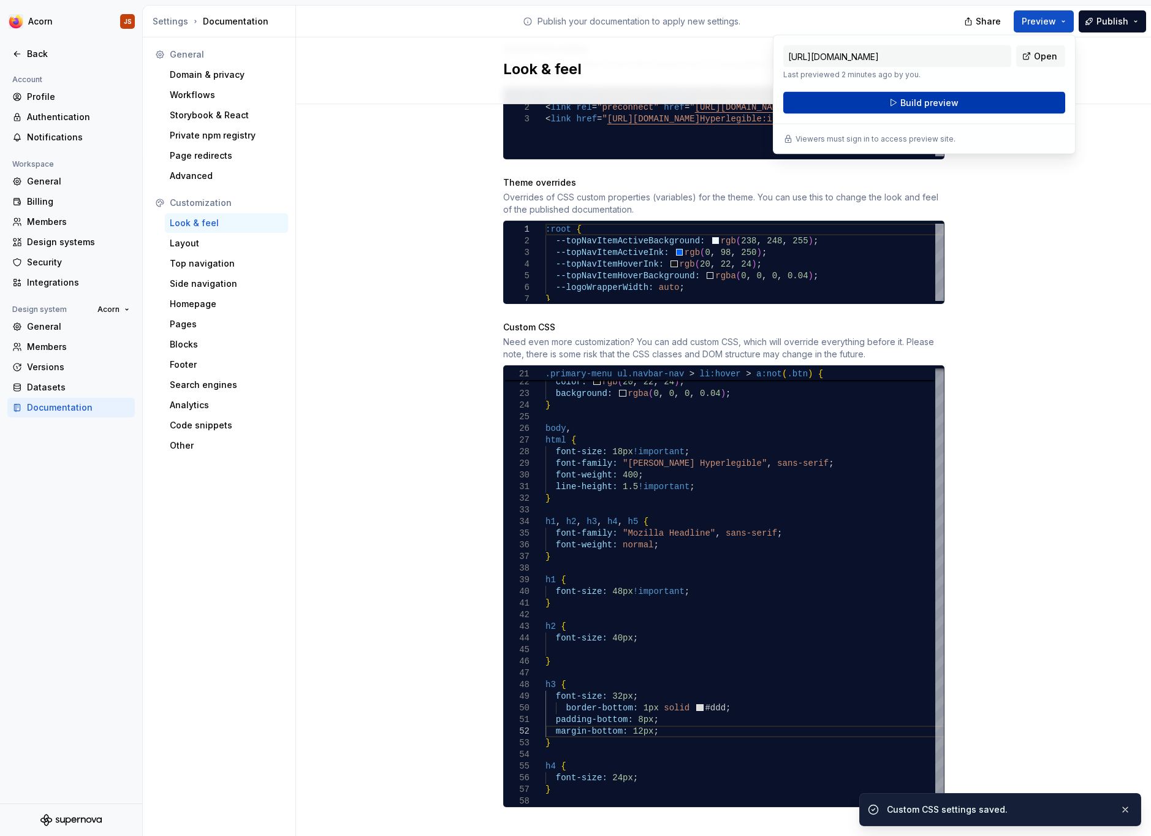
click at [961, 107] on button "Build preview" at bounding box center [924, 103] width 282 height 22
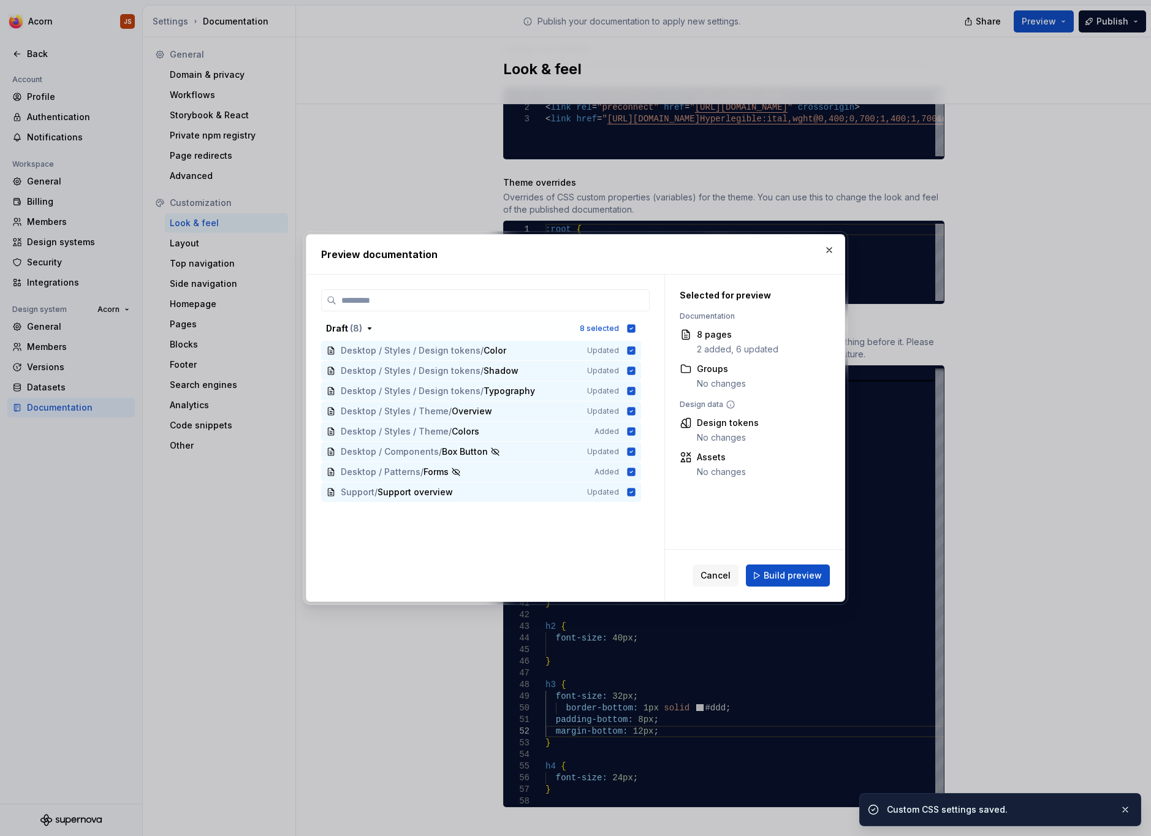
scroll to position [578, 0]
click at [763, 575] on button "Build preview" at bounding box center [788, 575] width 84 height 22
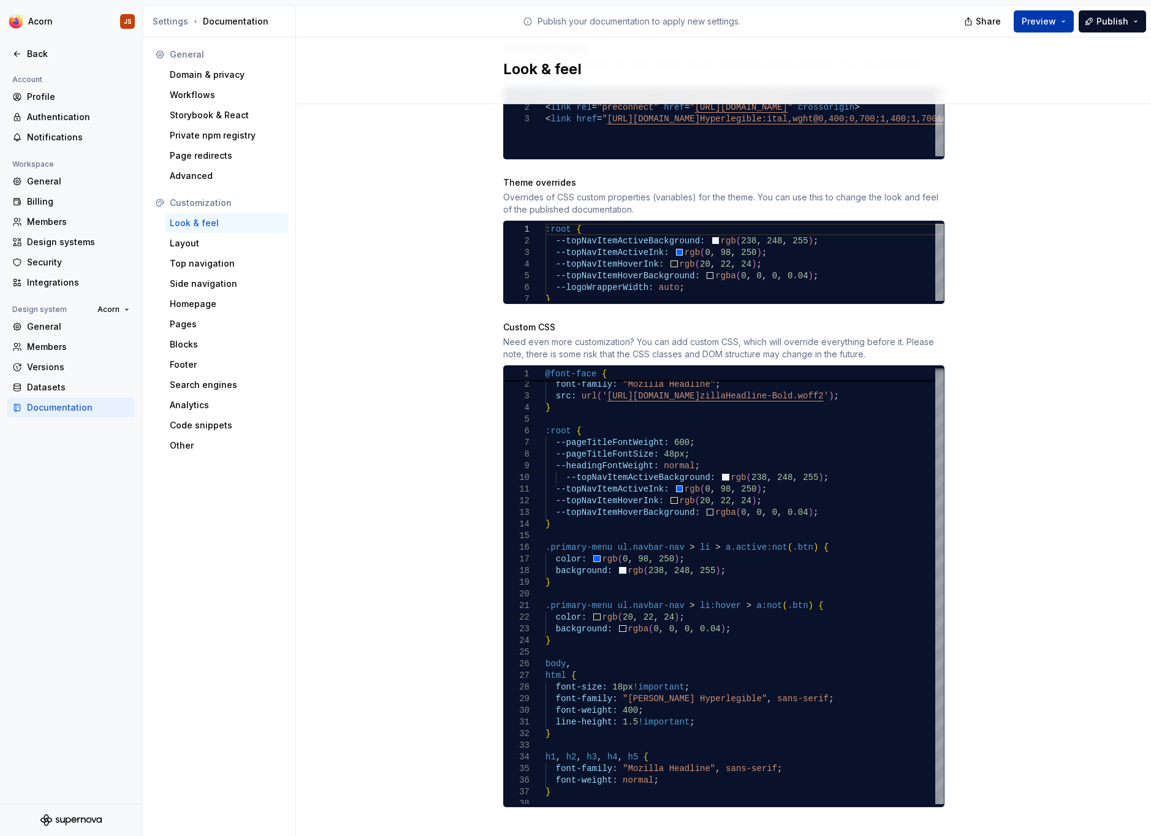
click at [1045, 18] on span "Preview" at bounding box center [1038, 21] width 34 height 12
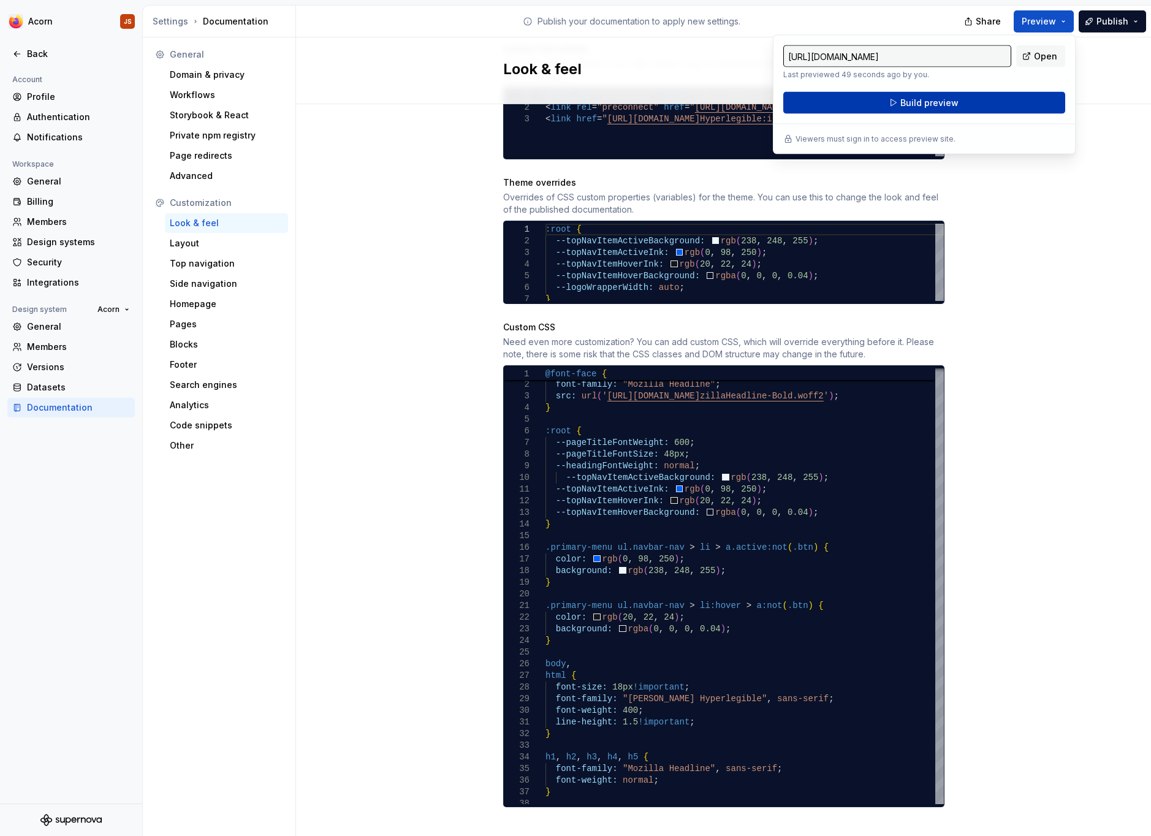
click at [963, 107] on button "Build preview" at bounding box center [924, 103] width 282 height 22
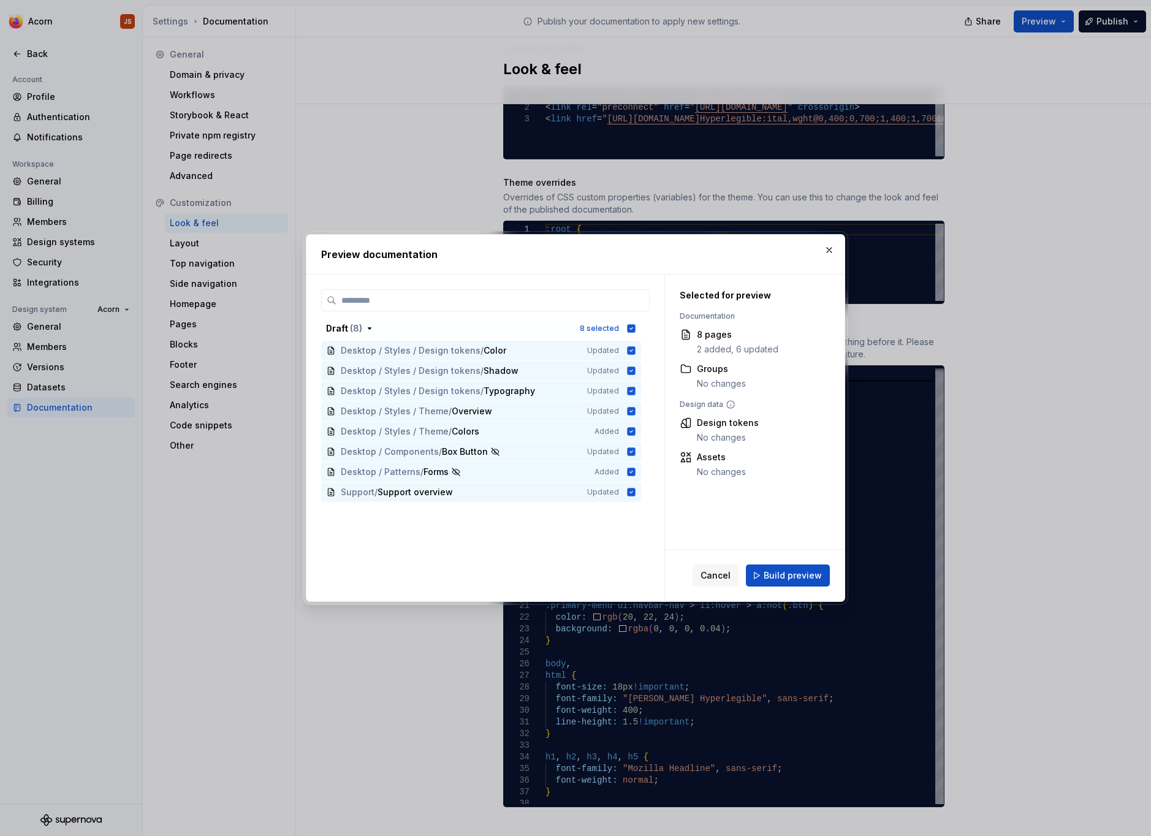
scroll to position [578, 0]
click at [786, 576] on span "Build preview" at bounding box center [793, 575] width 58 height 12
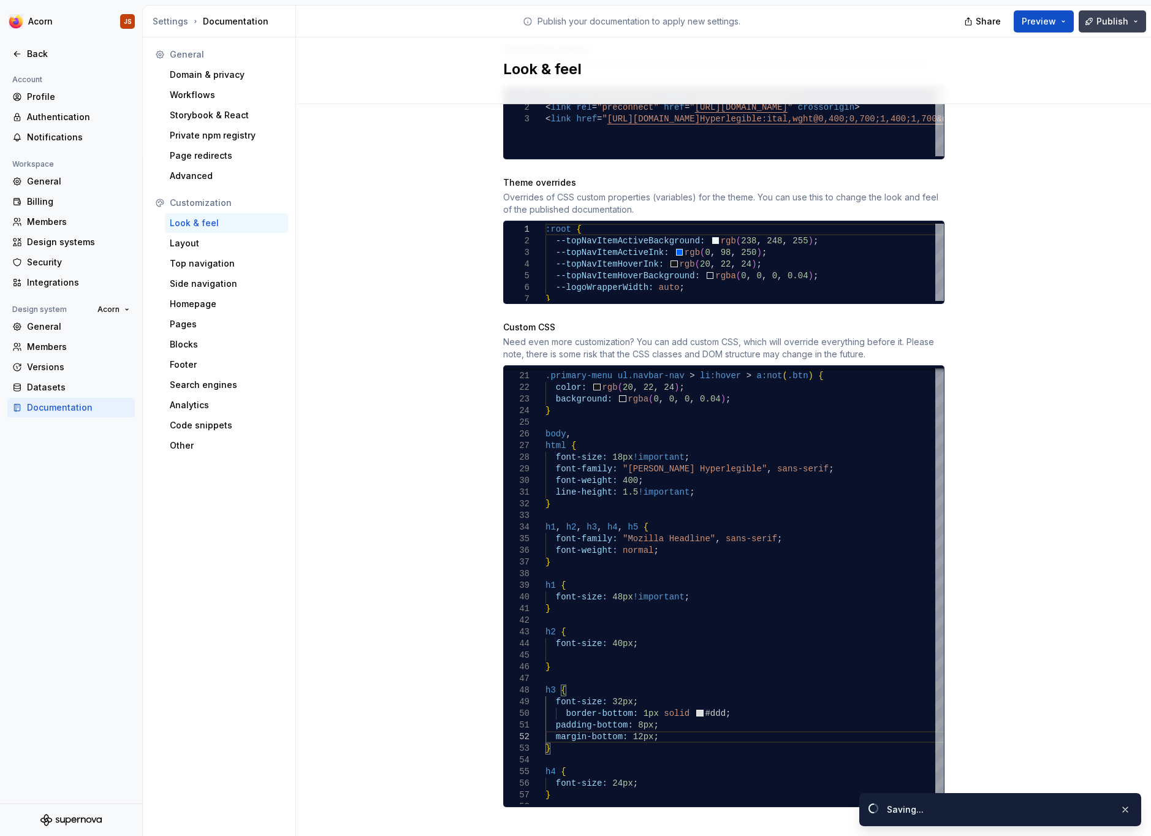
click at [1101, 25] on span "Publish" at bounding box center [1112, 21] width 32 height 12
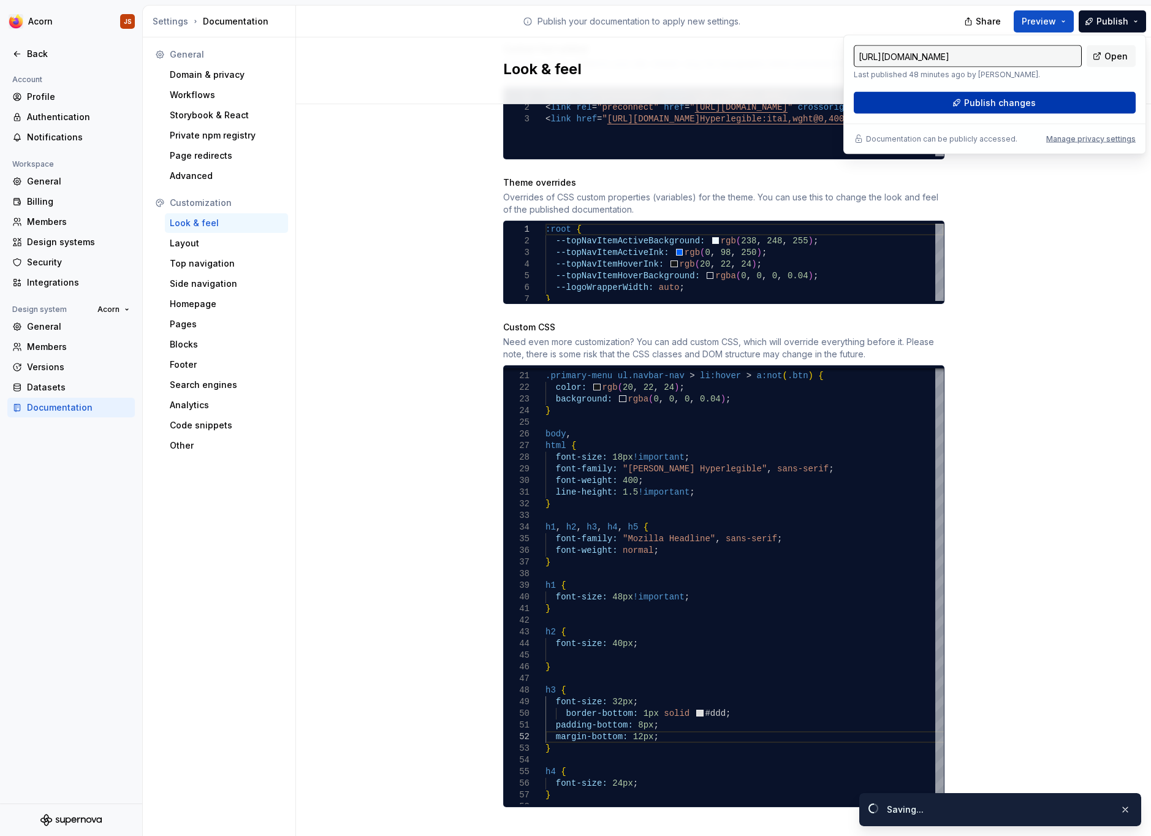
click at [976, 113] on button "Publish changes" at bounding box center [995, 103] width 282 height 22
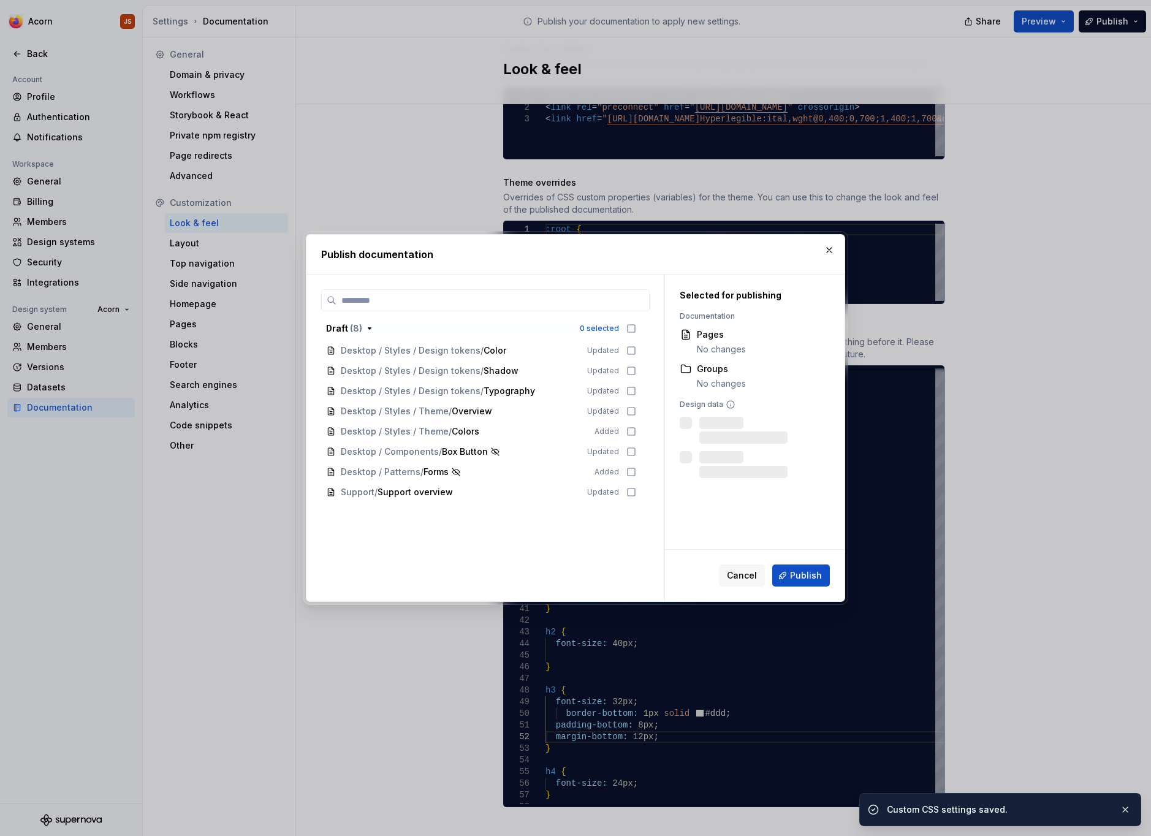
scroll to position [578, 0]
click at [827, 246] on button "button" at bounding box center [829, 249] width 17 height 17
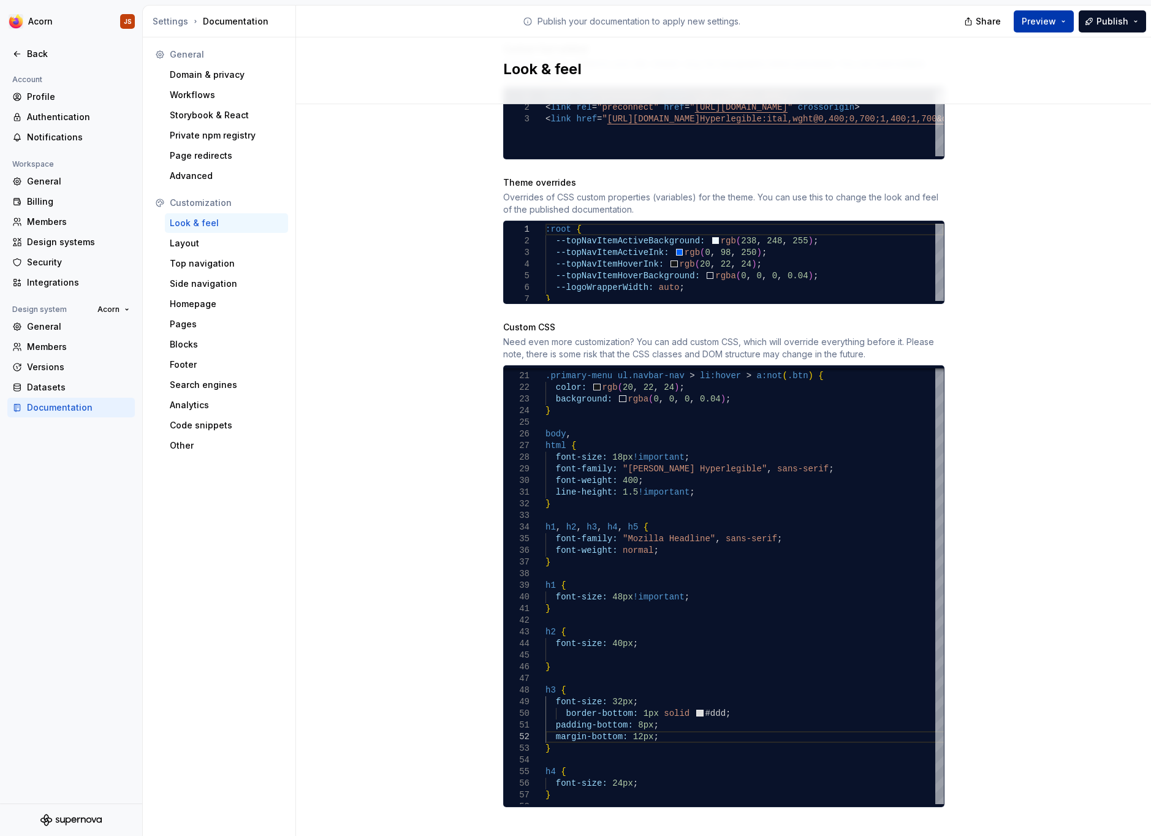
click at [1034, 21] on span "Preview" at bounding box center [1038, 21] width 34 height 12
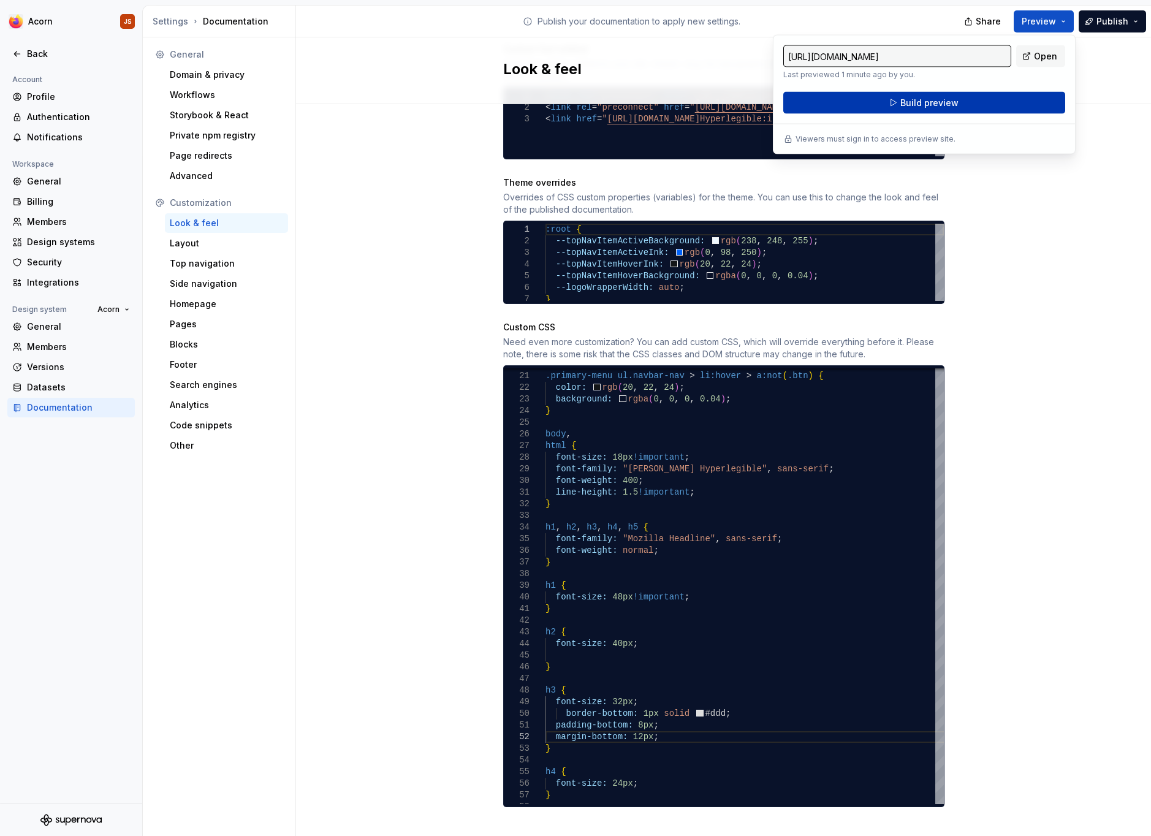
click at [950, 107] on span "Build preview" at bounding box center [929, 103] width 58 height 12
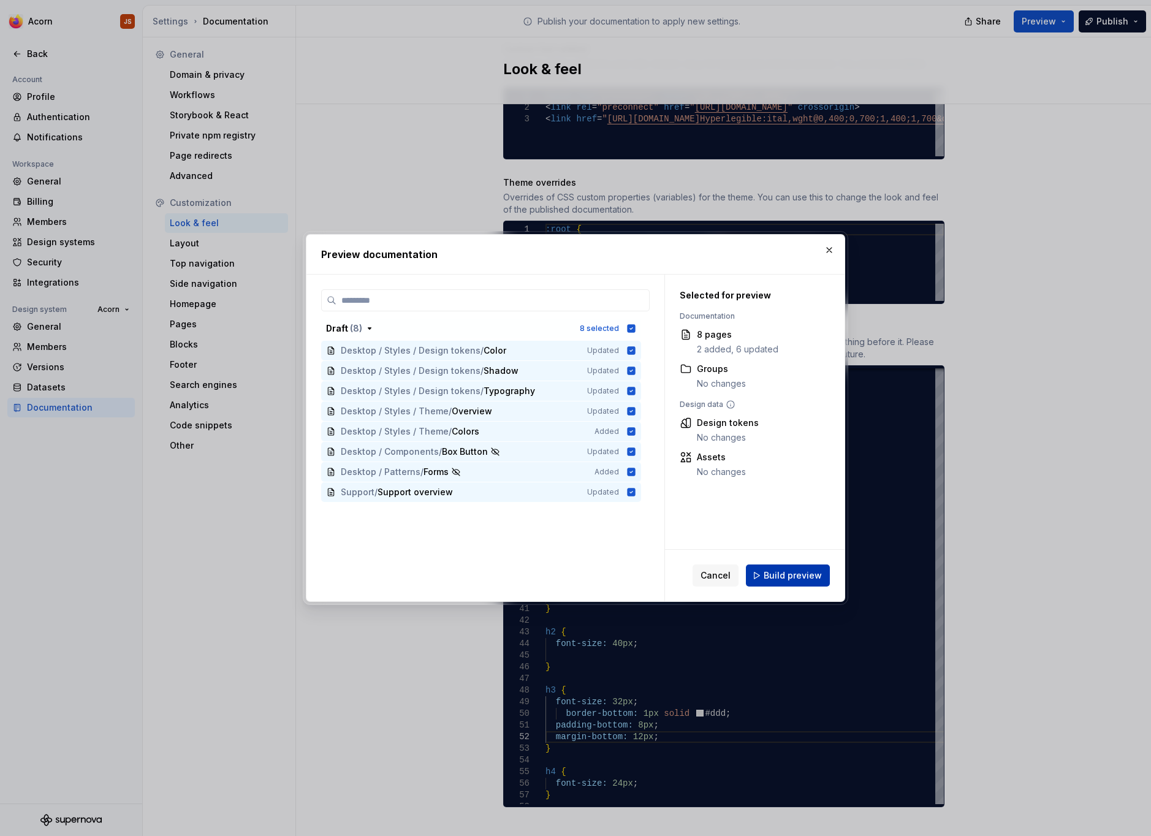
click at [814, 573] on span "Build preview" at bounding box center [793, 575] width 58 height 12
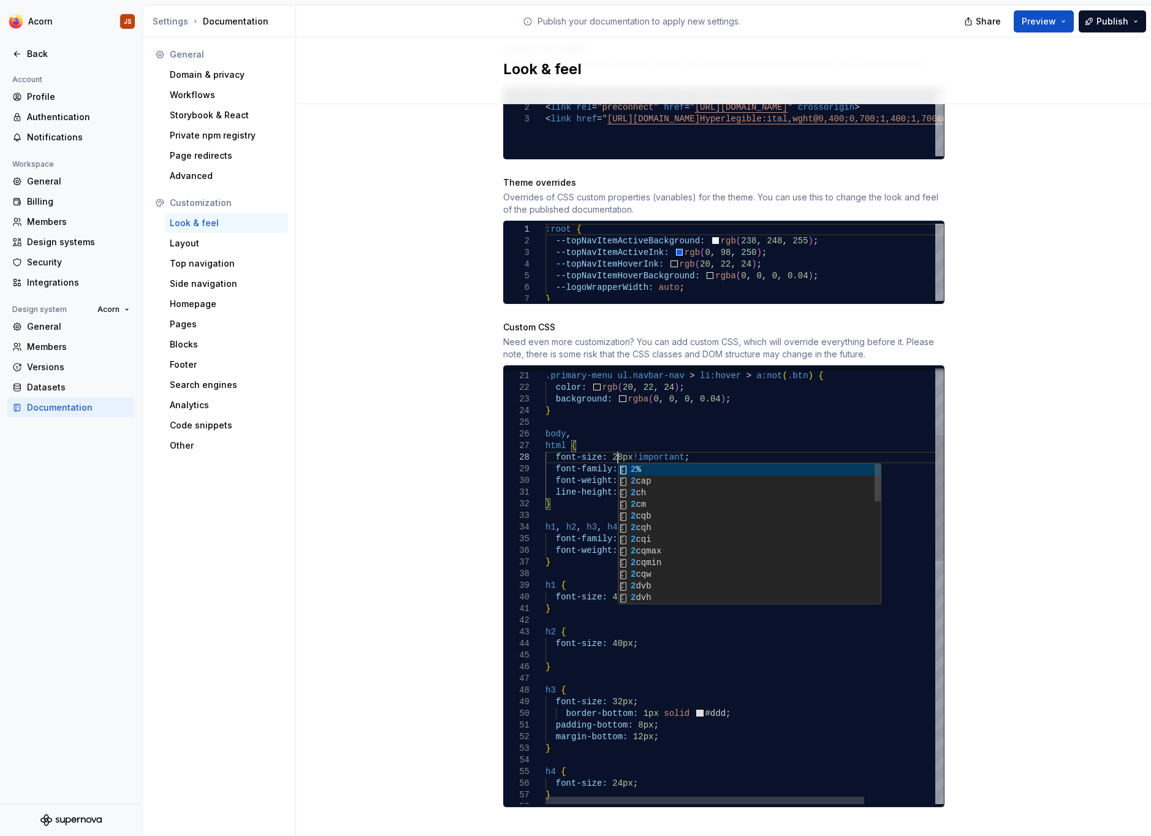
scroll to position [82, 77]
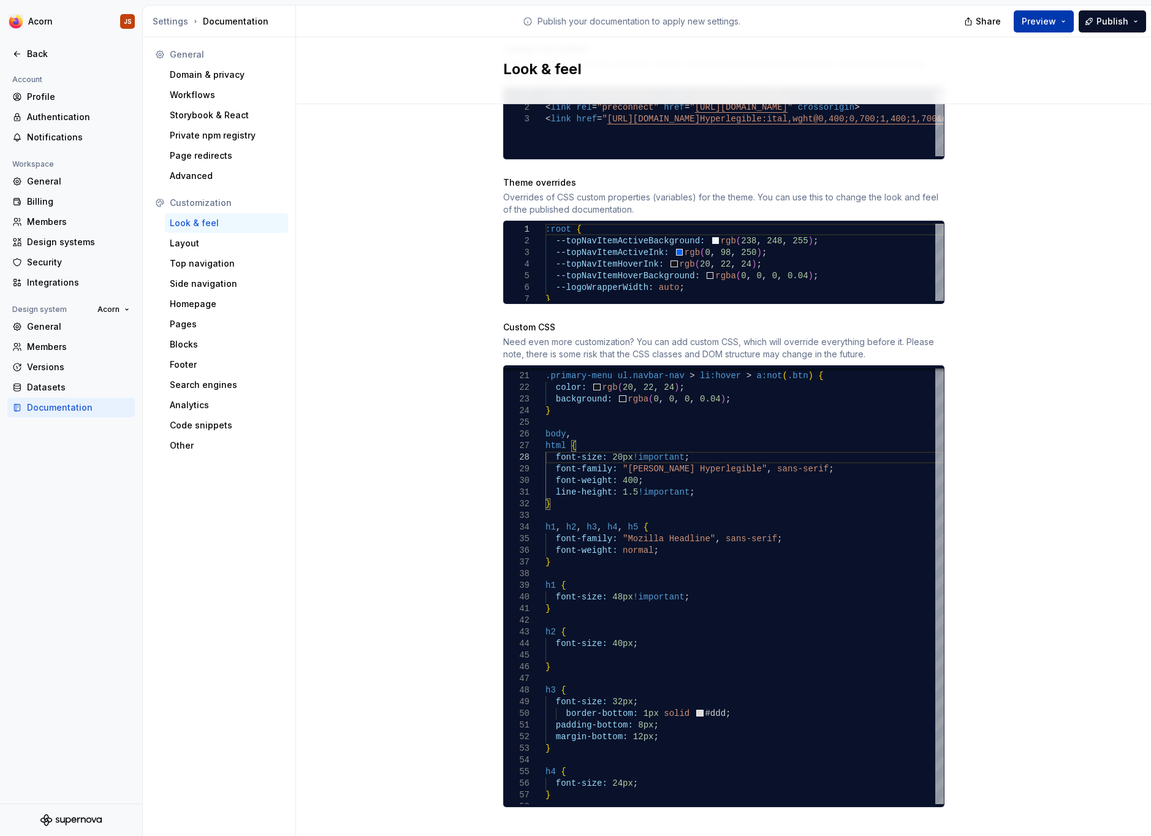
click at [1056, 21] on span "Preview" at bounding box center [1038, 21] width 34 height 12
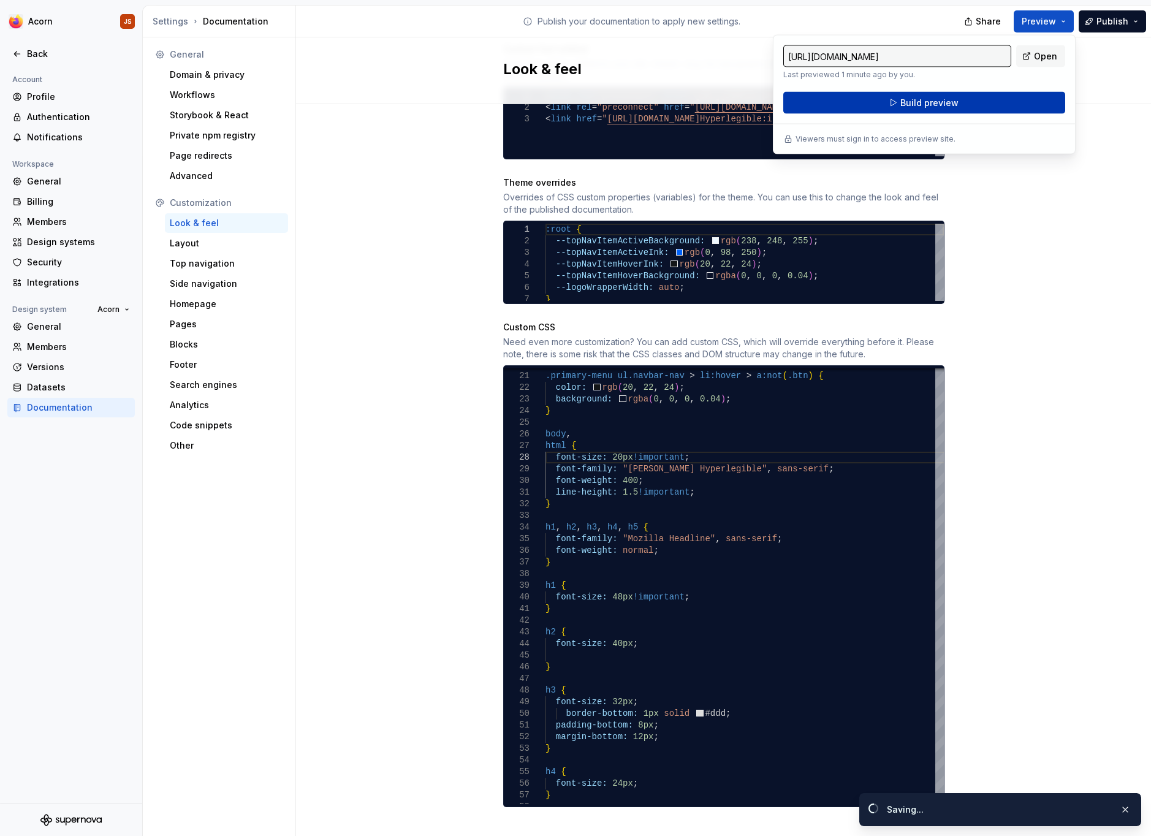
click at [973, 107] on button "Build preview" at bounding box center [924, 103] width 282 height 22
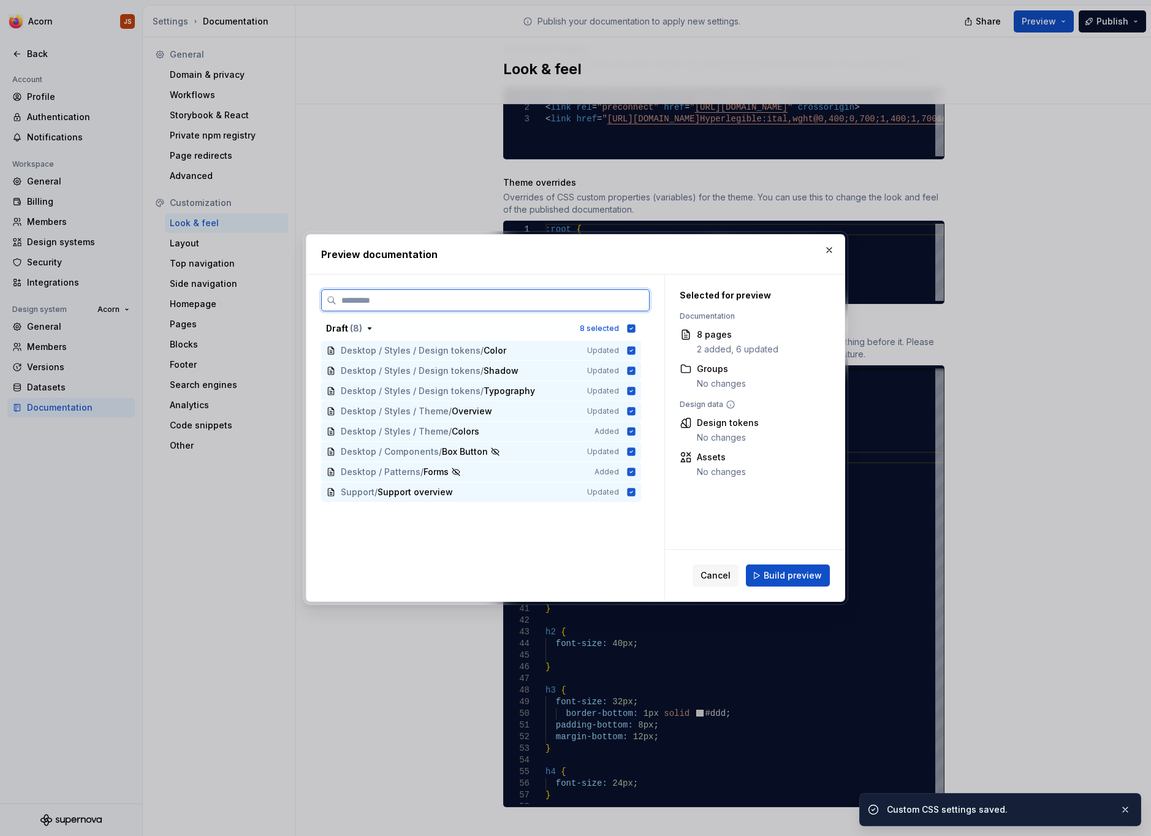
scroll to position [578, 0]
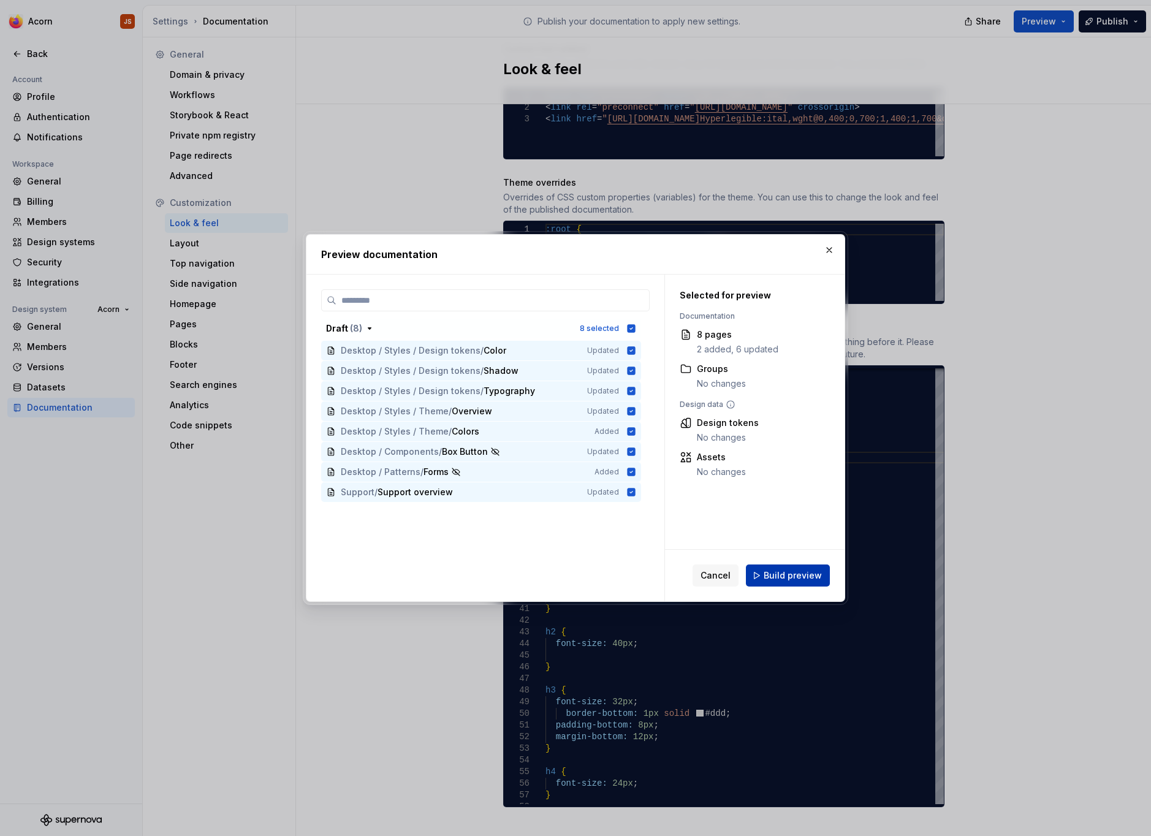
click at [777, 582] on span "Build preview" at bounding box center [793, 575] width 58 height 12
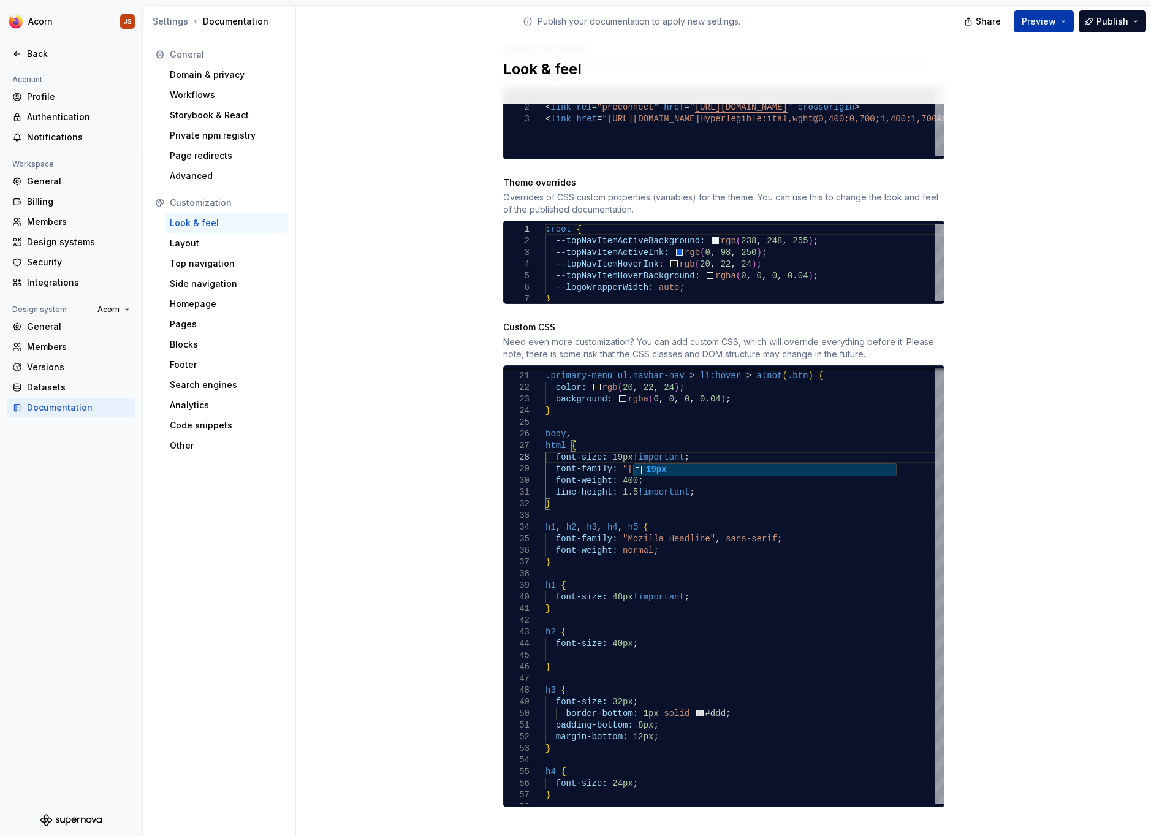
click at [1056, 24] on span "Preview" at bounding box center [1038, 21] width 34 height 12
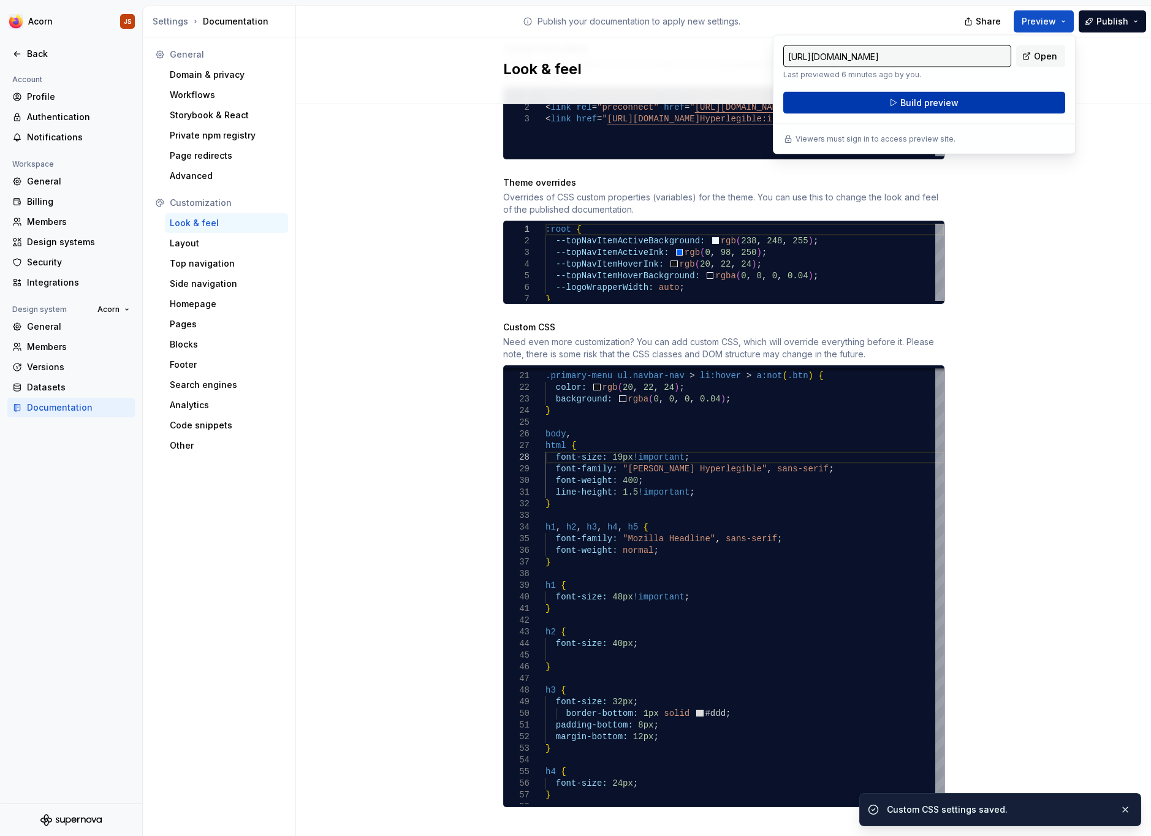
click at [977, 98] on button "Build preview" at bounding box center [924, 103] width 282 height 22
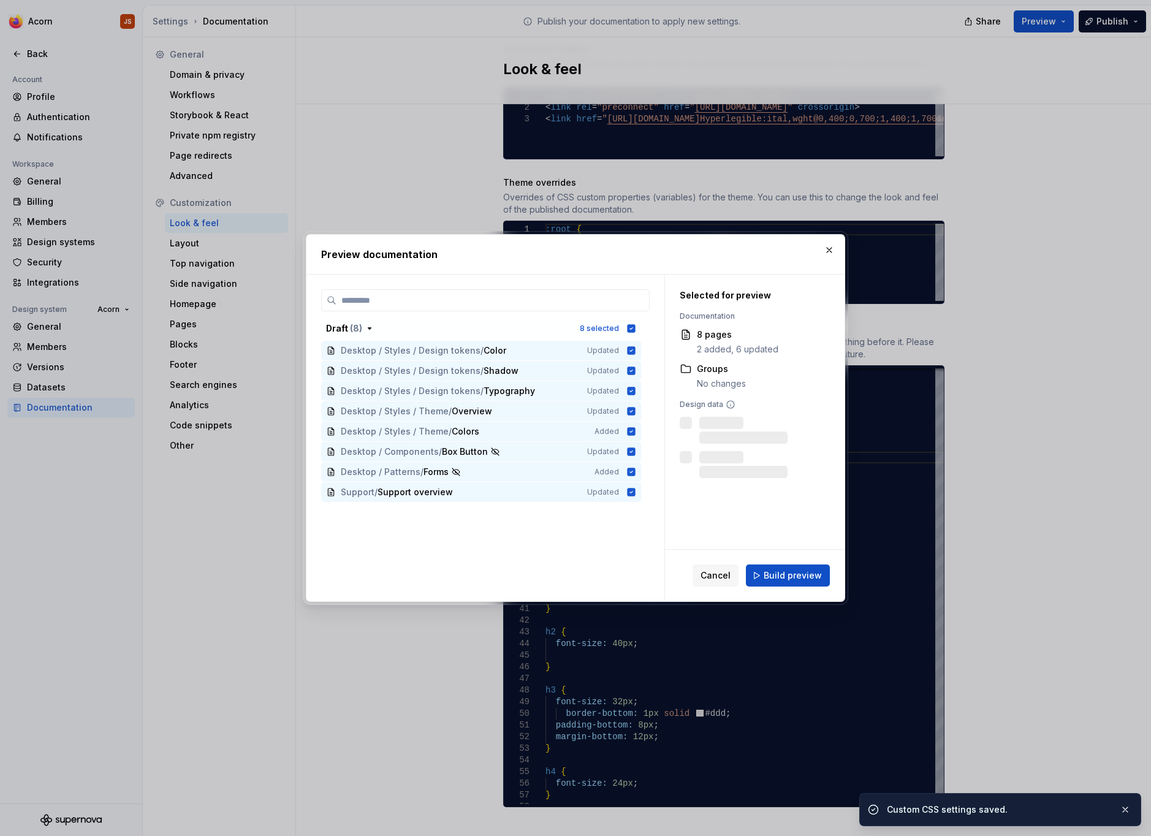
scroll to position [578, 0]
click at [768, 575] on span "Build preview" at bounding box center [793, 575] width 58 height 12
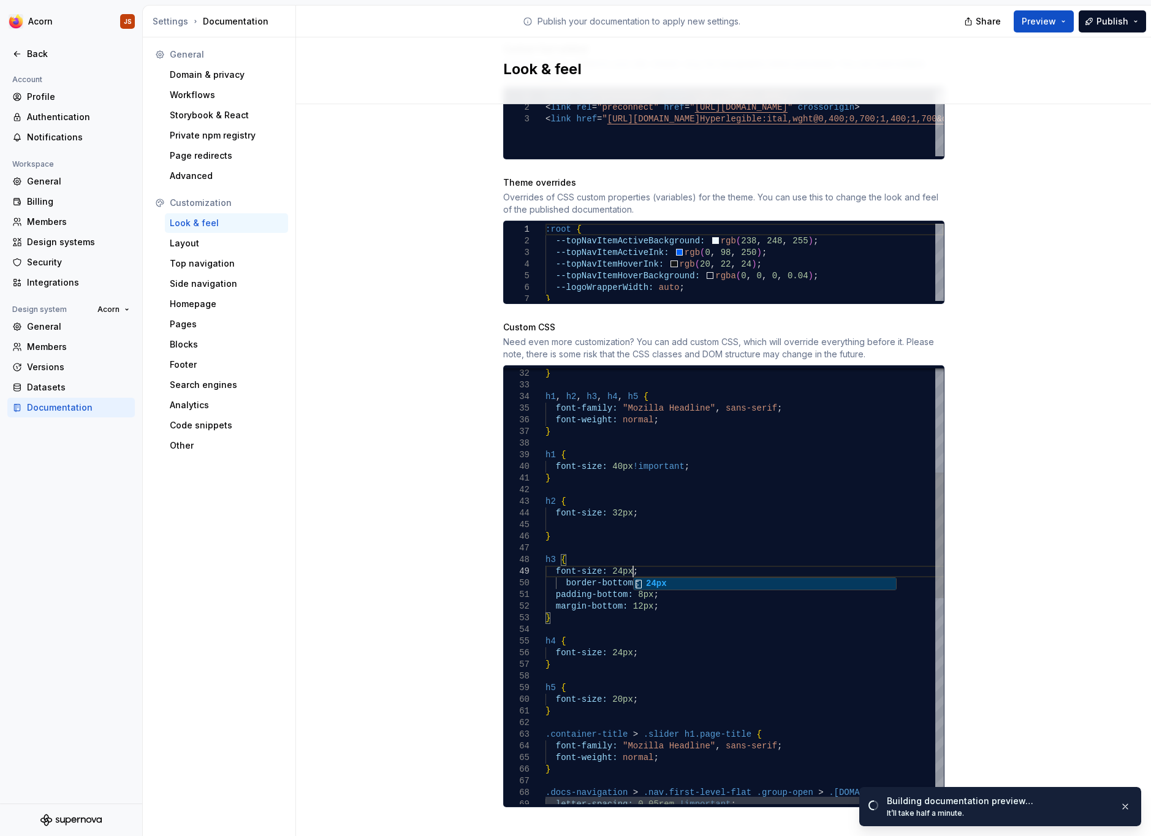
click at [625, 640] on div "} h1 , h2 , h3 , h4 , h5 { font-family: "Mozilla Headline" , sans-serif ; font-…" at bounding box center [788, 761] width 487 height 1509
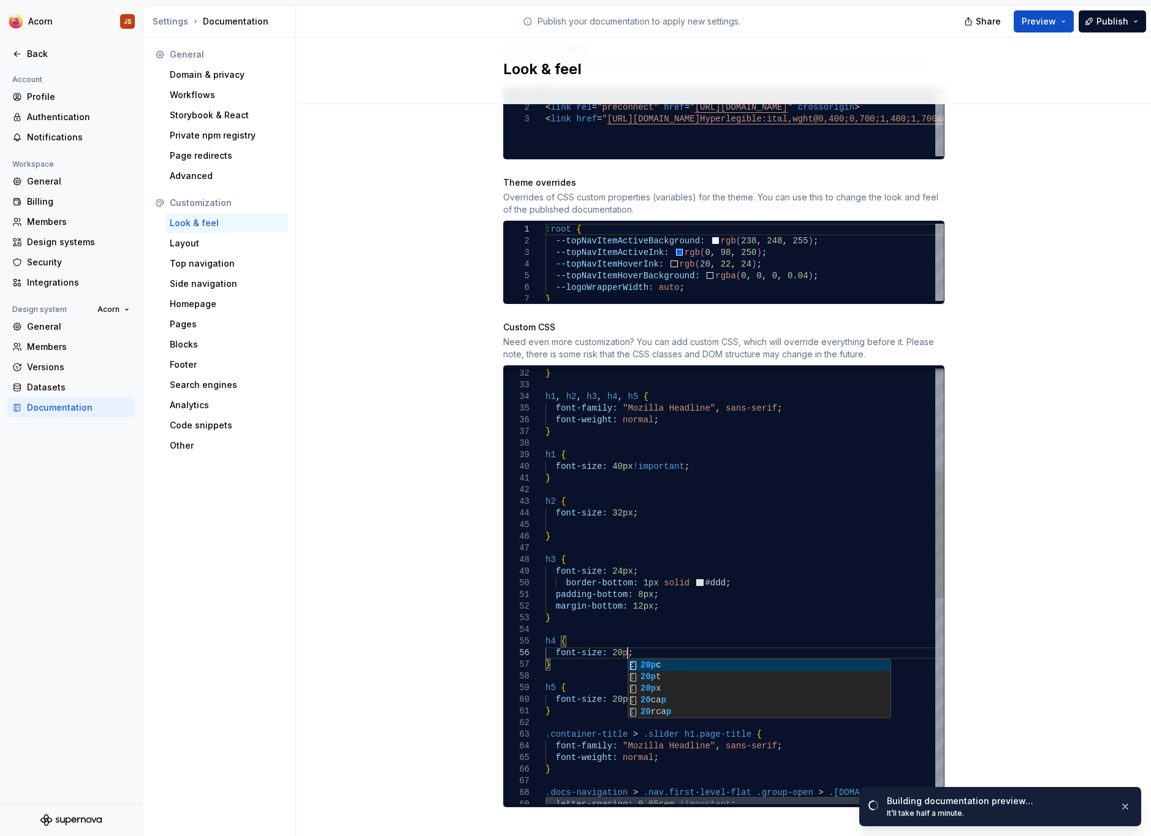
scroll to position [69, 87]
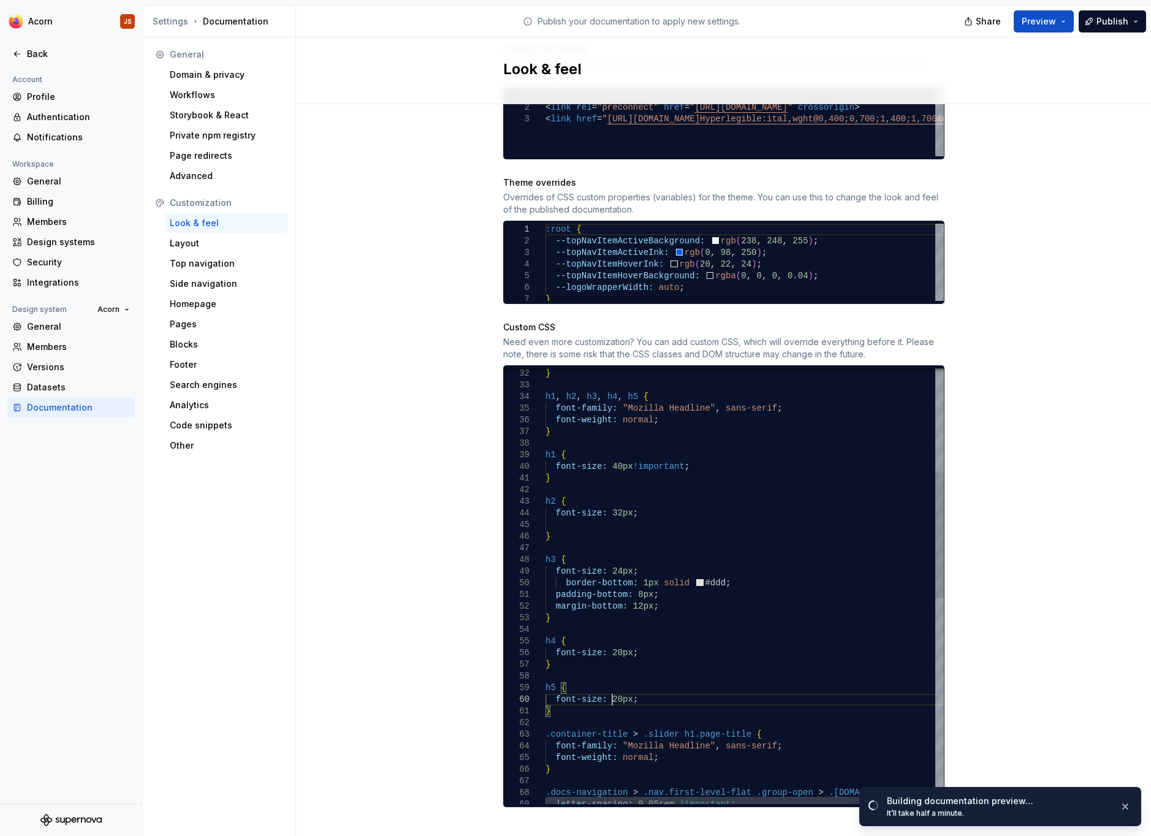
click at [613, 686] on div "} h1 , h2 , h3 , h4 , h5 { font-family: "Mozilla Headline" , sans-serif ; font-…" at bounding box center [788, 761] width 487 height 1509
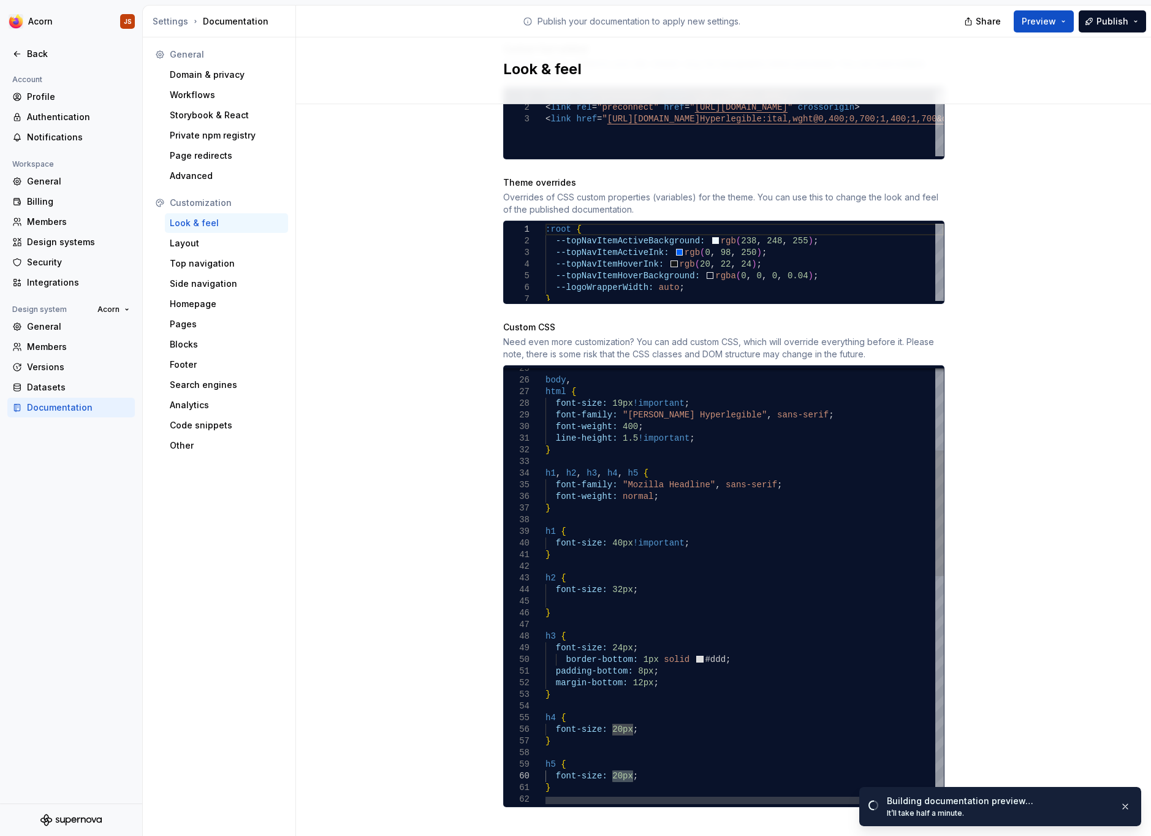
click at [623, 532] on div "} h1 , h2 , h3 , h4 , h5 { font-family: "Mozilla Headline" , sans-serif ; font-…" at bounding box center [788, 837] width 487 height 1509
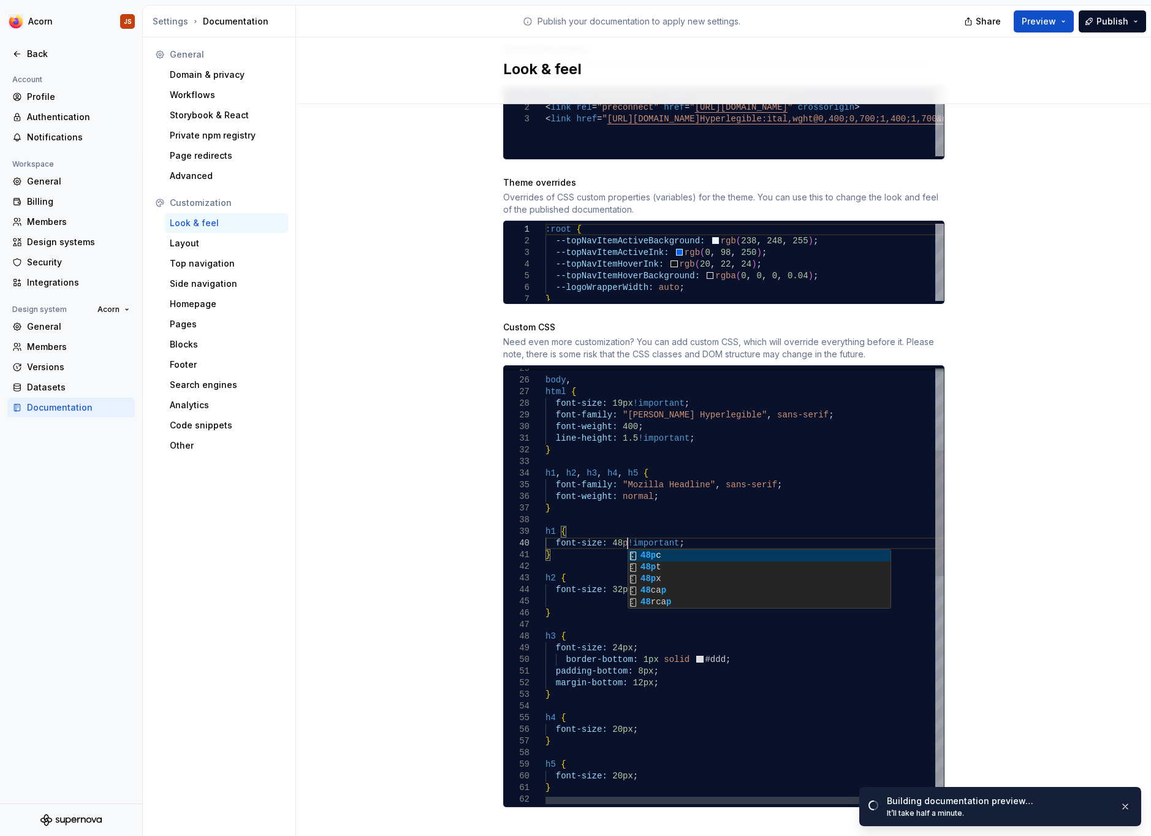
scroll to position [105, 87]
click at [621, 575] on div "} h1 , h2 , h3 , h4 , h5 { font-family: "Mozilla Headline" , sans-serif ; font-…" at bounding box center [788, 837] width 487 height 1509
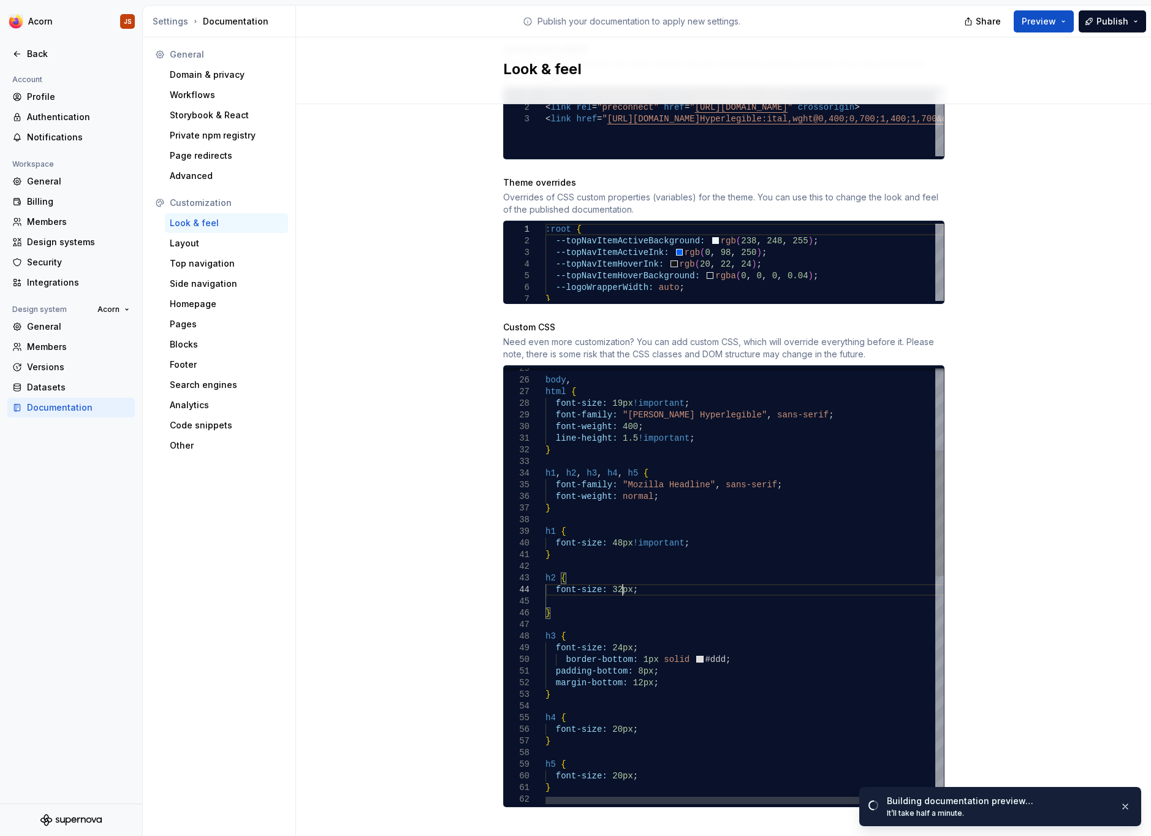
click at [621, 575] on div "} h1 , h2 , h3 , h4 , h5 { font-family: "Mozilla Headline" , sans-serif ; font-…" at bounding box center [788, 837] width 487 height 1509
click at [617, 631] on div "} h1 , h2 , h3 , h4 , h5 { font-family: "Mozilla Headline" , sans-serif ; font-…" at bounding box center [788, 837] width 487 height 1509
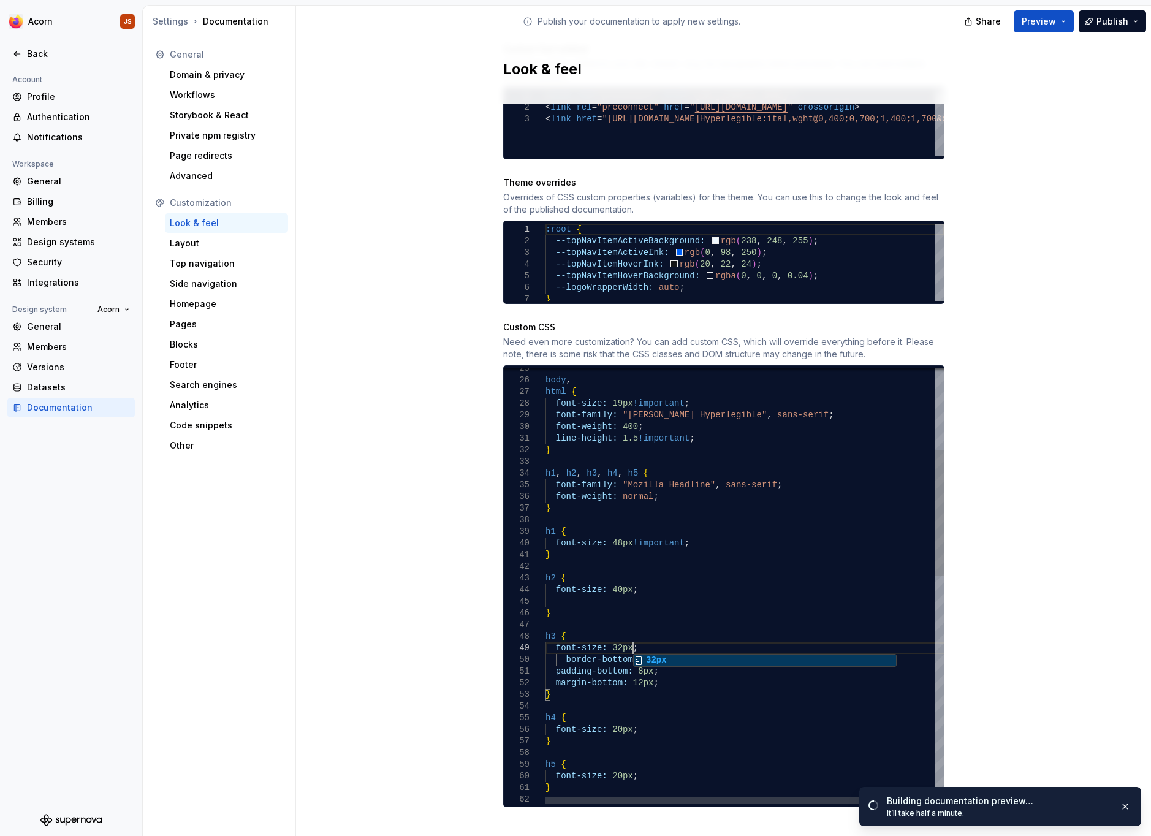
click at [613, 720] on div "} h1 , h2 , h3 , h4 , h5 { font-family: "Mozilla Headline" , sans-serif ; font-…" at bounding box center [788, 837] width 487 height 1509
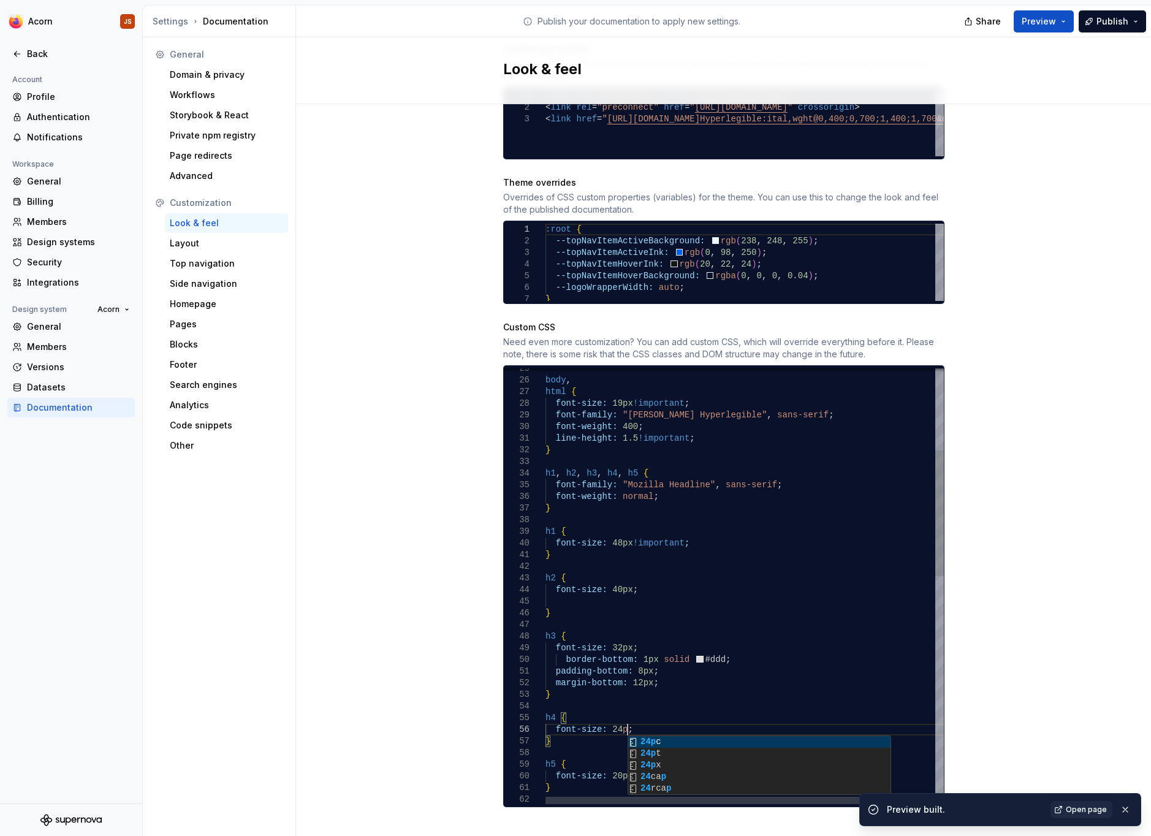
scroll to position [69, 87]
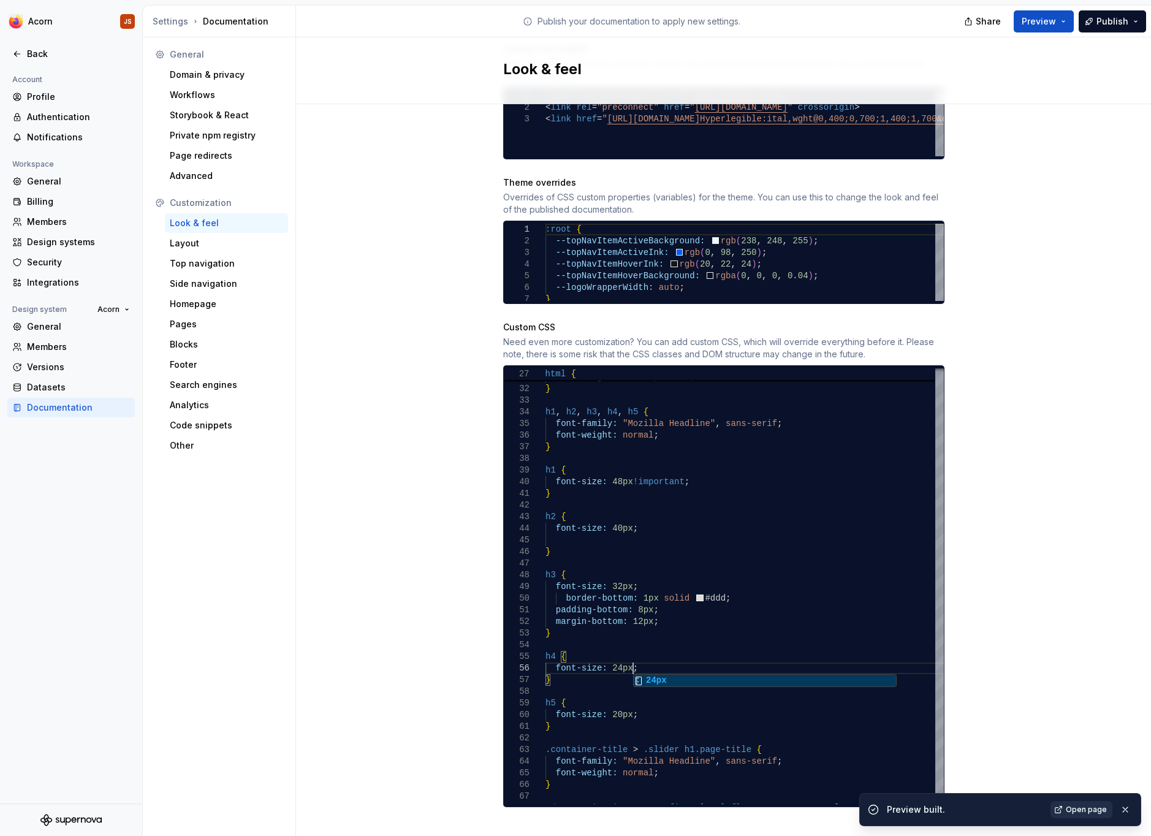
click at [1068, 806] on link "Open page" at bounding box center [1081, 809] width 62 height 17
